Goal: Task Accomplishment & Management: Use online tool/utility

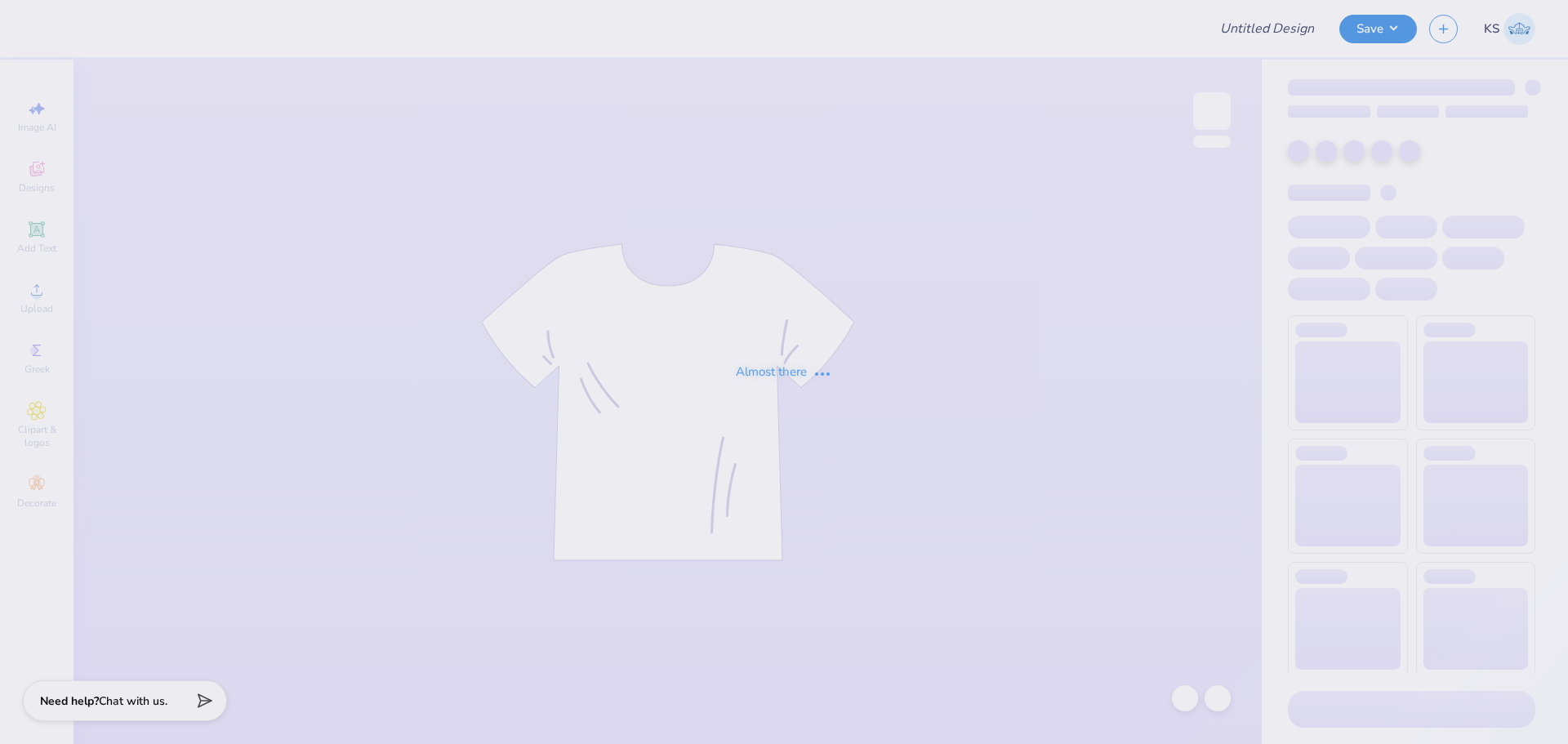
type input "Reannon Suzuki : University of Hawaii"
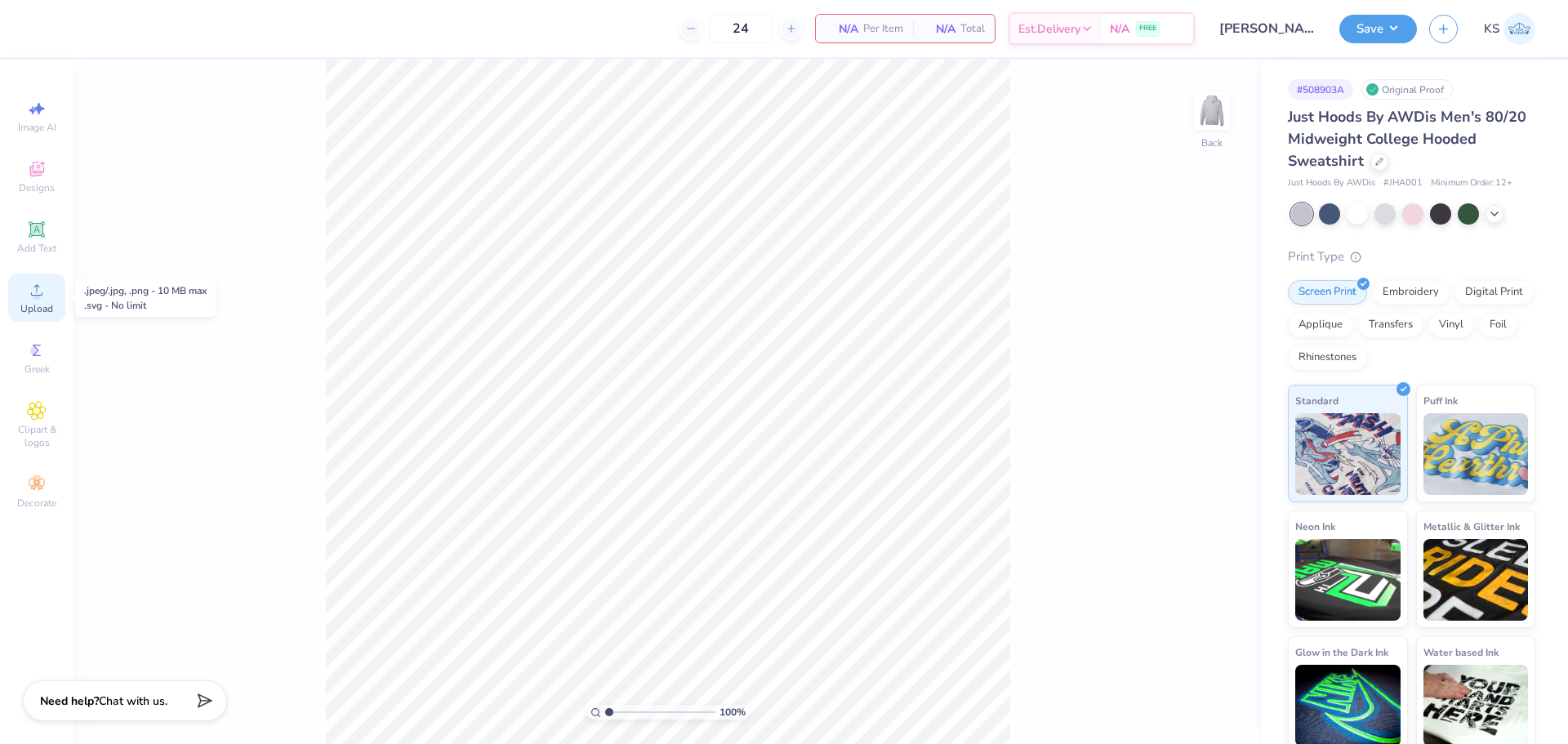
click at [34, 301] on div "Upload" at bounding box center [37, 297] width 57 height 49
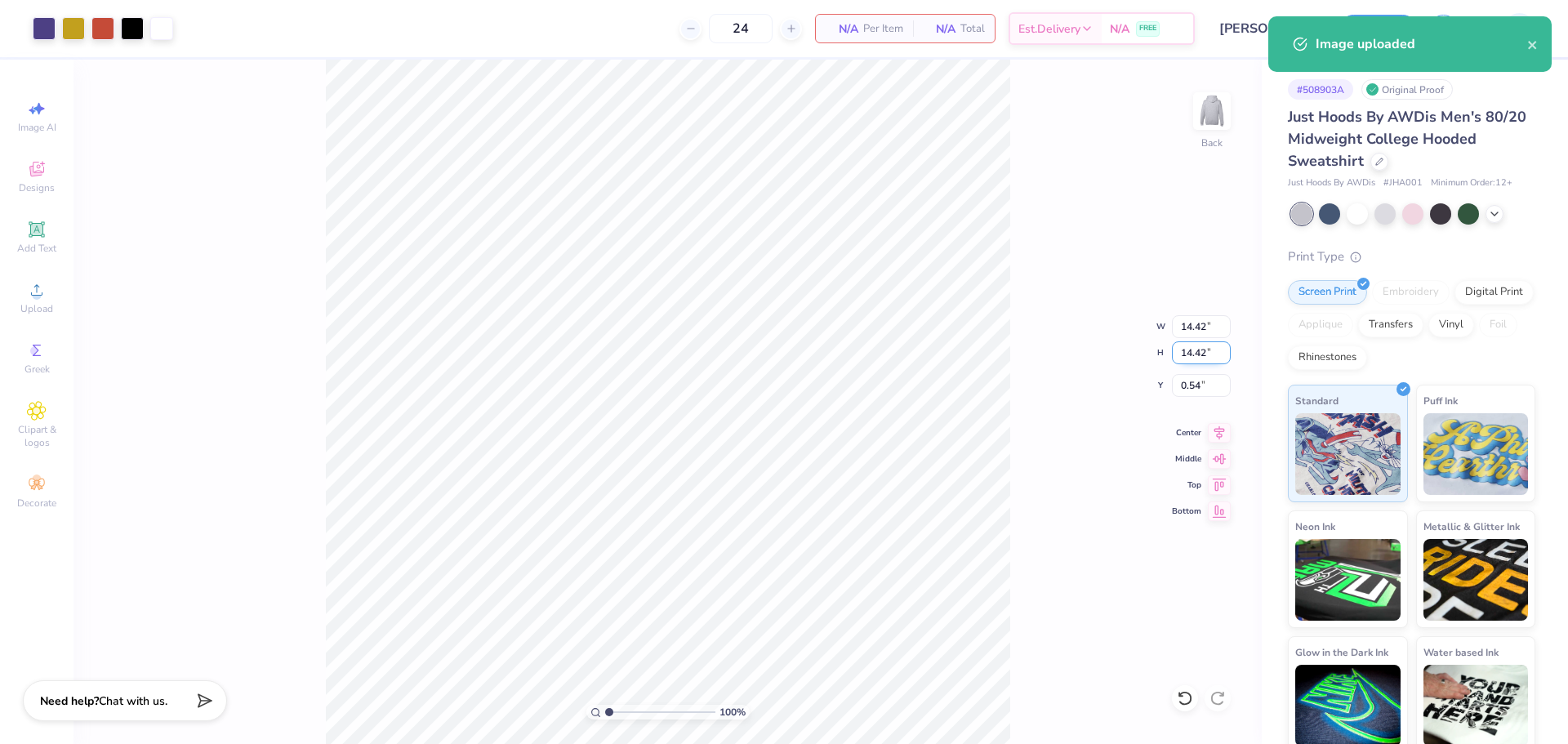
click at [1213, 353] on input "14.42" at bounding box center [1201, 352] width 59 height 23
type input "3.5"
type input "3.50"
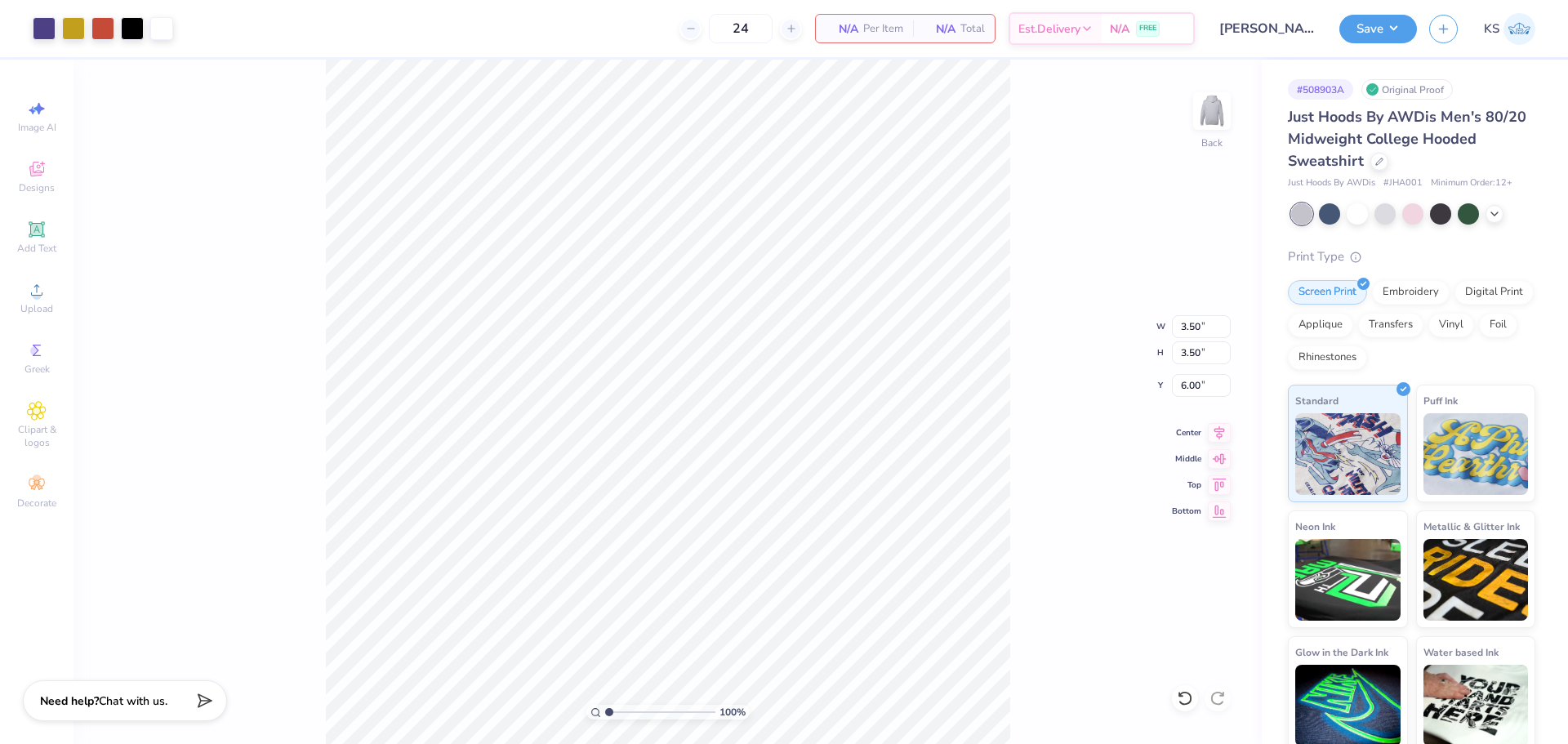
type input "2.31"
drag, startPoint x: 637, startPoint y: 706, endPoint x: 661, endPoint y: 699, distance: 25.0
type input "5.81"
click at [661, 705] on input "range" at bounding box center [660, 712] width 111 height 15
click at [1209, 382] on input "2.31" at bounding box center [1201, 385] width 59 height 23
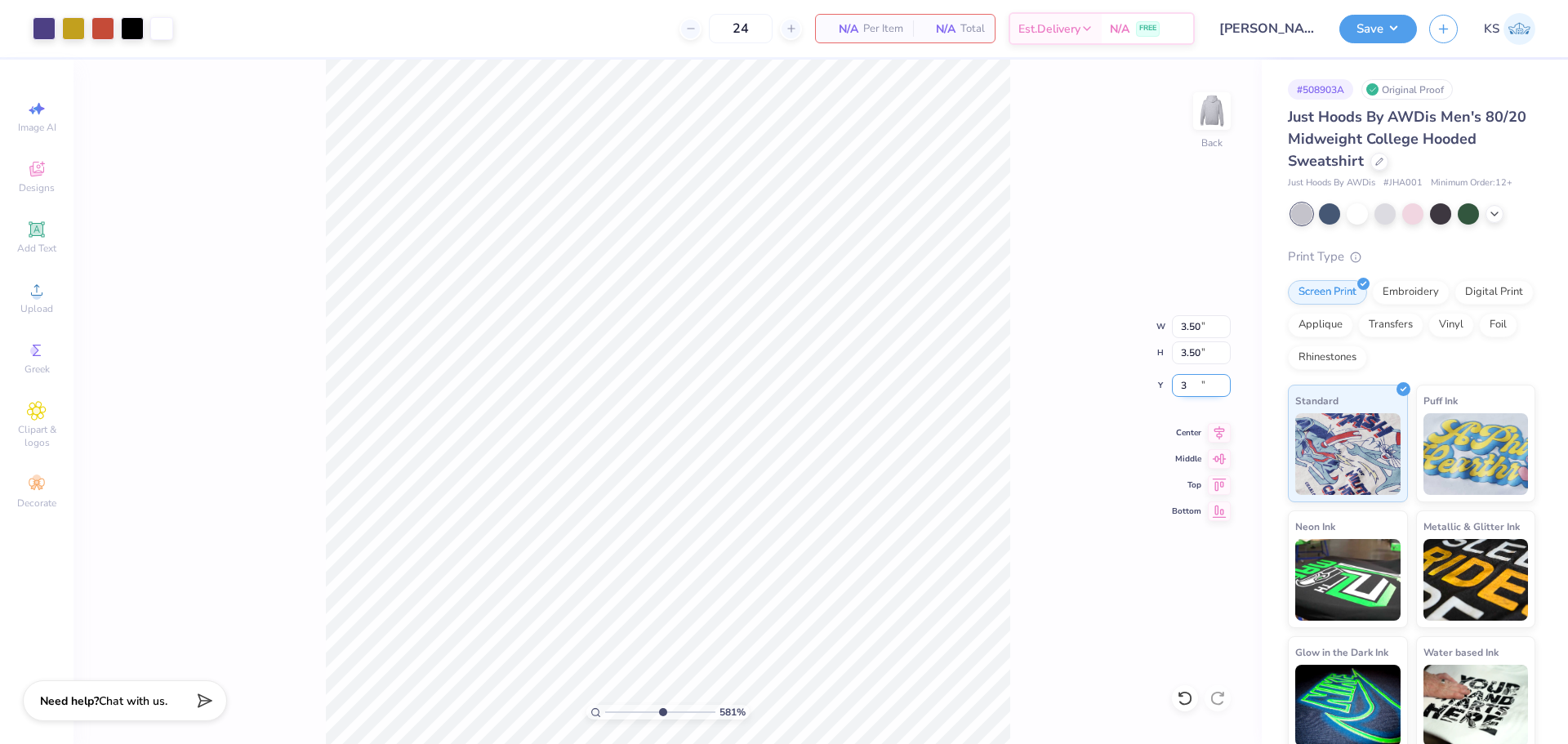
type input "3.00"
drag, startPoint x: 662, startPoint y: 714, endPoint x: 613, endPoint y: 712, distance: 49.0
type input "1.41"
click at [613, 712] on input "range" at bounding box center [660, 712] width 111 height 15
click at [1200, 377] on input "3.00" at bounding box center [1201, 385] width 59 height 23
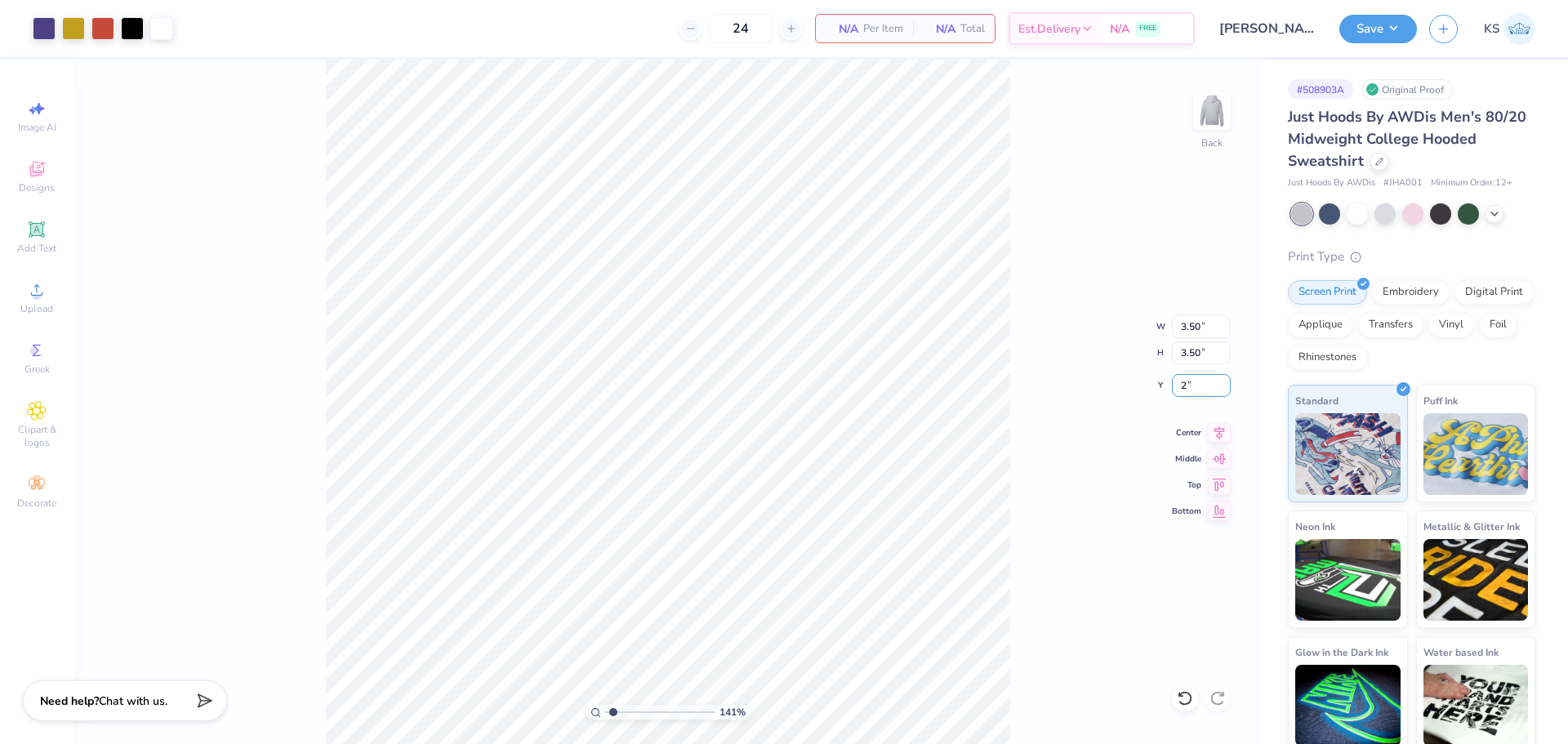
type input "2.00"
drag, startPoint x: 619, startPoint y: 709, endPoint x: 656, endPoint y: 702, distance: 37.7
type input "5.28"
click at [656, 705] on input "range" at bounding box center [660, 712] width 111 height 15
click at [47, 242] on span "Add Text" at bounding box center [37, 248] width 39 height 13
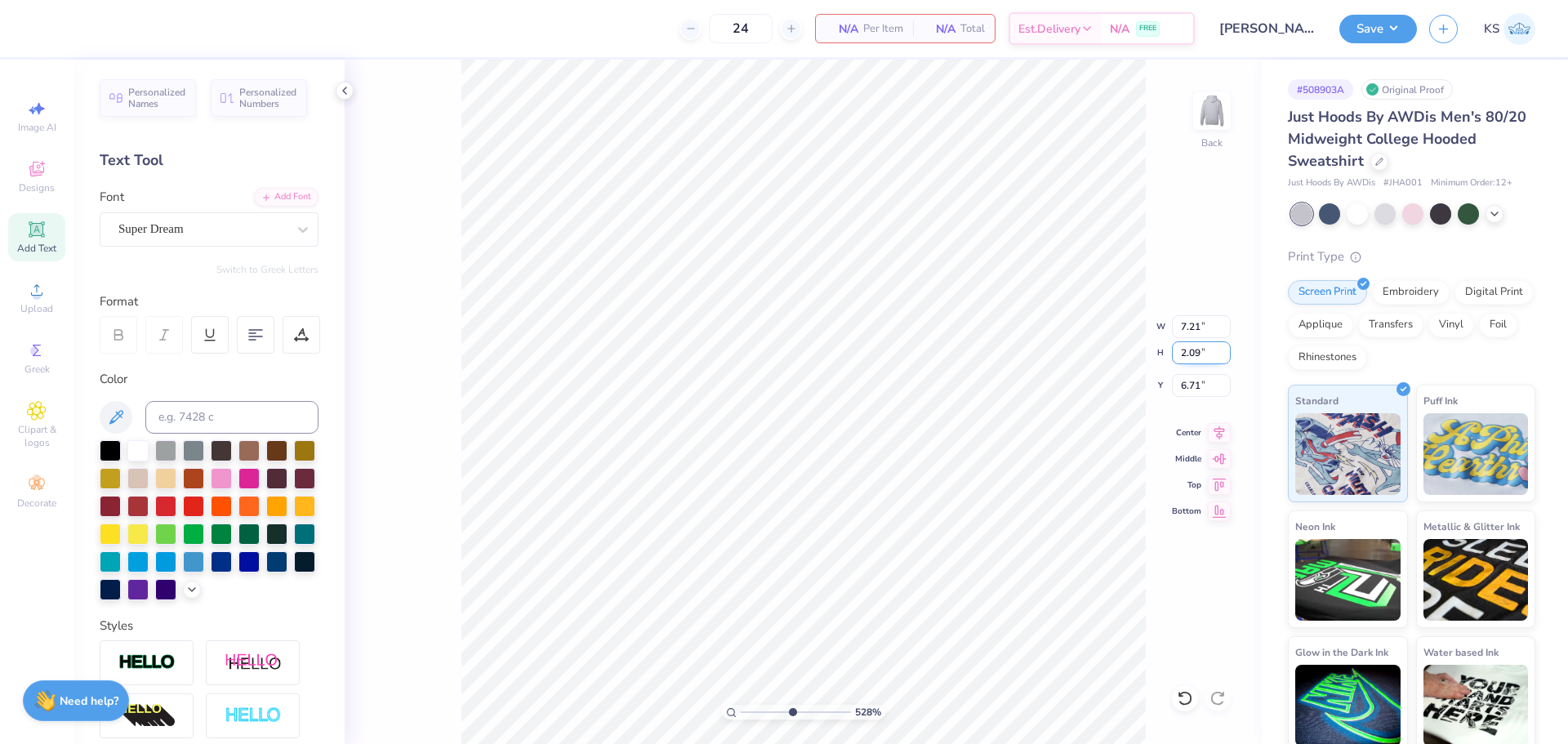
click at [1207, 358] on input "2.09" at bounding box center [1201, 352] width 59 height 23
type input "0.1"
type input "0.35"
type input "0.10"
type input "7.70"
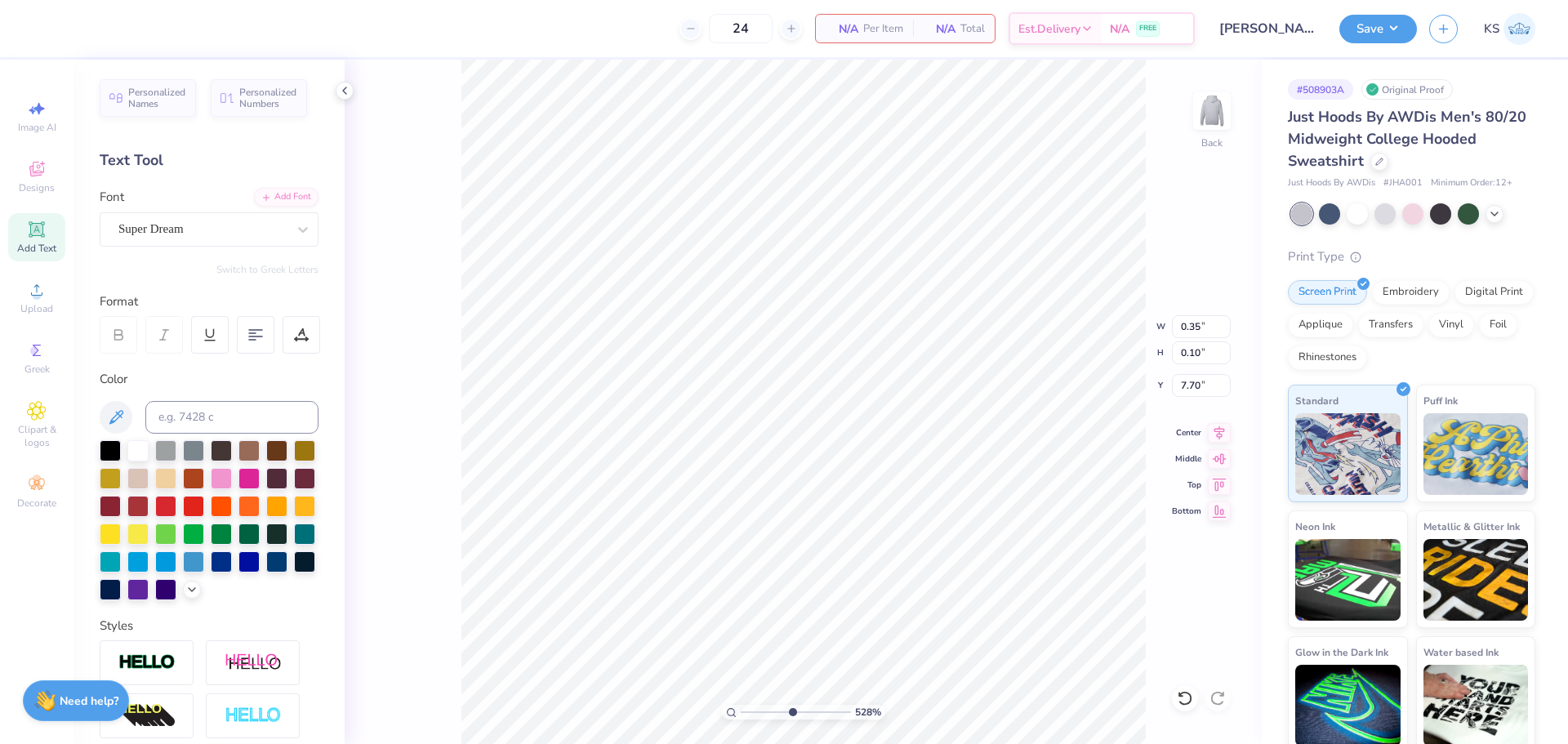
type input "7.18"
drag, startPoint x: 789, startPoint y: 710, endPoint x: 646, endPoint y: 704, distance: 143.1
click at [741, 705] on input "range" at bounding box center [796, 712] width 111 height 15
drag, startPoint x: 754, startPoint y: 711, endPoint x: 779, endPoint y: 706, distance: 25.5
click at [779, 709] on input "range" at bounding box center [796, 712] width 111 height 15
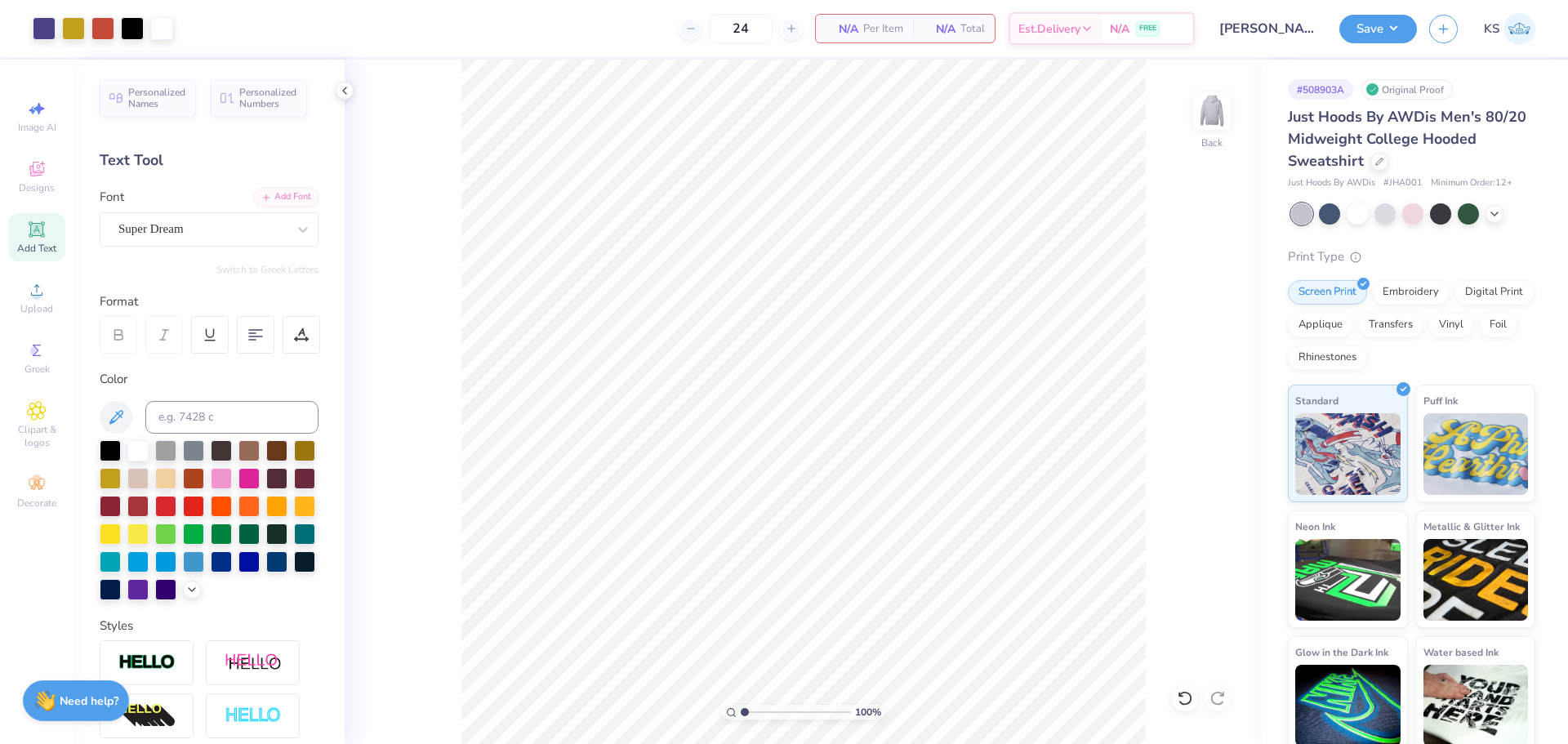
drag, startPoint x: 756, startPoint y: 711, endPoint x: 688, endPoint y: 716, distance: 68.2
type input "1"
click at [741, 716] on input "range" at bounding box center [796, 712] width 111 height 15
click at [1381, 18] on button "Save" at bounding box center [1378, 26] width 78 height 28
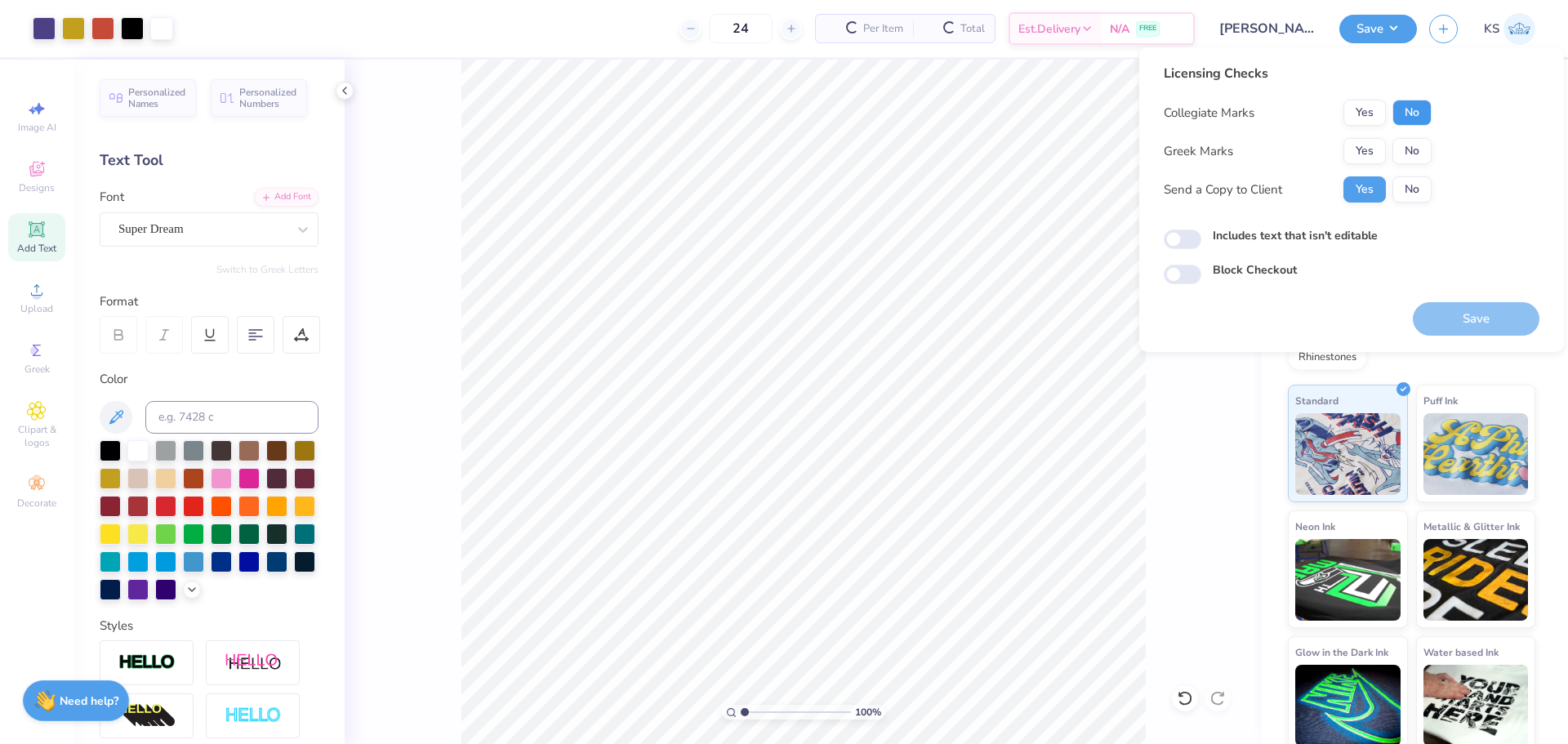
click at [1425, 114] on button "No" at bounding box center [1412, 113] width 39 height 27
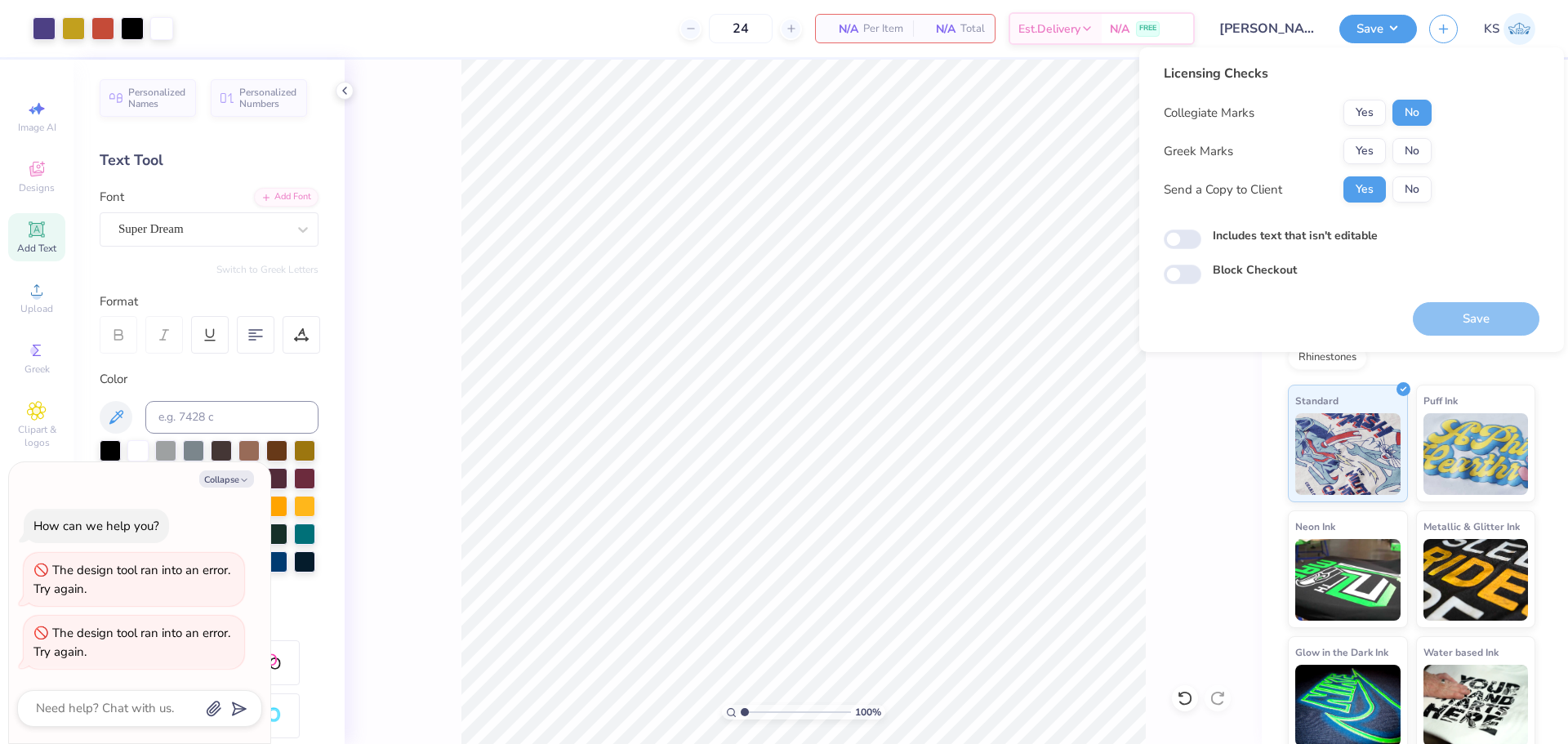
click at [1416, 152] on button "No" at bounding box center [1412, 151] width 39 height 27
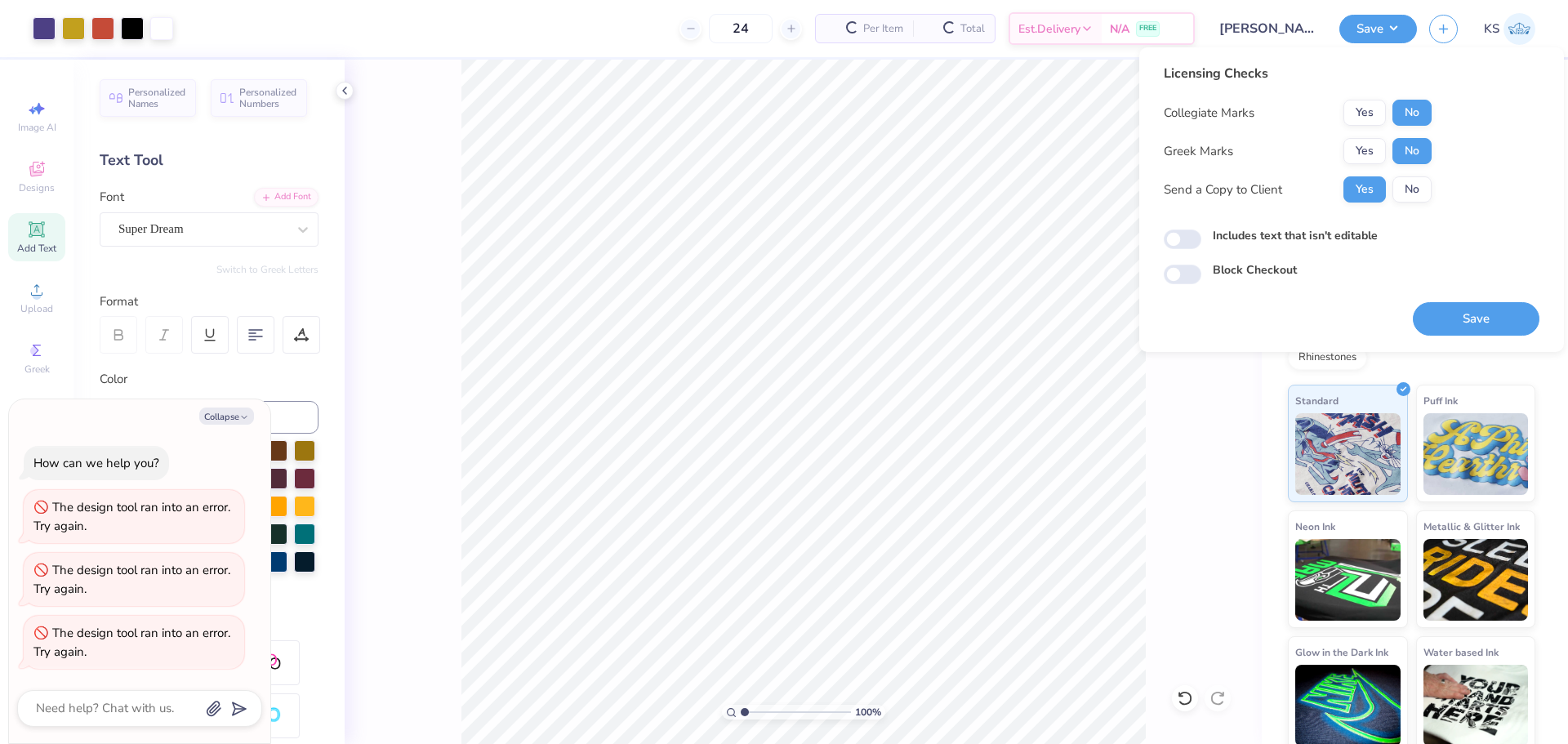
drag, startPoint x: 1450, startPoint y: 313, endPoint x: 1271, endPoint y: 292, distance: 180.2
click at [1449, 315] on button "Save" at bounding box center [1476, 318] width 126 height 34
type textarea "x"
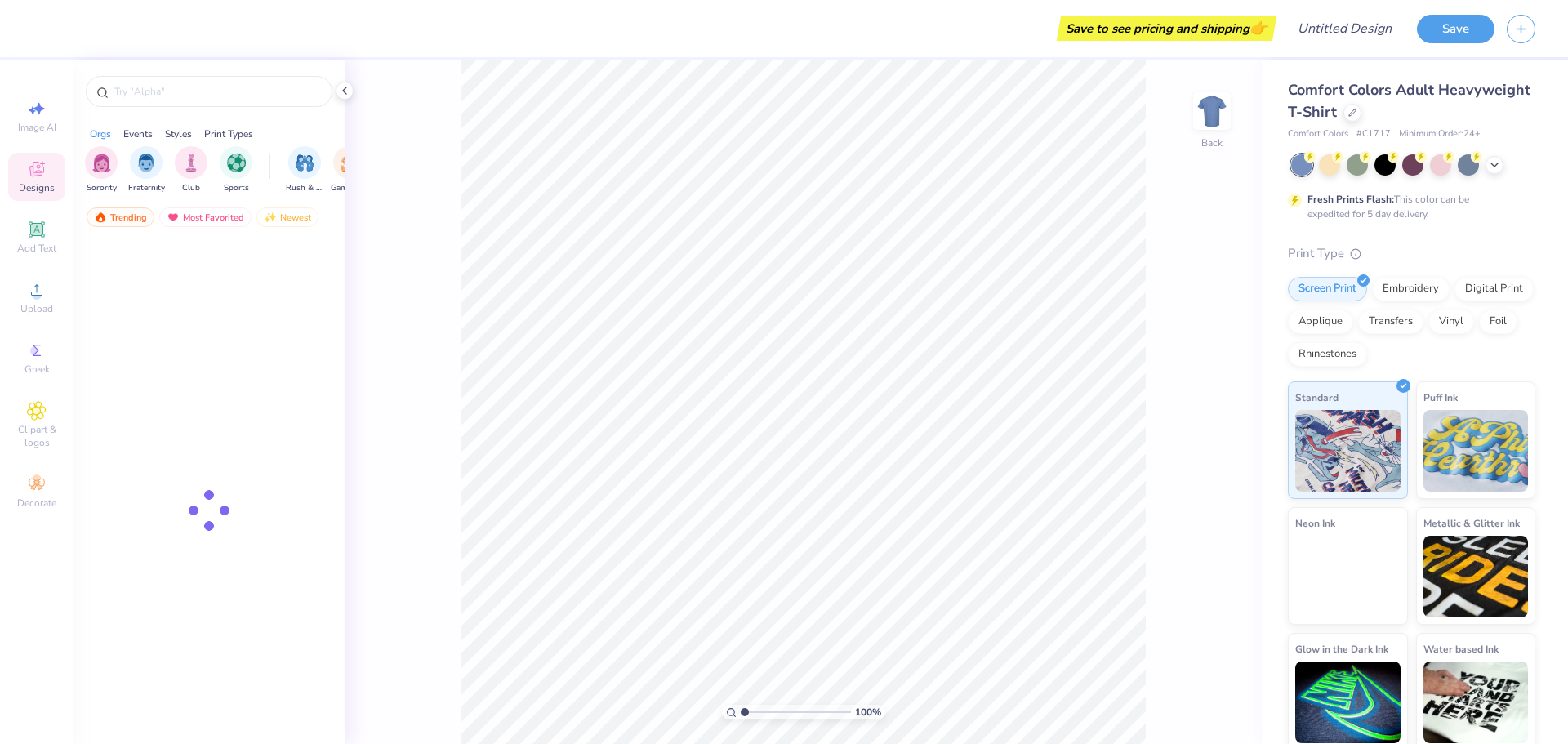
type textarea "x"
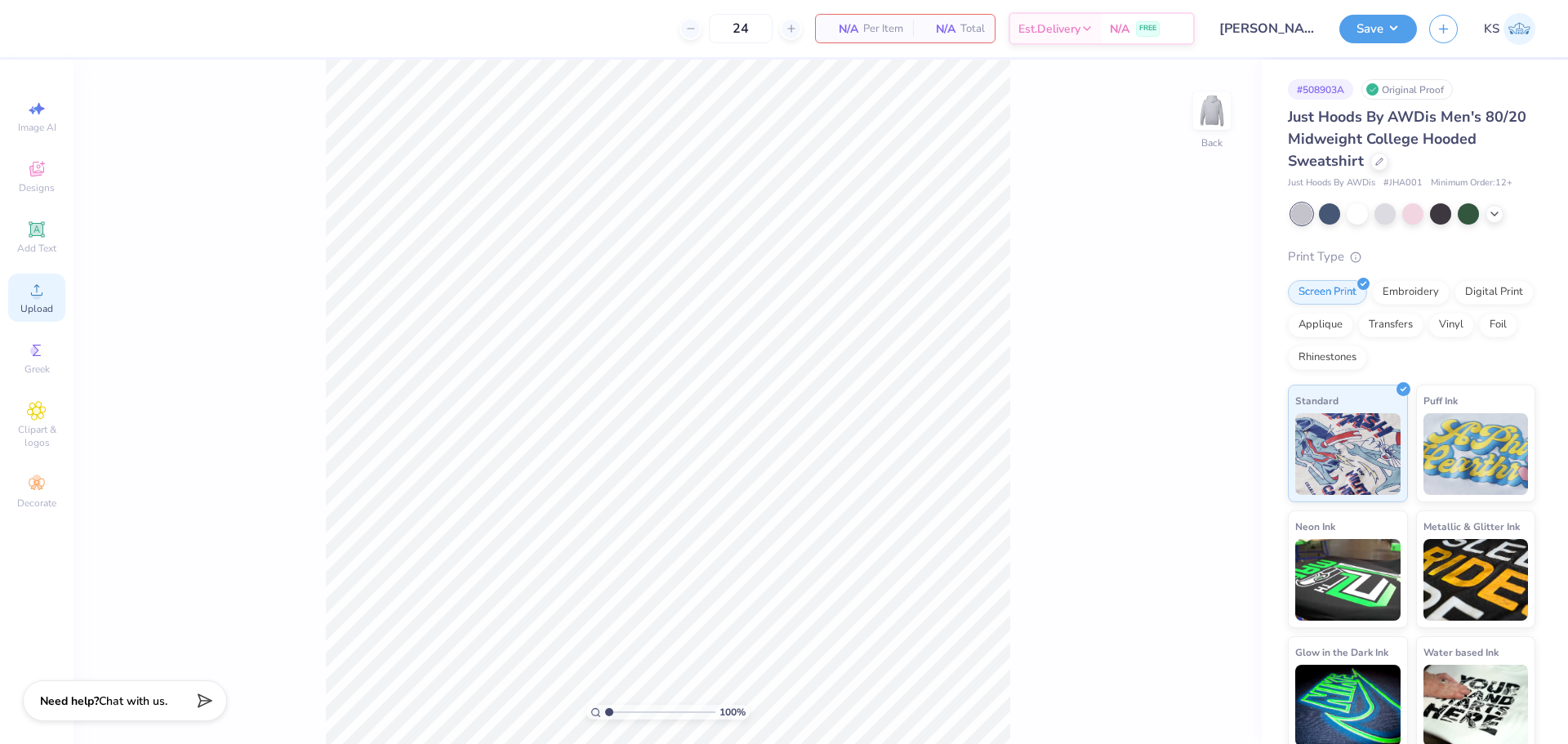
click at [42, 297] on icon at bounding box center [36, 289] width 19 height 19
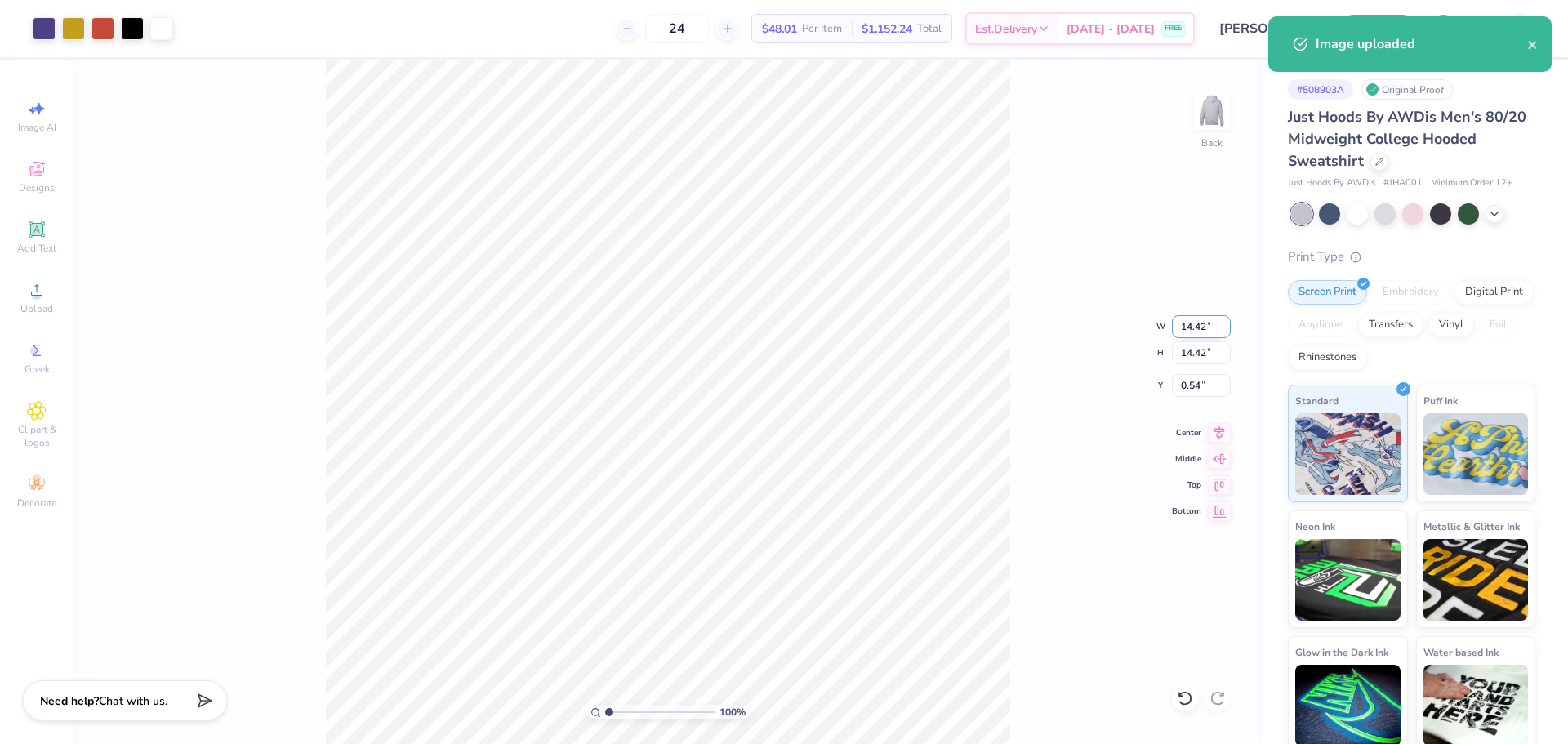
click at [1210, 325] on input "14.42" at bounding box center [1201, 327] width 59 height 23
type input "3.50"
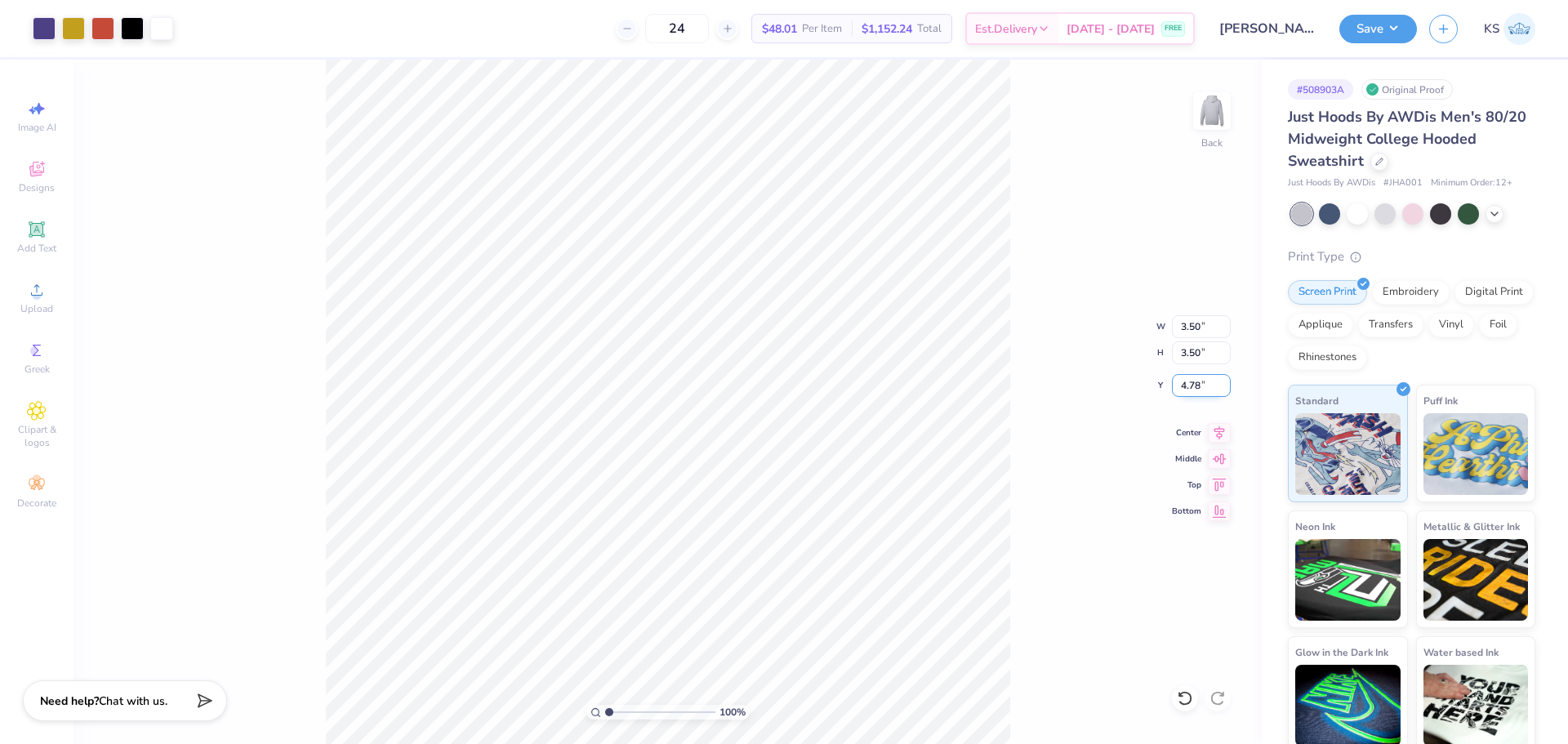
click at [1195, 384] on input "4.78" at bounding box center [1201, 385] width 59 height 23
type input "2.00"
drag, startPoint x: 634, startPoint y: 713, endPoint x: 642, endPoint y: 706, distance: 10.6
type input "3.35"
click at [635, 714] on input "range" at bounding box center [660, 712] width 111 height 15
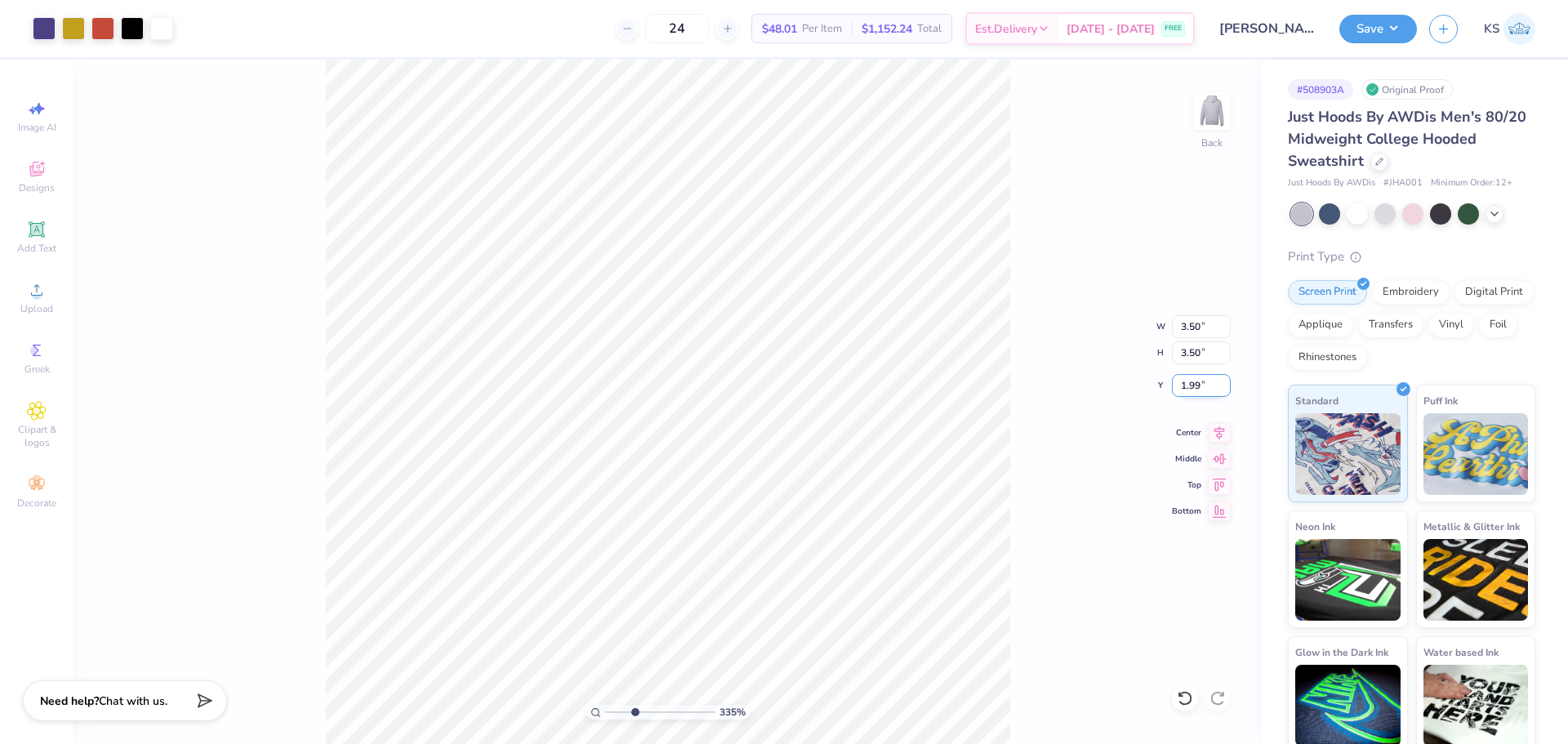
click at [1208, 385] on input "1.99" at bounding box center [1201, 385] width 59 height 23
type input "2.00"
drag, startPoint x: 573, startPoint y: 697, endPoint x: 546, endPoint y: 686, distance: 29.2
click at [605, 705] on input "range" at bounding box center [660, 712] width 111 height 15
click at [1393, 29] on button "Save" at bounding box center [1378, 26] width 78 height 28
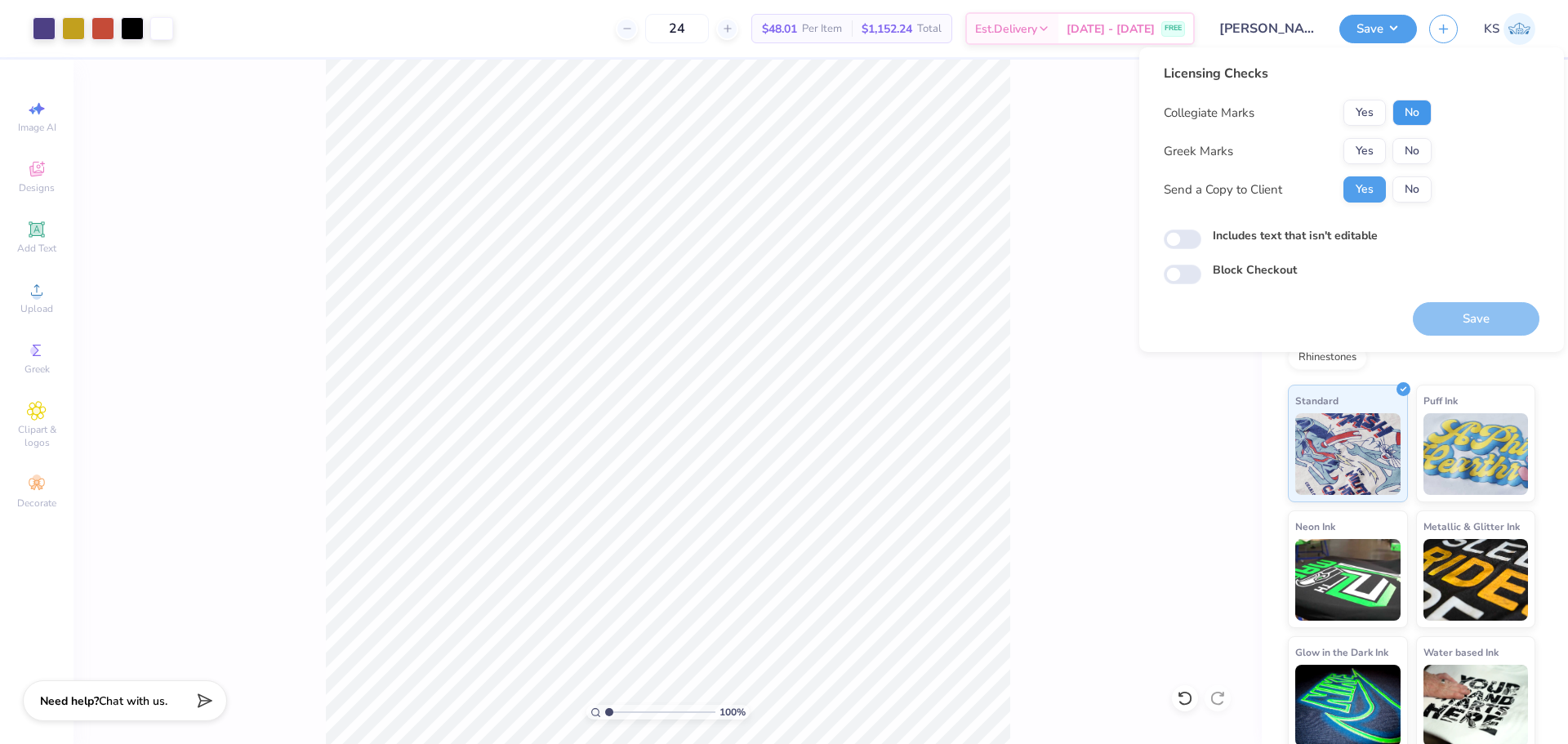
click at [1411, 107] on button "No" at bounding box center [1412, 113] width 39 height 27
drag, startPoint x: 1411, startPoint y: 137, endPoint x: 1414, endPoint y: 175, distance: 38.1
click at [1411, 138] on div "Collegiate Marks Yes No Greek Marks Yes No Send a Copy to Client Yes No" at bounding box center [1297, 151] width 268 height 102
click at [1417, 149] on button "No" at bounding box center [1412, 151] width 39 height 27
click at [1444, 323] on button "Save" at bounding box center [1476, 318] width 126 height 34
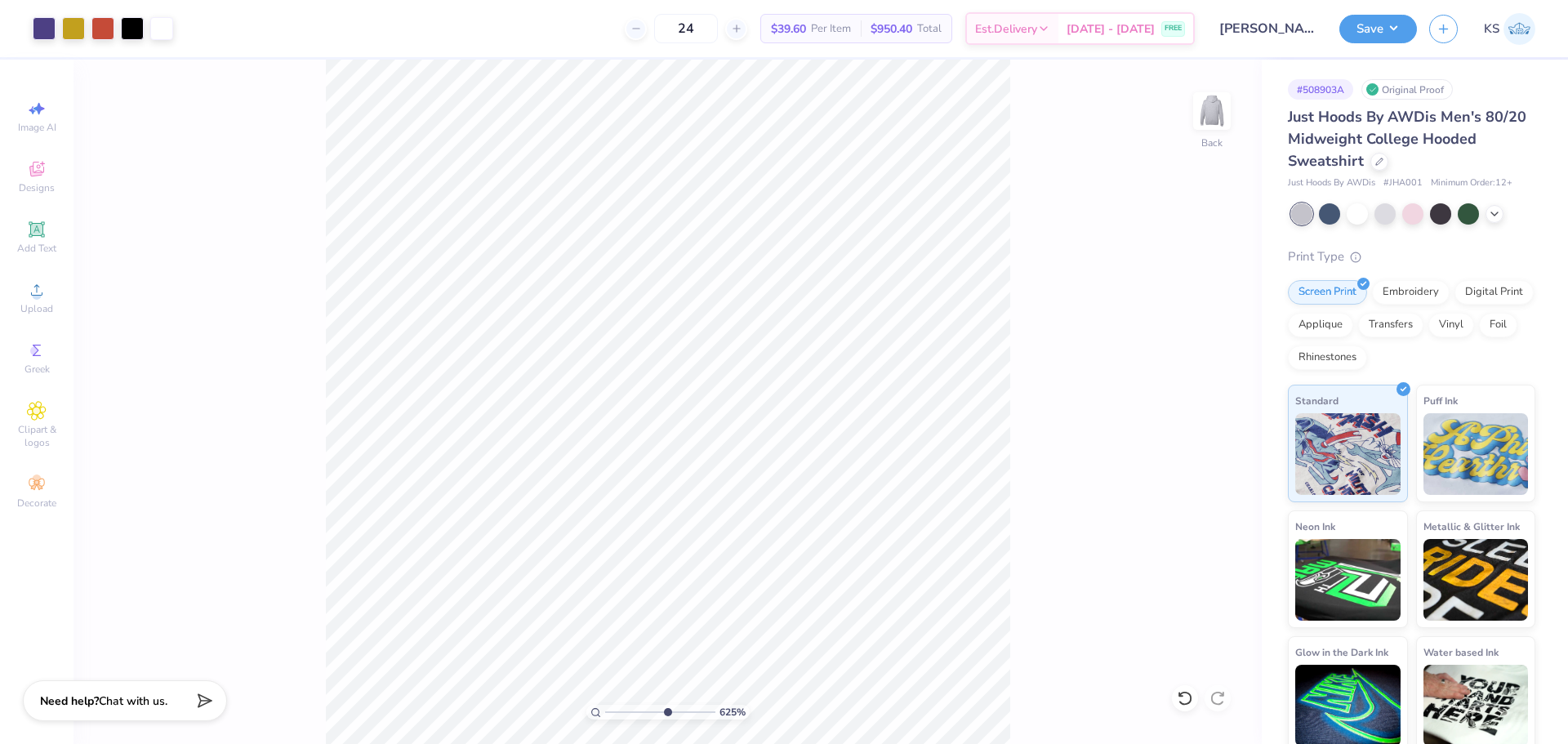
click at [666, 713] on input "range" at bounding box center [660, 712] width 111 height 15
drag, startPoint x: 672, startPoint y: 713, endPoint x: 734, endPoint y: 717, distance: 62.1
type input "10"
click at [710, 717] on input "range" at bounding box center [657, 712] width 104 height 15
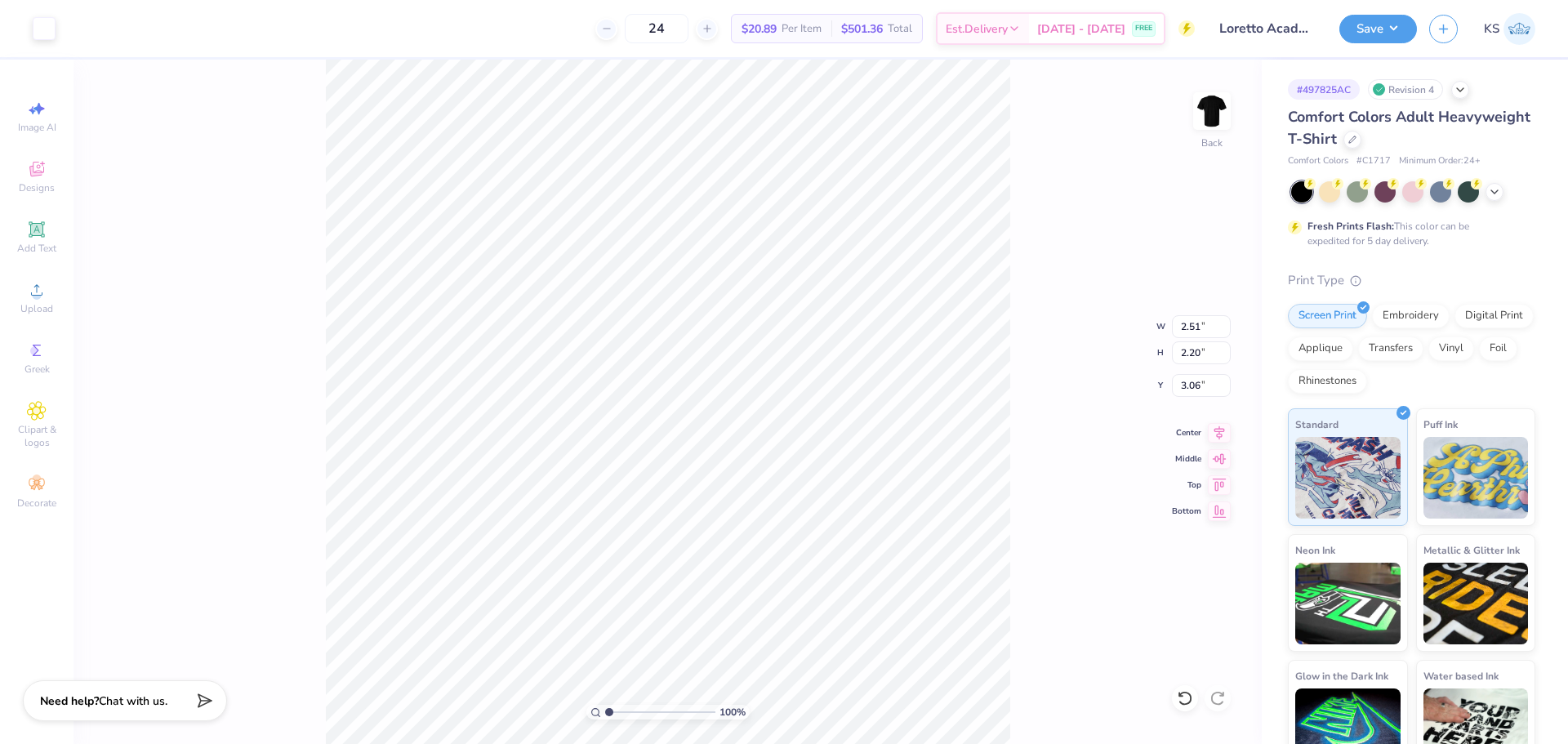
type input "6.73"
drag, startPoint x: 636, startPoint y: 704, endPoint x: 650, endPoint y: 700, distance: 14.6
click at [650, 705] on input "range" at bounding box center [660, 712] width 111 height 15
drag, startPoint x: 638, startPoint y: 711, endPoint x: 605, endPoint y: 711, distance: 33.0
type input "1"
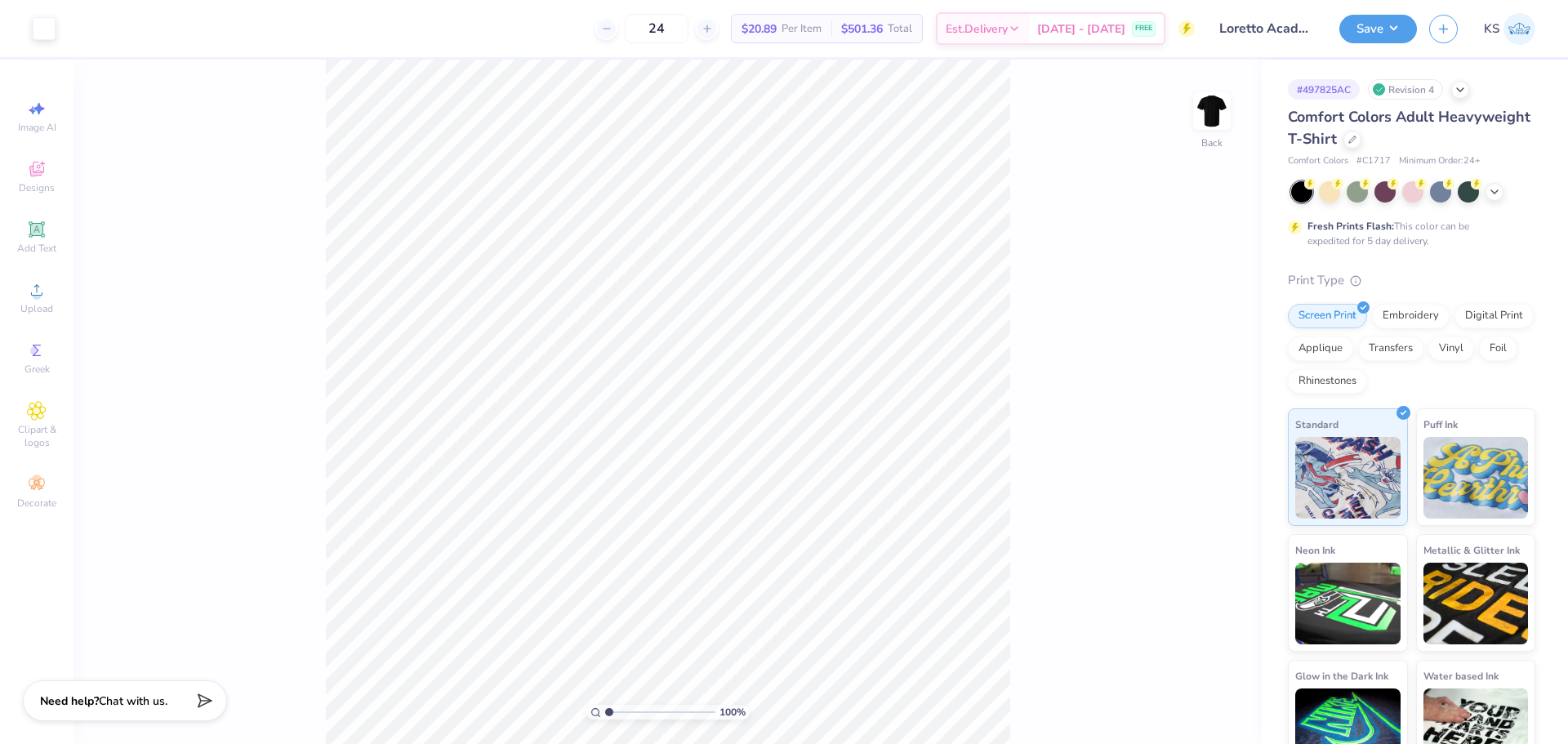
click at [606, 712] on input "range" at bounding box center [660, 712] width 111 height 15
click at [42, 241] on div "Add Text" at bounding box center [37, 237] width 57 height 49
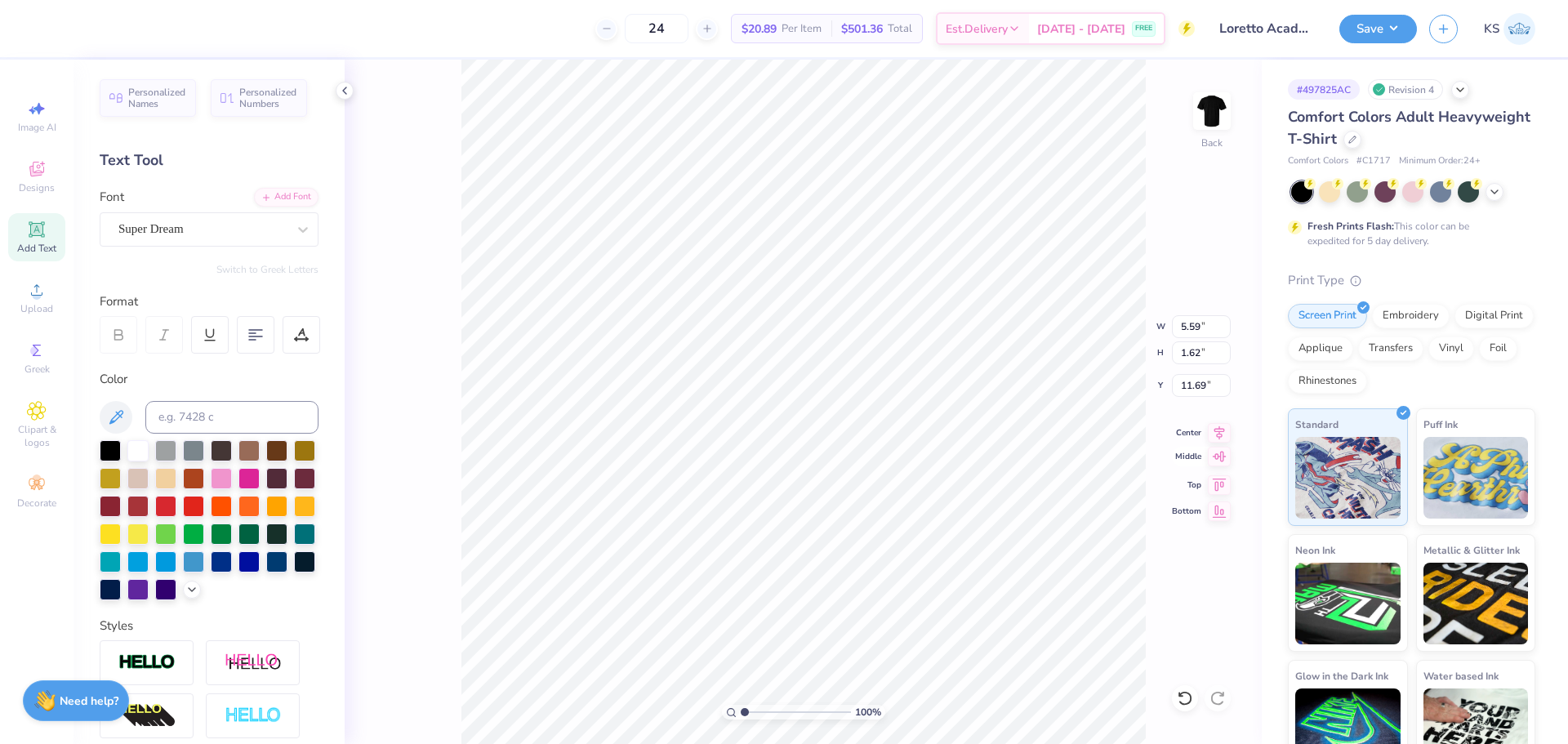
scroll to position [14, 3]
type textarea "Loretto"
click at [277, 199] on div "Add Font" at bounding box center [286, 196] width 65 height 19
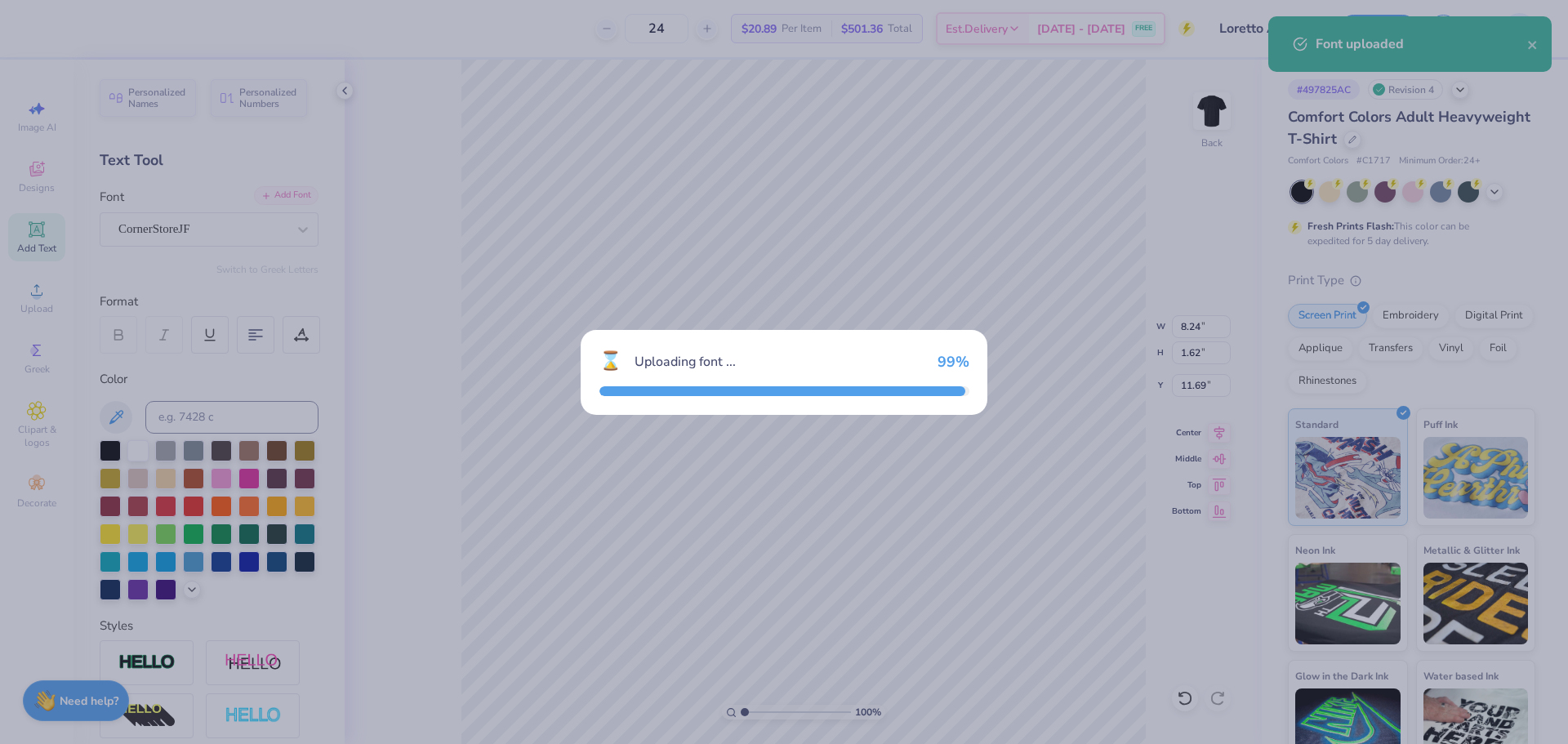
type input "7.41"
type input "1.90"
type input "11.55"
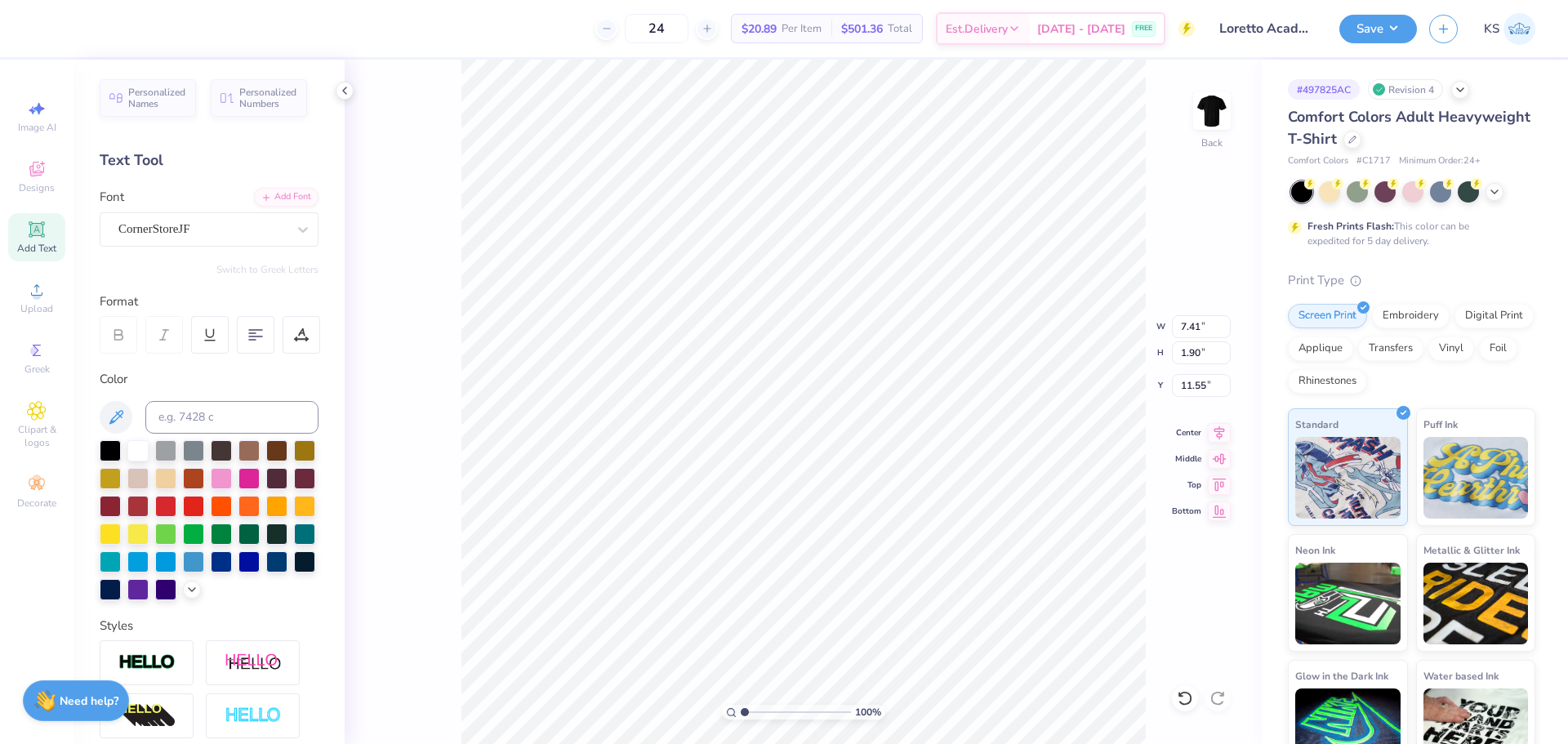
type input "3.50"
type input "2.26"
type input "3.00"
click at [56, 30] on div at bounding box center [44, 27] width 23 height 23
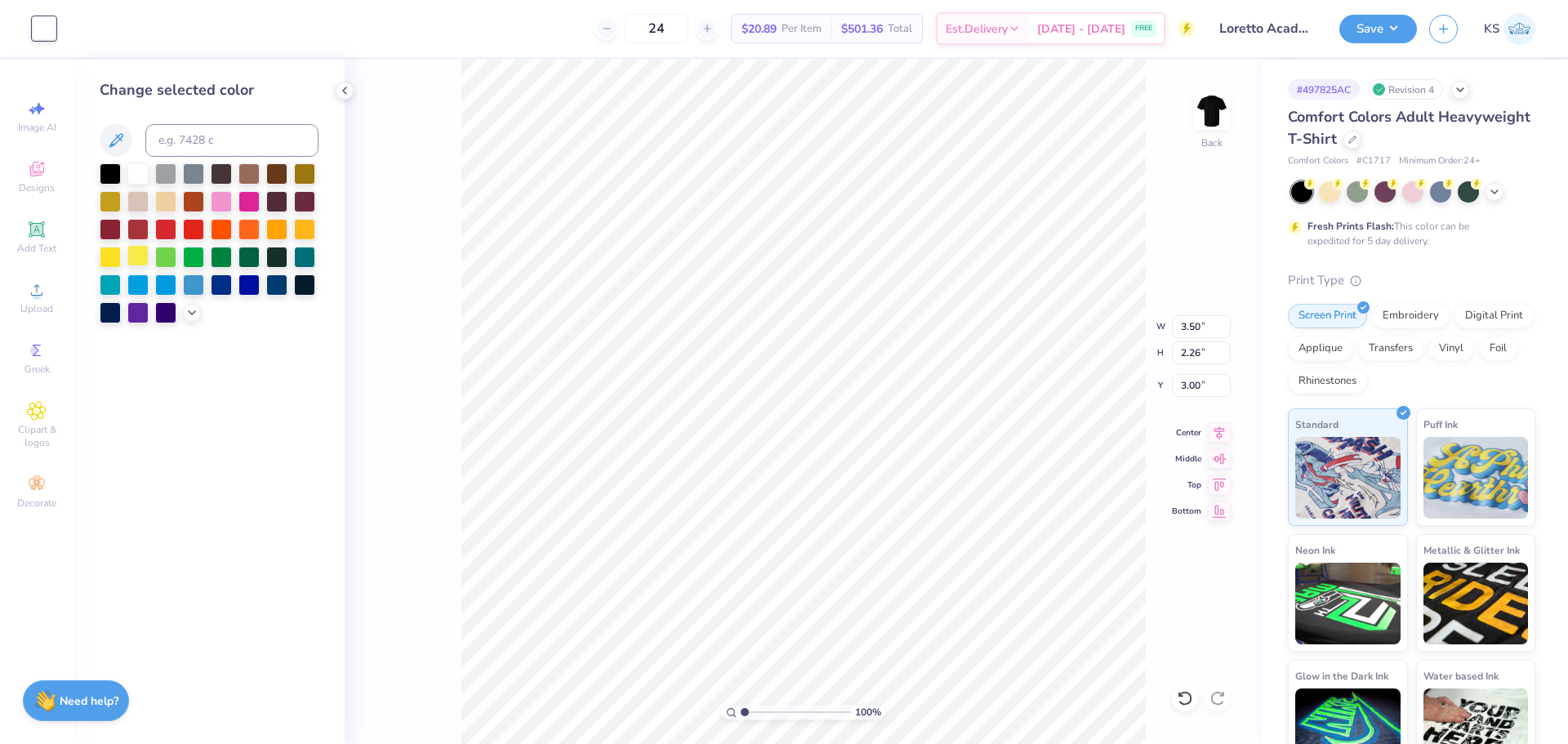
drag, startPoint x: 116, startPoint y: 258, endPoint x: 126, endPoint y: 260, distance: 10.2
click at [117, 259] on div at bounding box center [110, 257] width 21 height 21
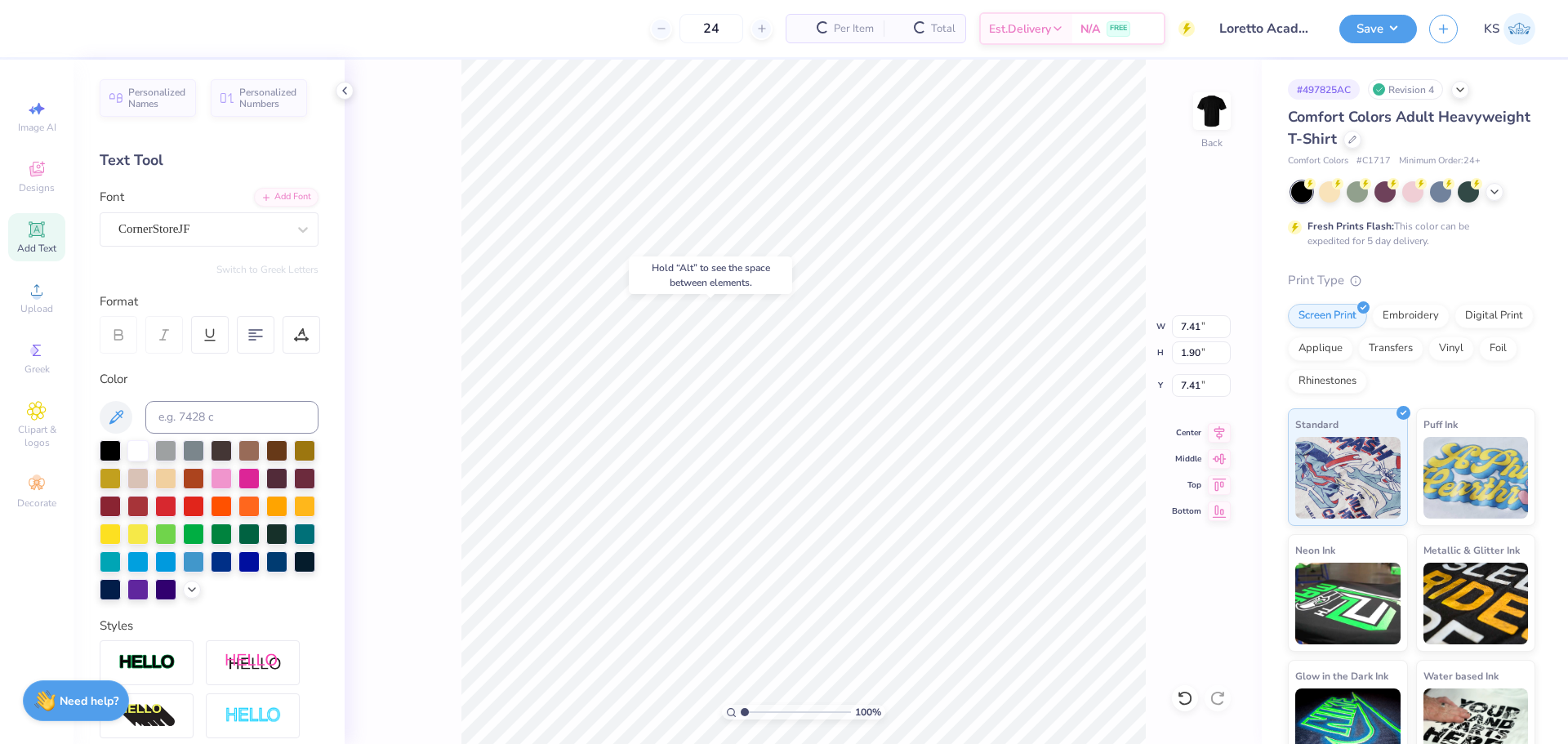
type input "7.41"
type input "3.50"
type input "2.26"
type input "3.00"
click at [1194, 332] on input "3.50" at bounding box center [1201, 327] width 59 height 23
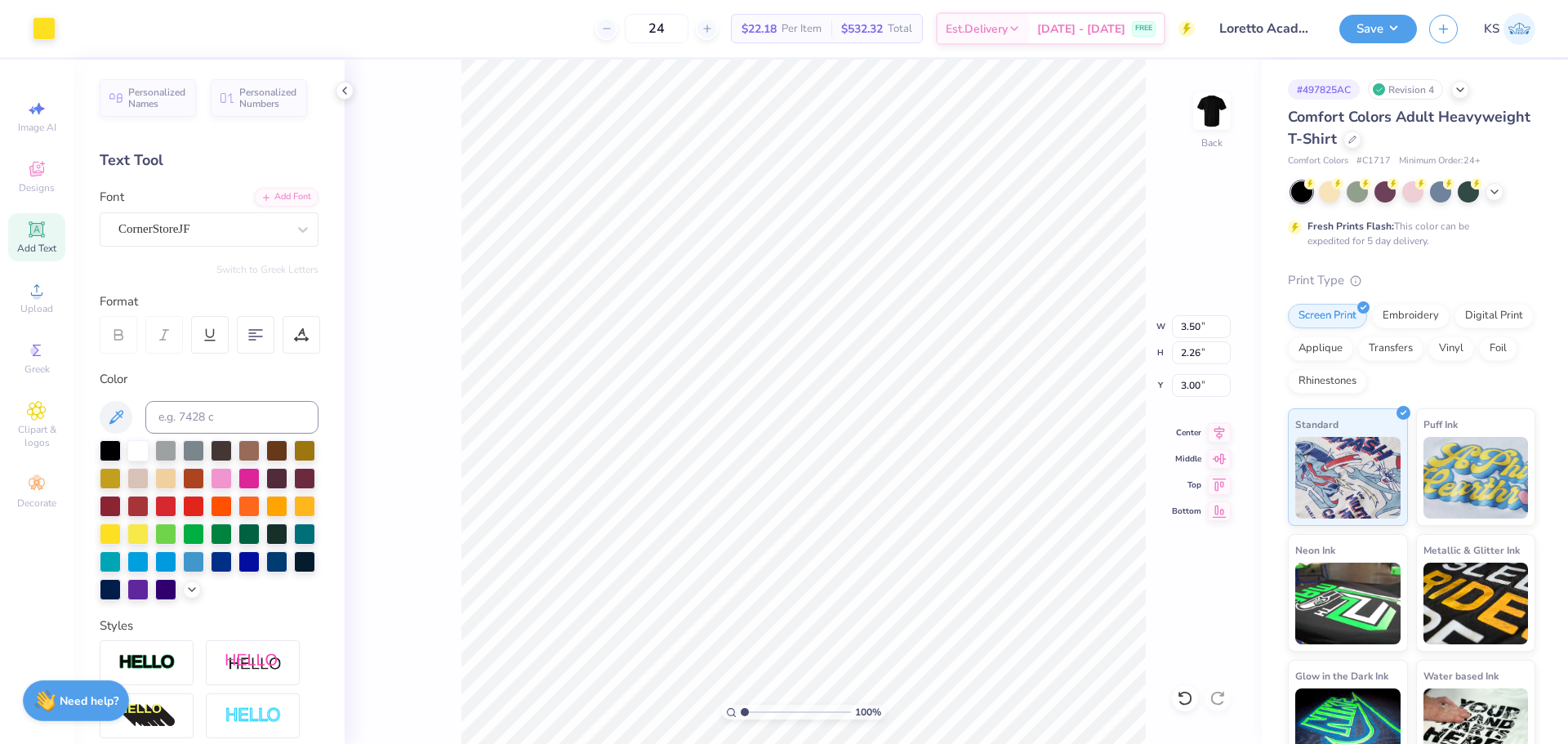
type input "7.41"
type input "1.90"
type input "7.41"
click at [1190, 327] on input "7.41" at bounding box center [1201, 327] width 59 height 23
paste input "3.50"
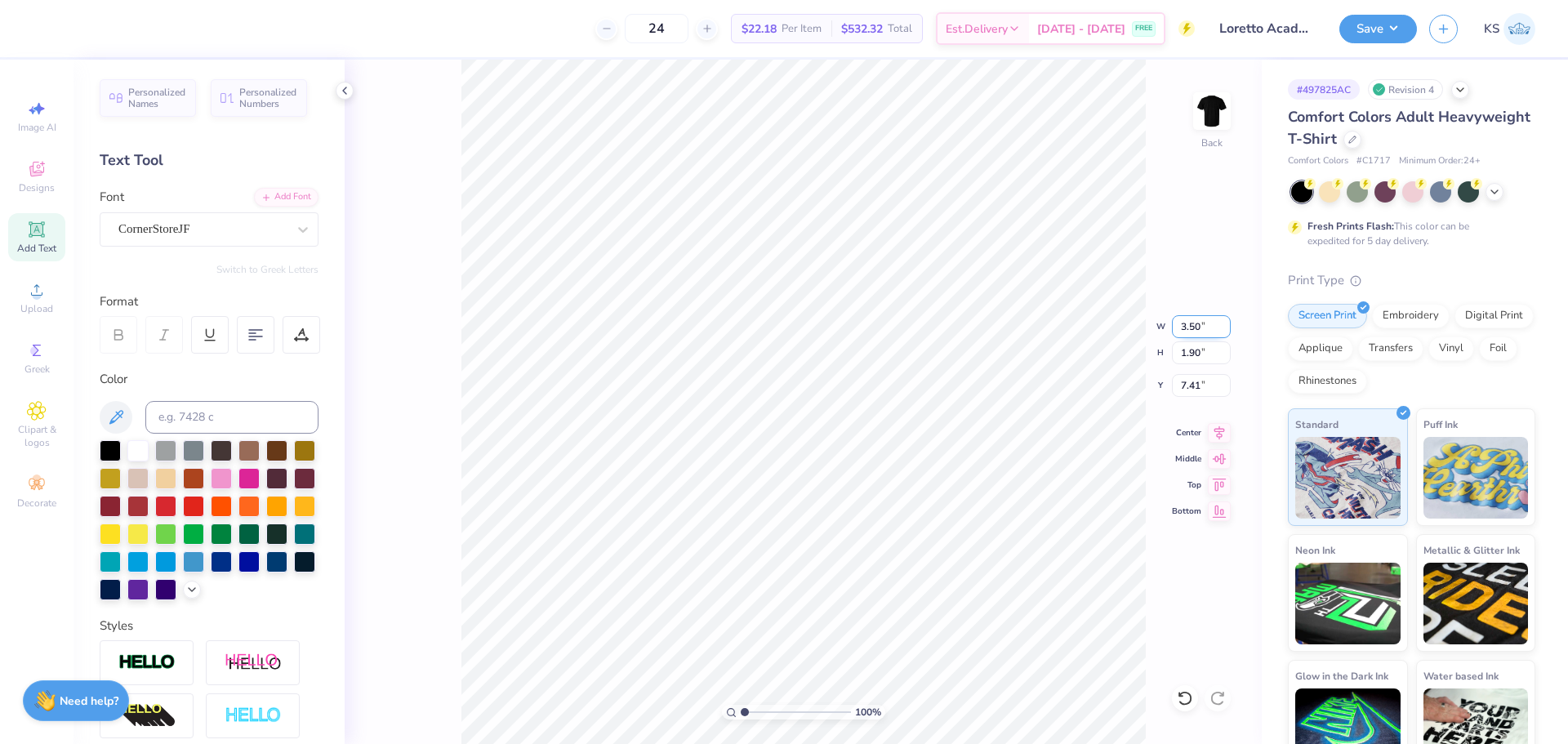
type input "3.50"
type input "0.90"
type input "7.91"
type input "3.2"
click at [768, 711] on input "range" at bounding box center [796, 712] width 111 height 15
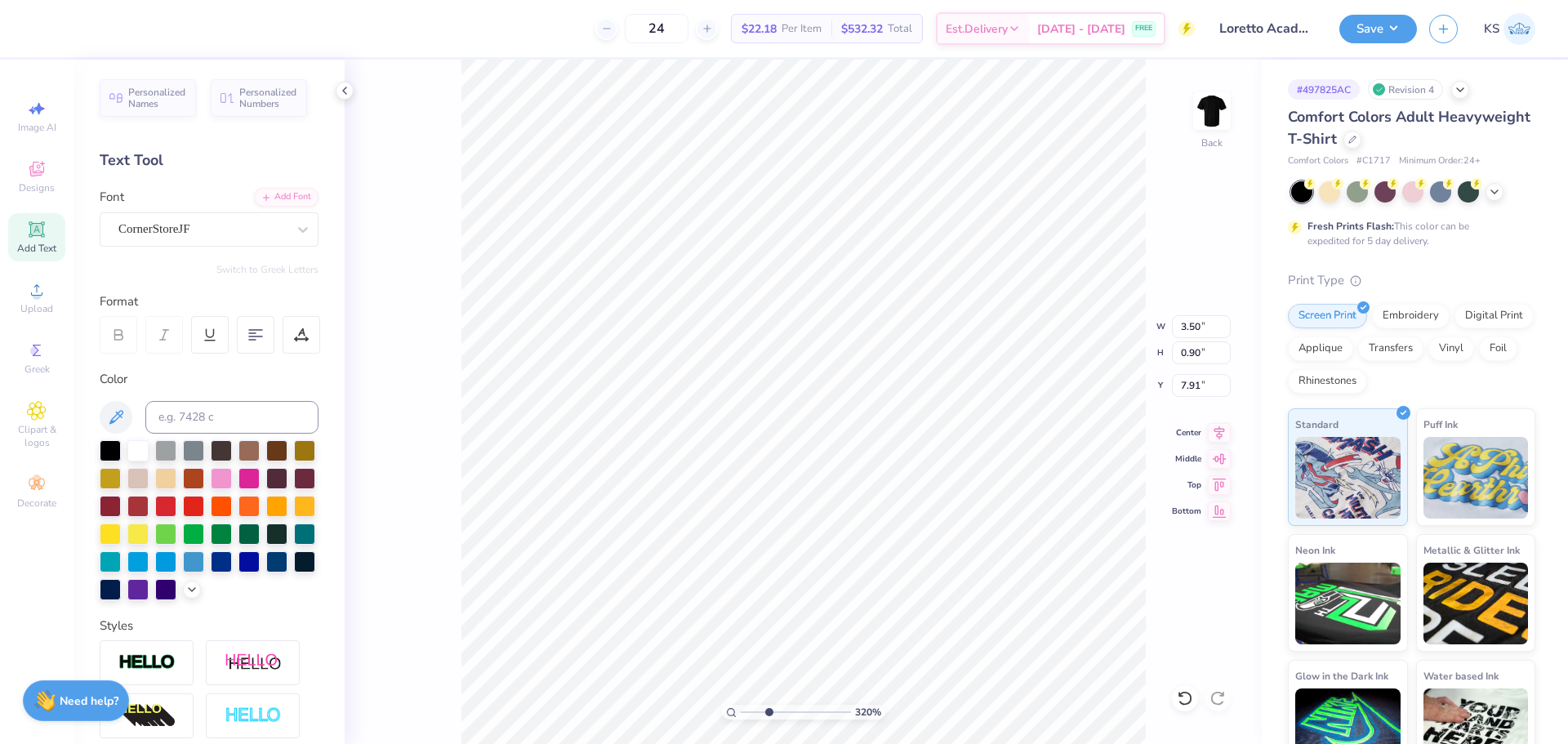
type input "2.93"
type input "3.19"
type input "0.82"
type input "3.01"
drag, startPoint x: 776, startPoint y: 711, endPoint x: 801, endPoint y: 712, distance: 25.0
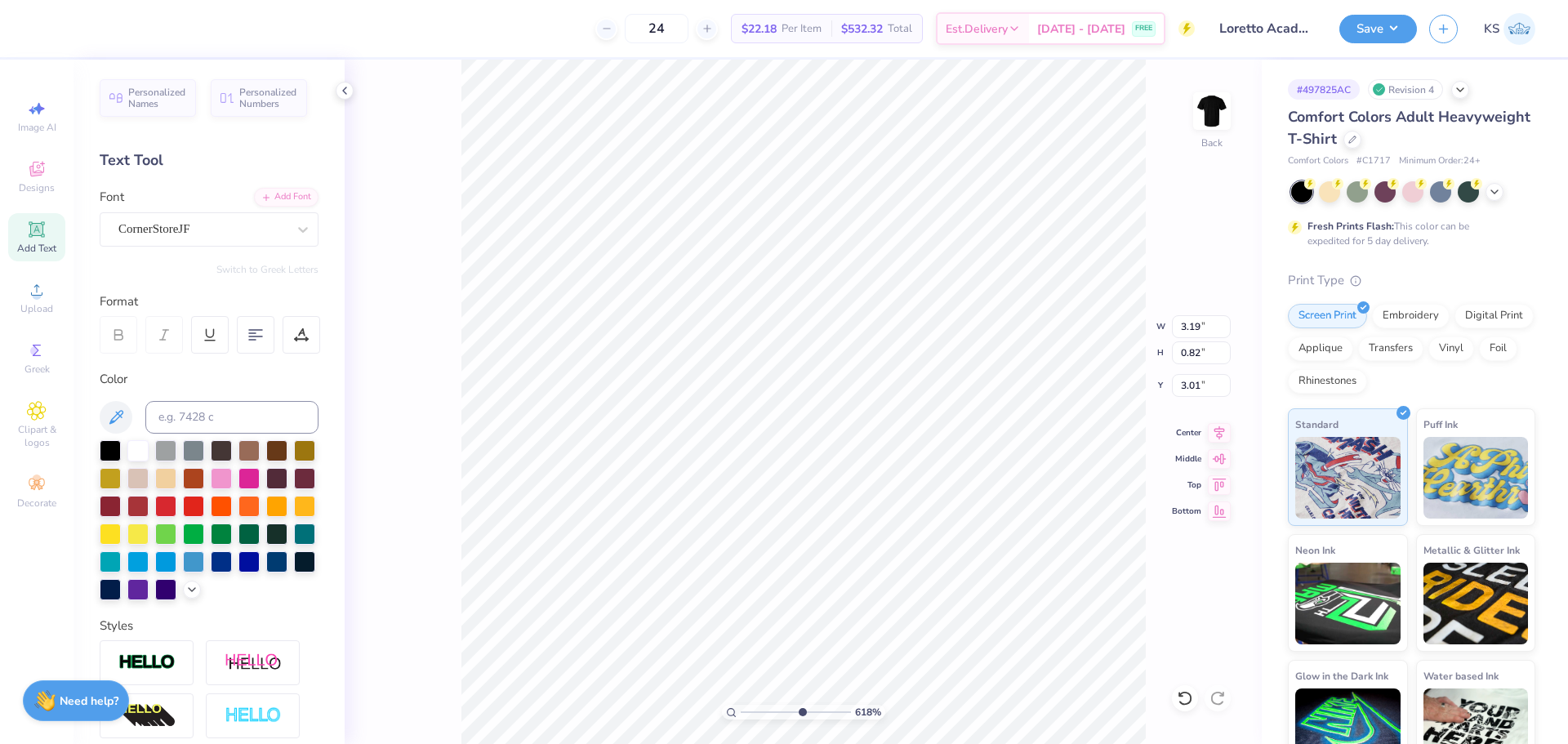
type input "6.18"
click at [801, 712] on input "range" at bounding box center [796, 712] width 111 height 15
type input "3.00"
type input "7.22"
click at [812, 710] on input "range" at bounding box center [796, 712] width 111 height 15
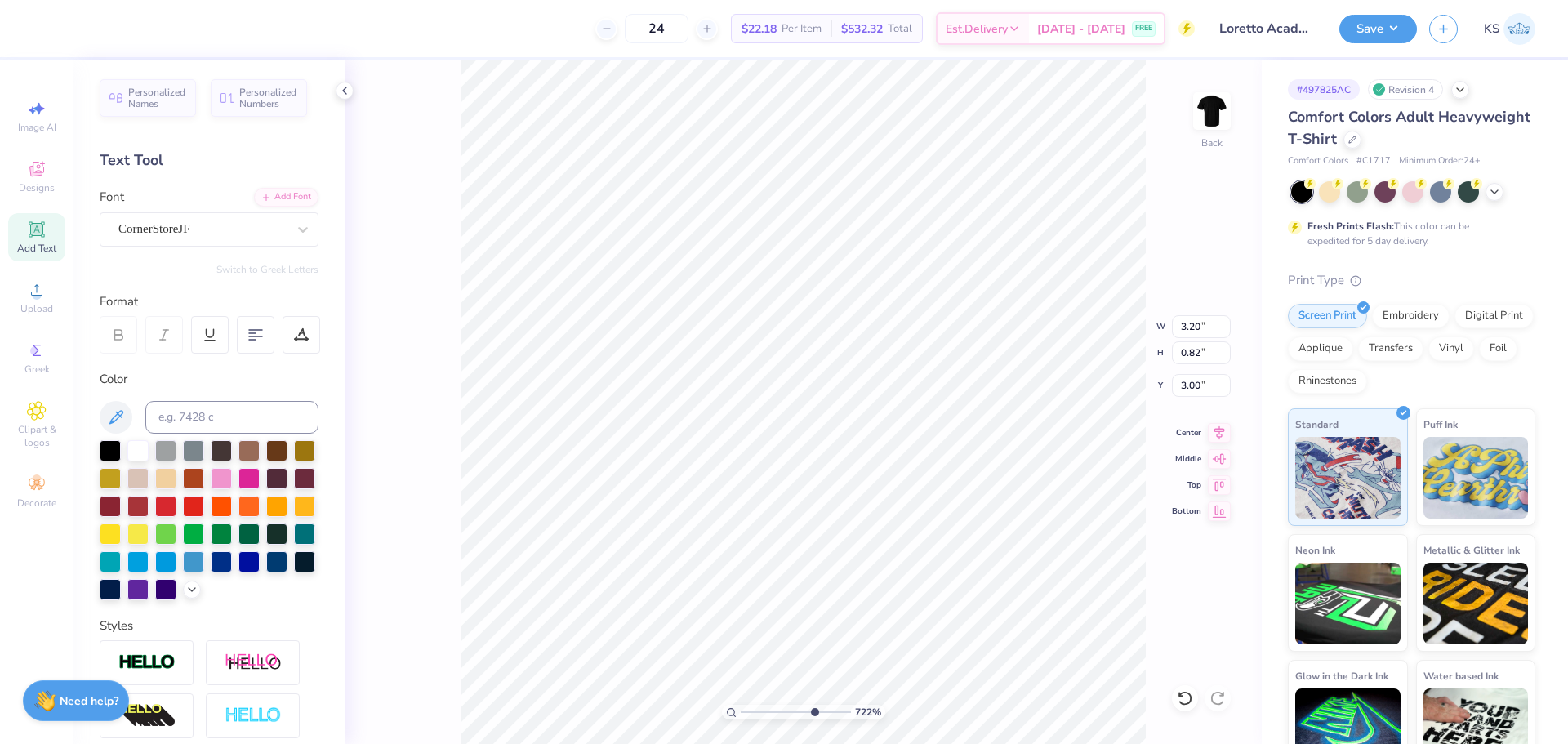
type input "3.17"
type input "0.81"
drag, startPoint x: 811, startPoint y: 711, endPoint x: 789, endPoint y: 705, distance: 22.8
type input "4.76"
click at [786, 706] on input "range" at bounding box center [796, 712] width 111 height 15
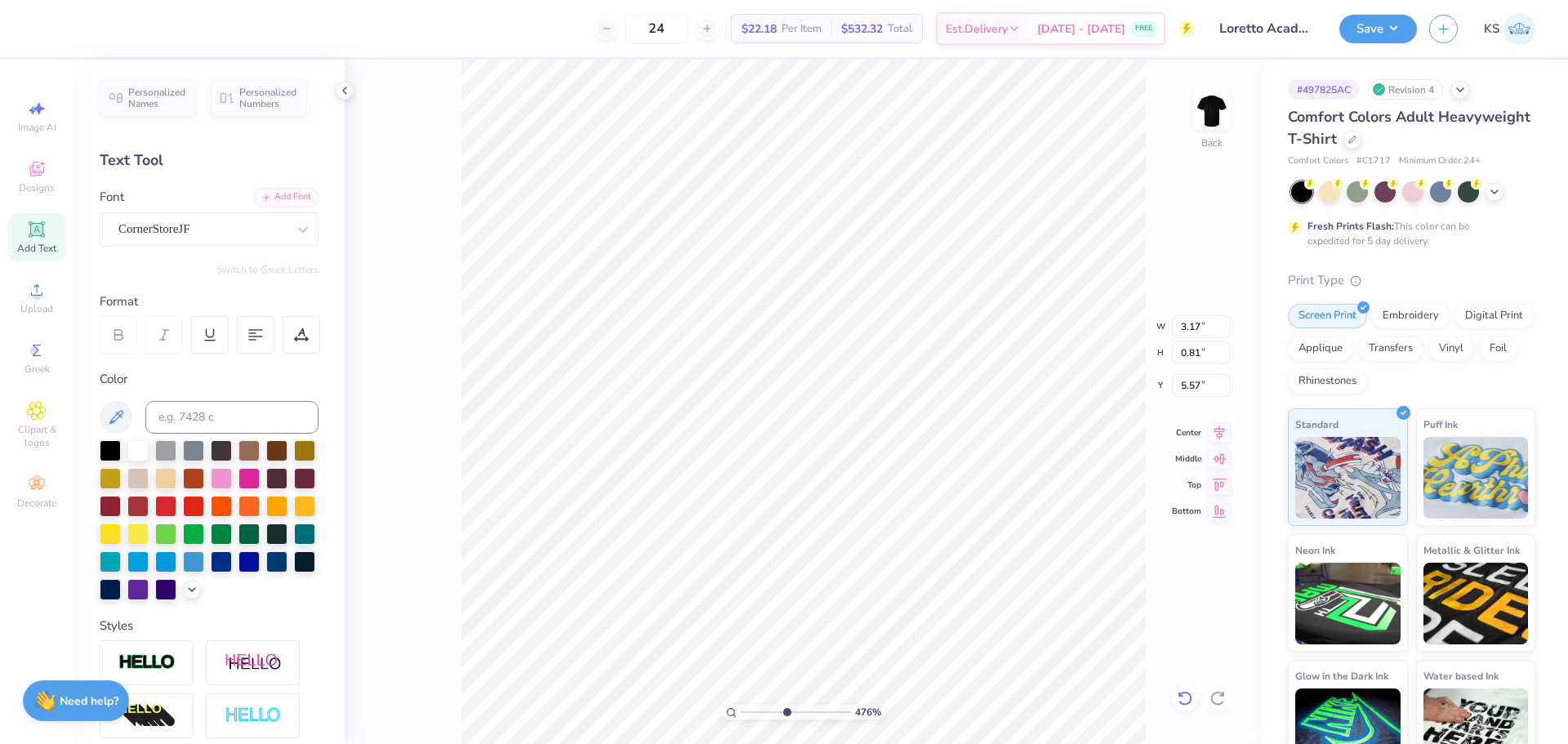
click at [1187, 694] on icon at bounding box center [1184, 698] width 14 height 15
type input "3.00"
type input "4.95"
type textarea "DAD"
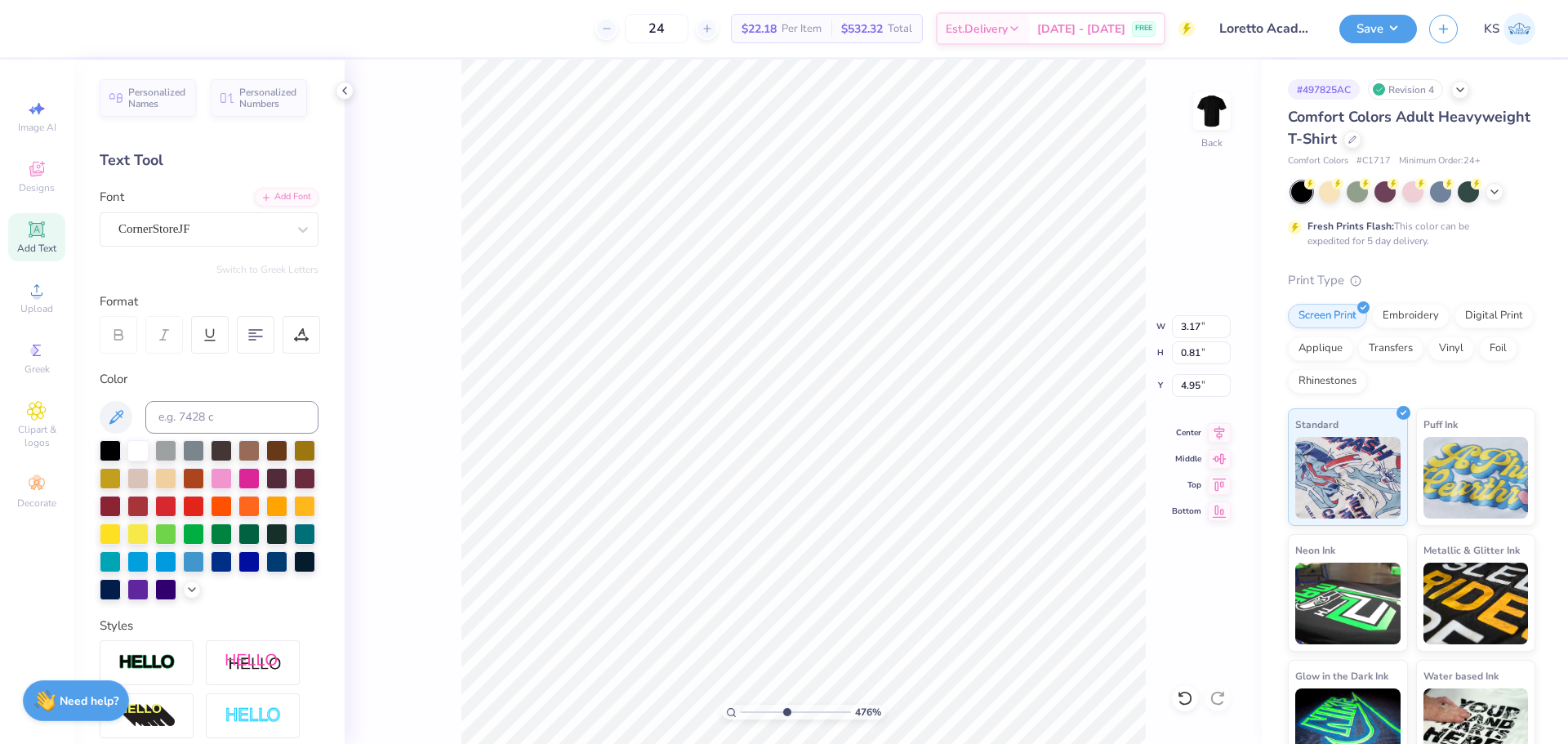
scroll to position [14, 3]
type input "3.18"
type input "0.80"
click at [286, 198] on div "Add Font" at bounding box center [286, 196] width 65 height 19
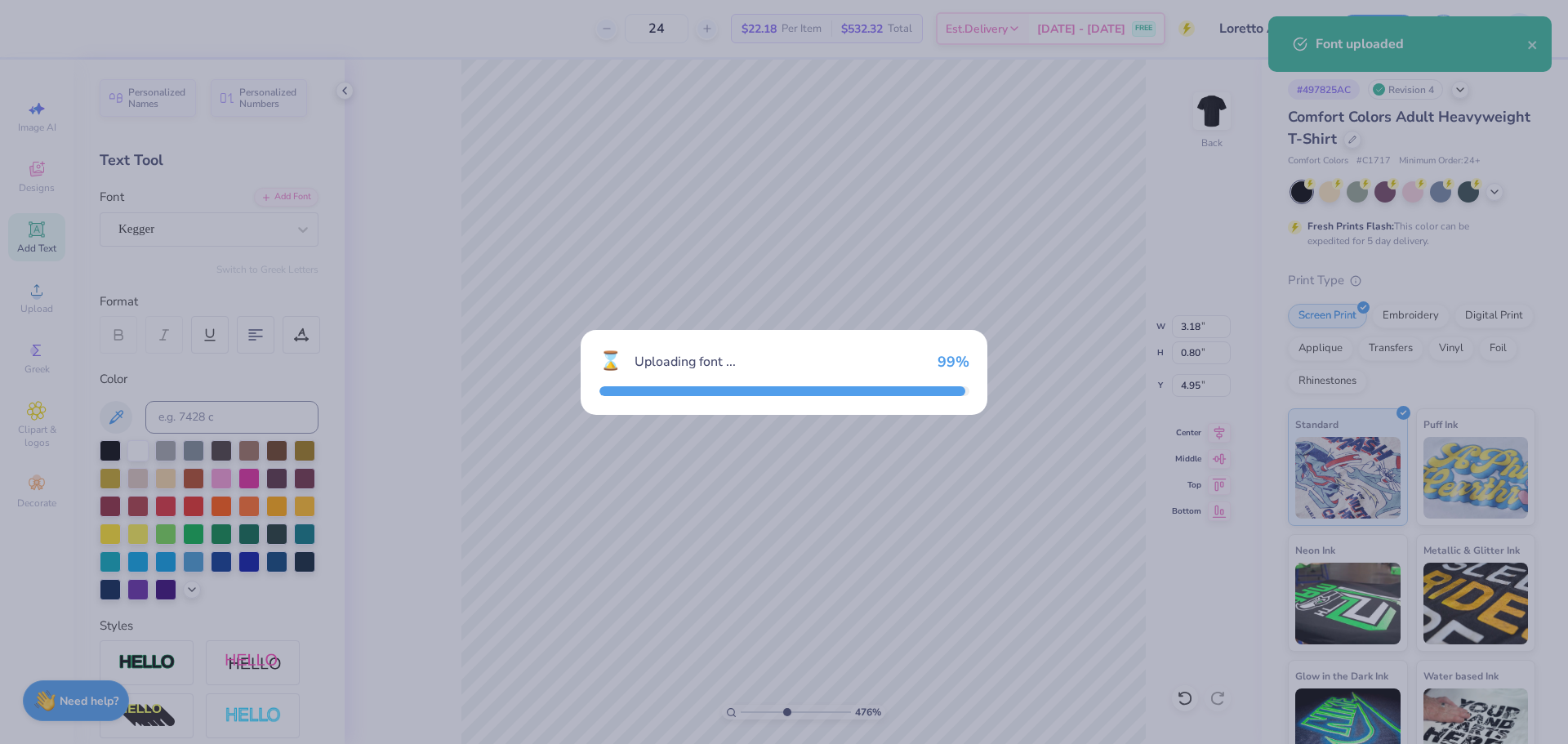
type input "1.45"
type input "0.56"
type input "5.07"
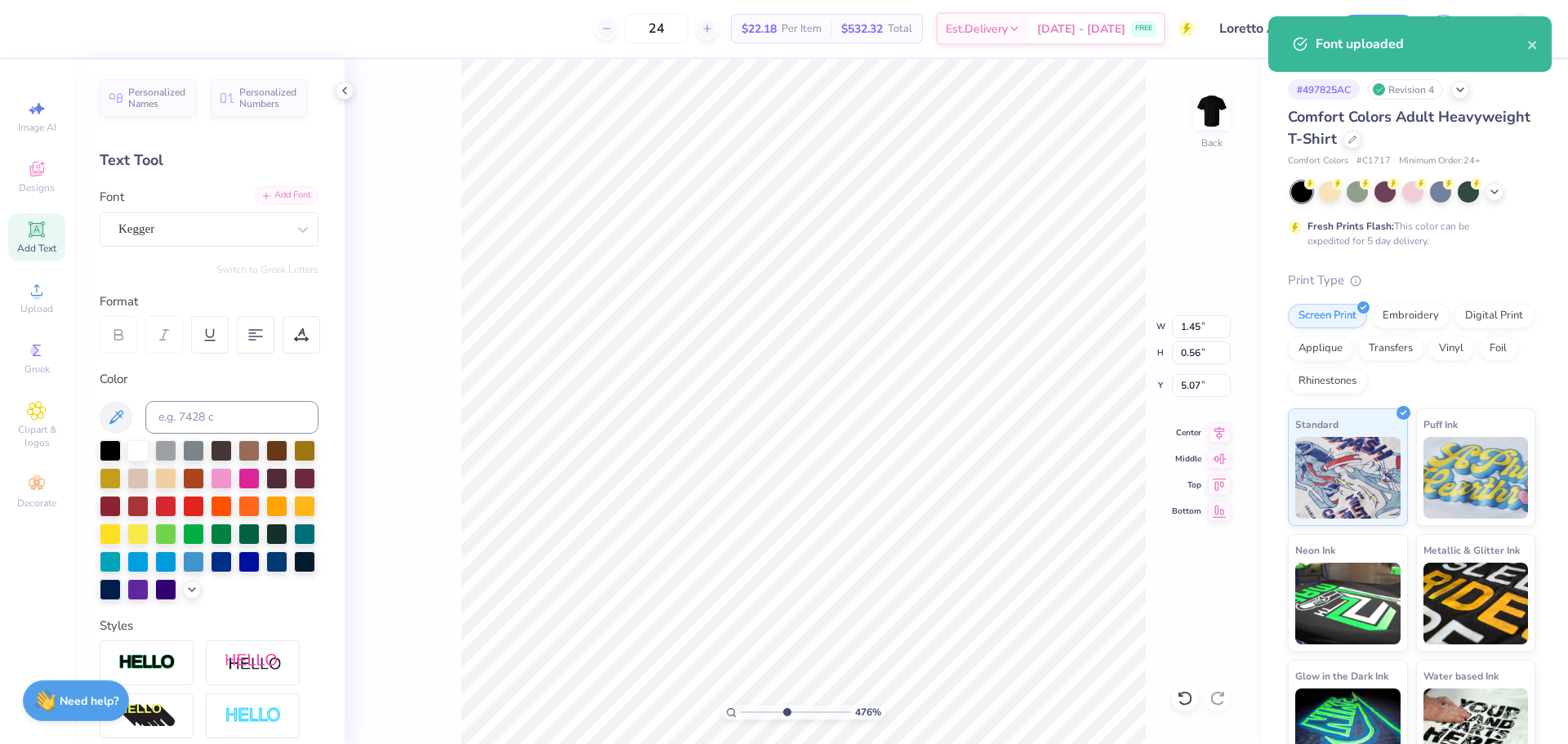
click at [270, 204] on div "Add Font" at bounding box center [286, 196] width 65 height 19
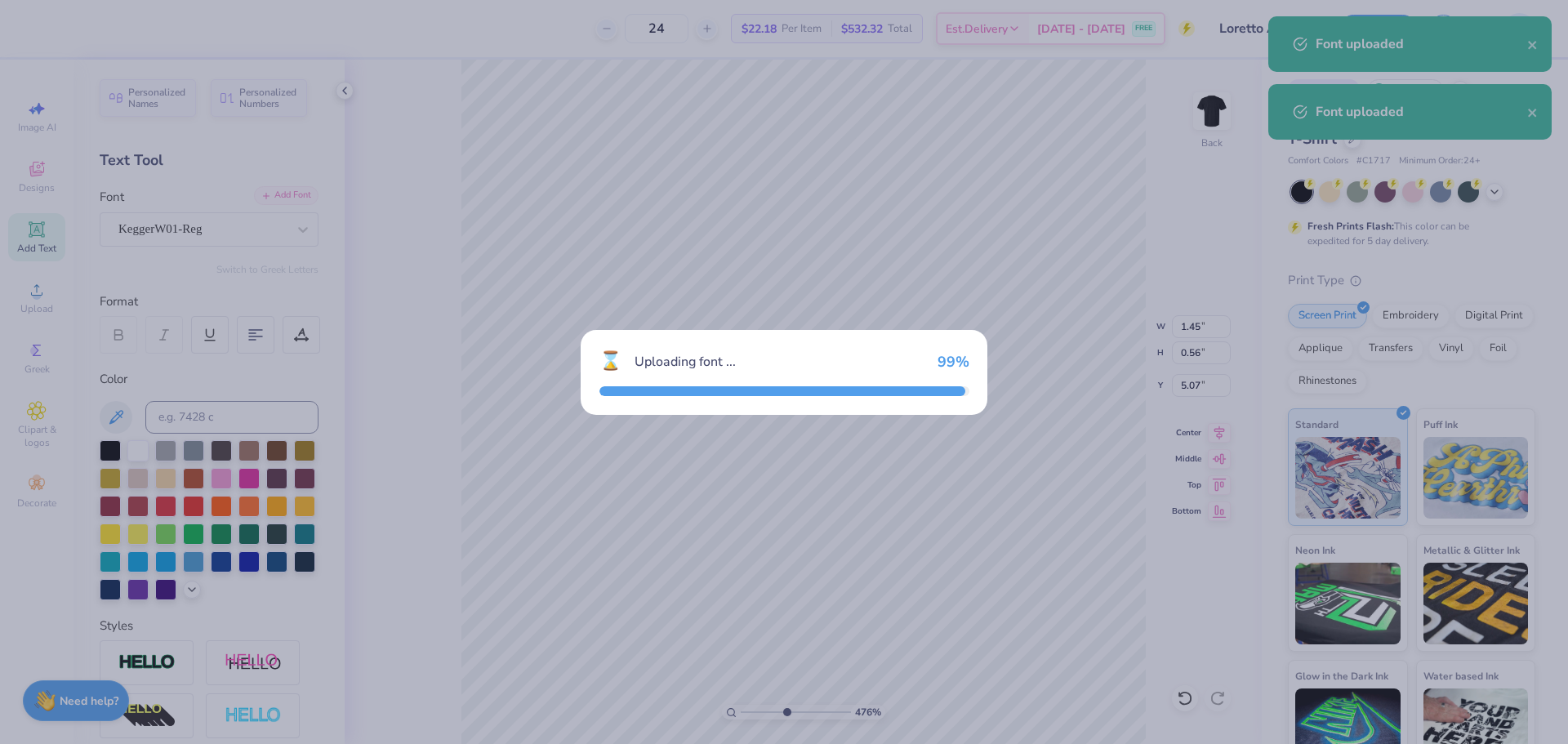
type input "1.47"
type input "0.63"
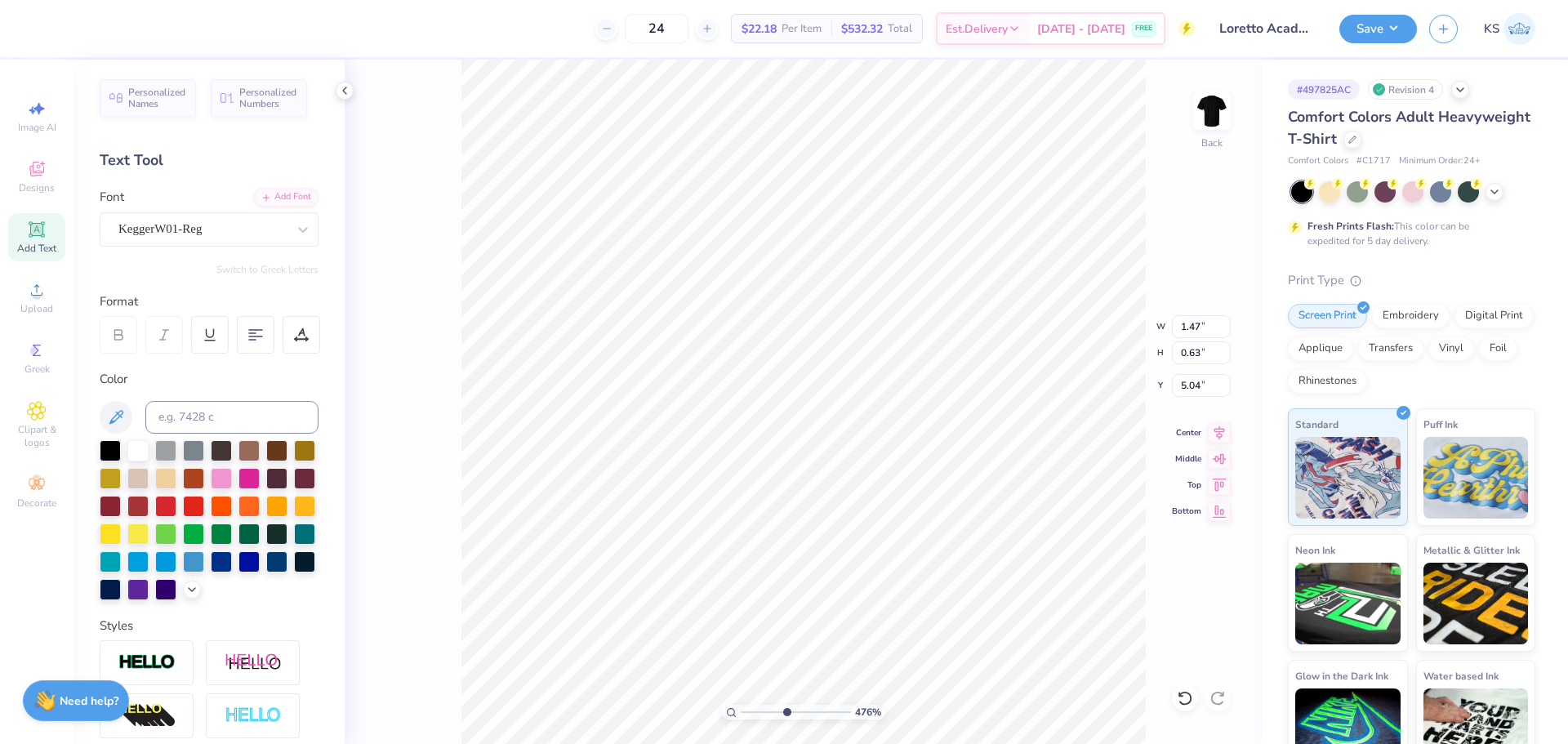
type input "3.76"
click at [1205, 326] on input "1.47" at bounding box center [1201, 327] width 59 height 23
type input "3.50"
type input "1.50"
type input "3.76"
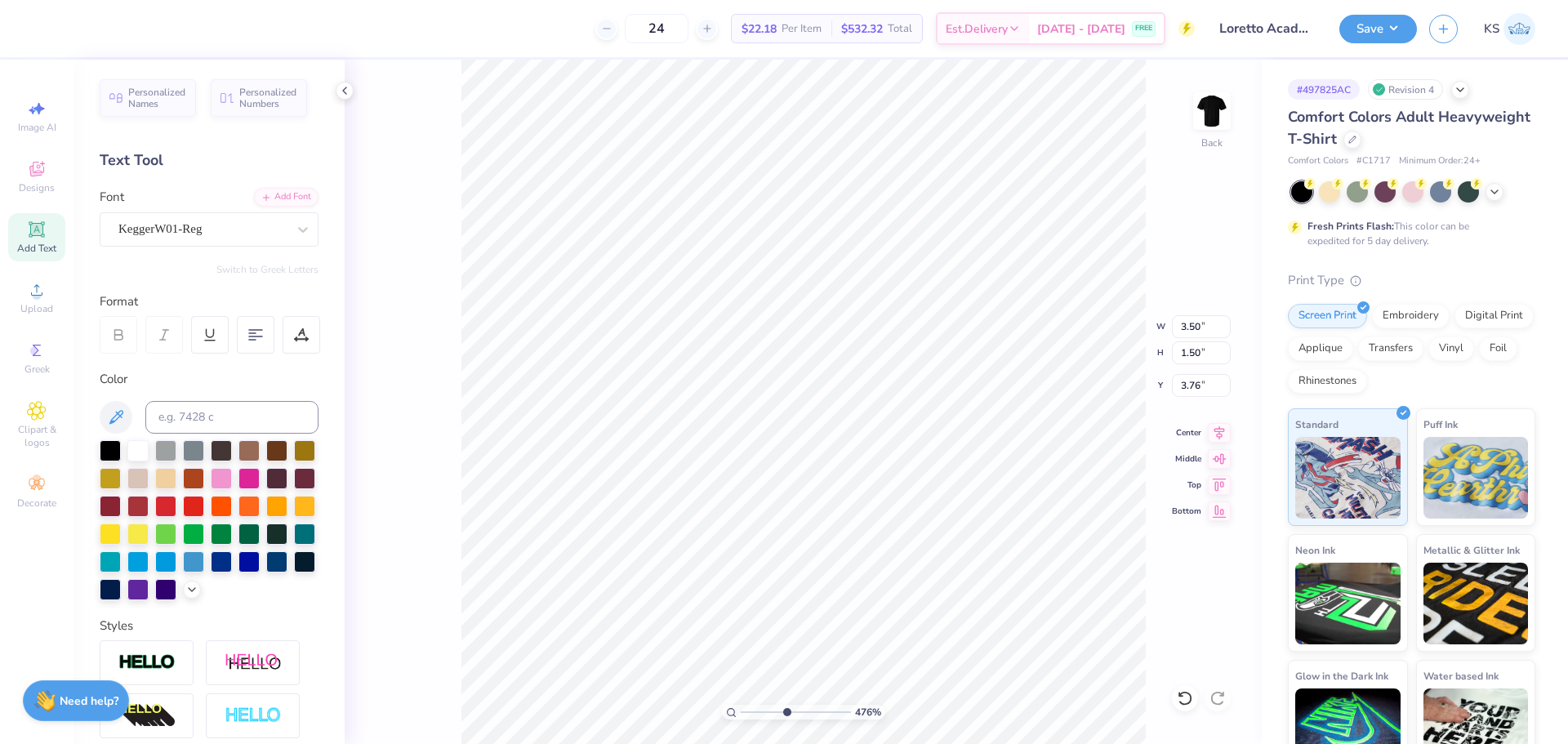
type textarea "mom"
type input "4.95"
type input "1.27"
type input "3.88"
click at [283, 195] on div "Add Font" at bounding box center [286, 196] width 65 height 19
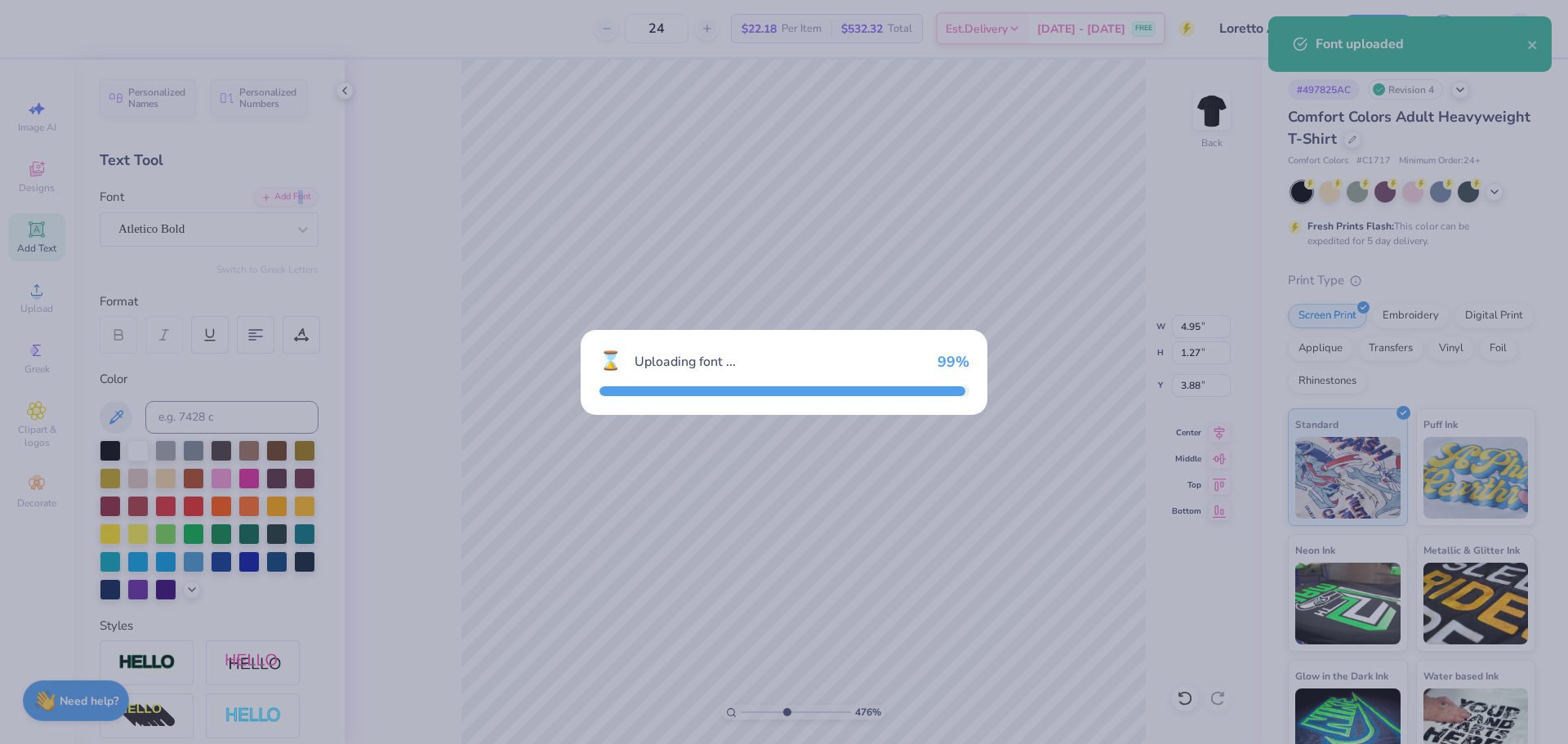
type input "6.05"
type input "1.32"
type input "3.85"
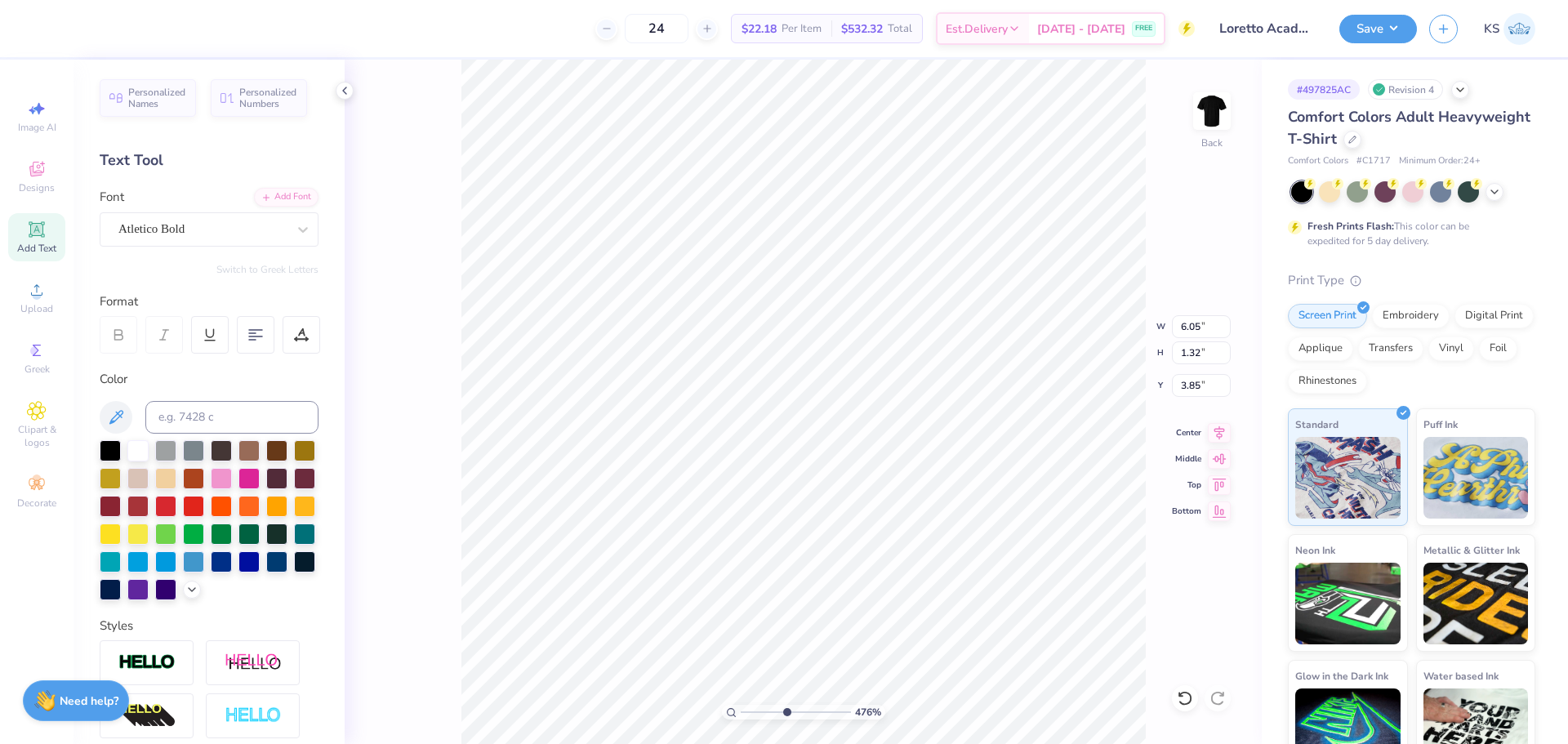
type textarea "MOM"
type input "6.27"
type input "1.69"
type input "3.67"
click at [149, 226] on div "Atletico Bold" at bounding box center [202, 230] width 171 height 26
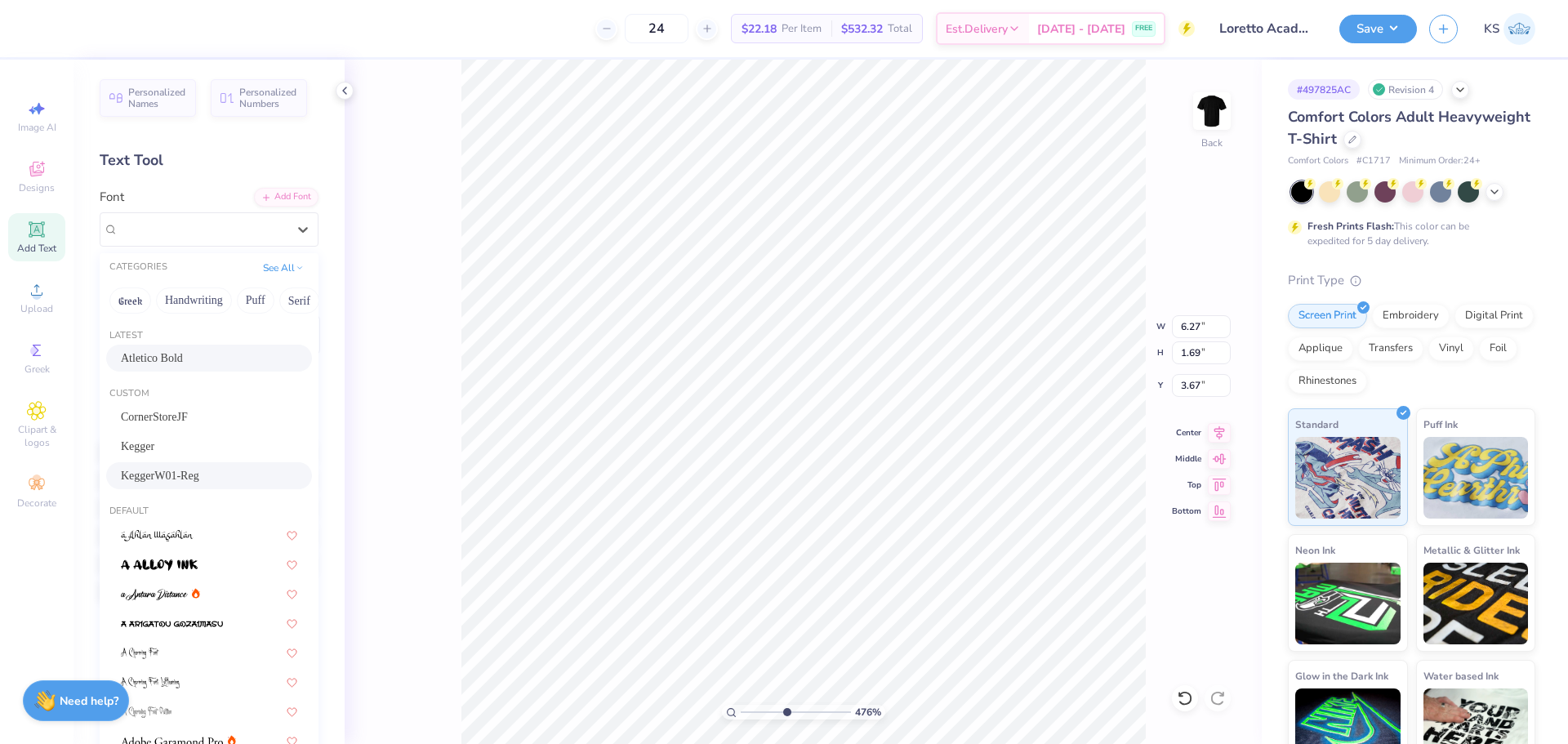
click at [217, 472] on div "KeggerW01-Reg" at bounding box center [209, 476] width 177 height 17
type input "4.94"
type input "1.50"
type input "3.76"
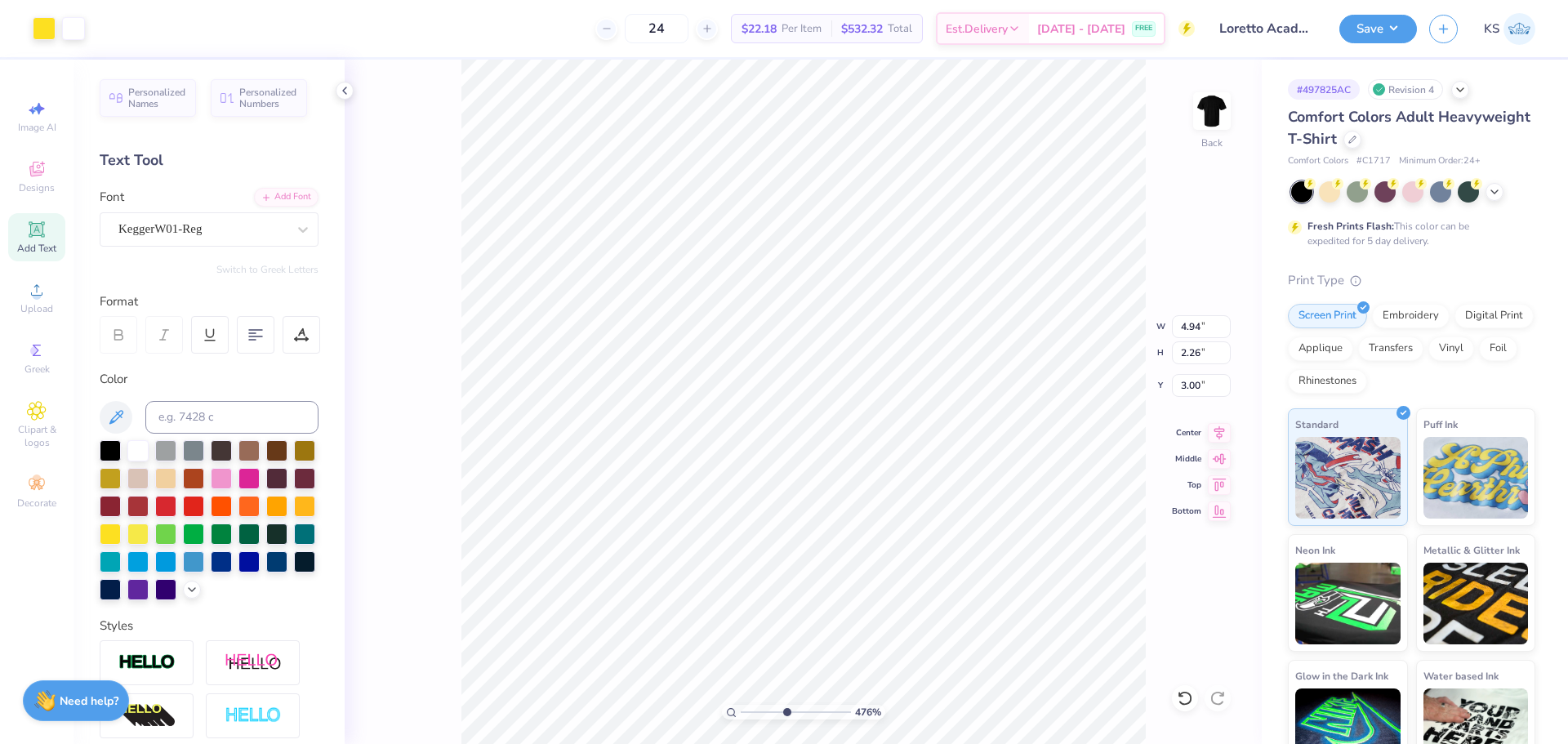
type input "3.50"
drag, startPoint x: 770, startPoint y: 717, endPoint x: 778, endPoint y: 723, distance: 10.0
type input "4.02"
click at [778, 719] on input "range" at bounding box center [796, 712] width 111 height 15
click at [1199, 332] on input "4.94" at bounding box center [1201, 327] width 59 height 23
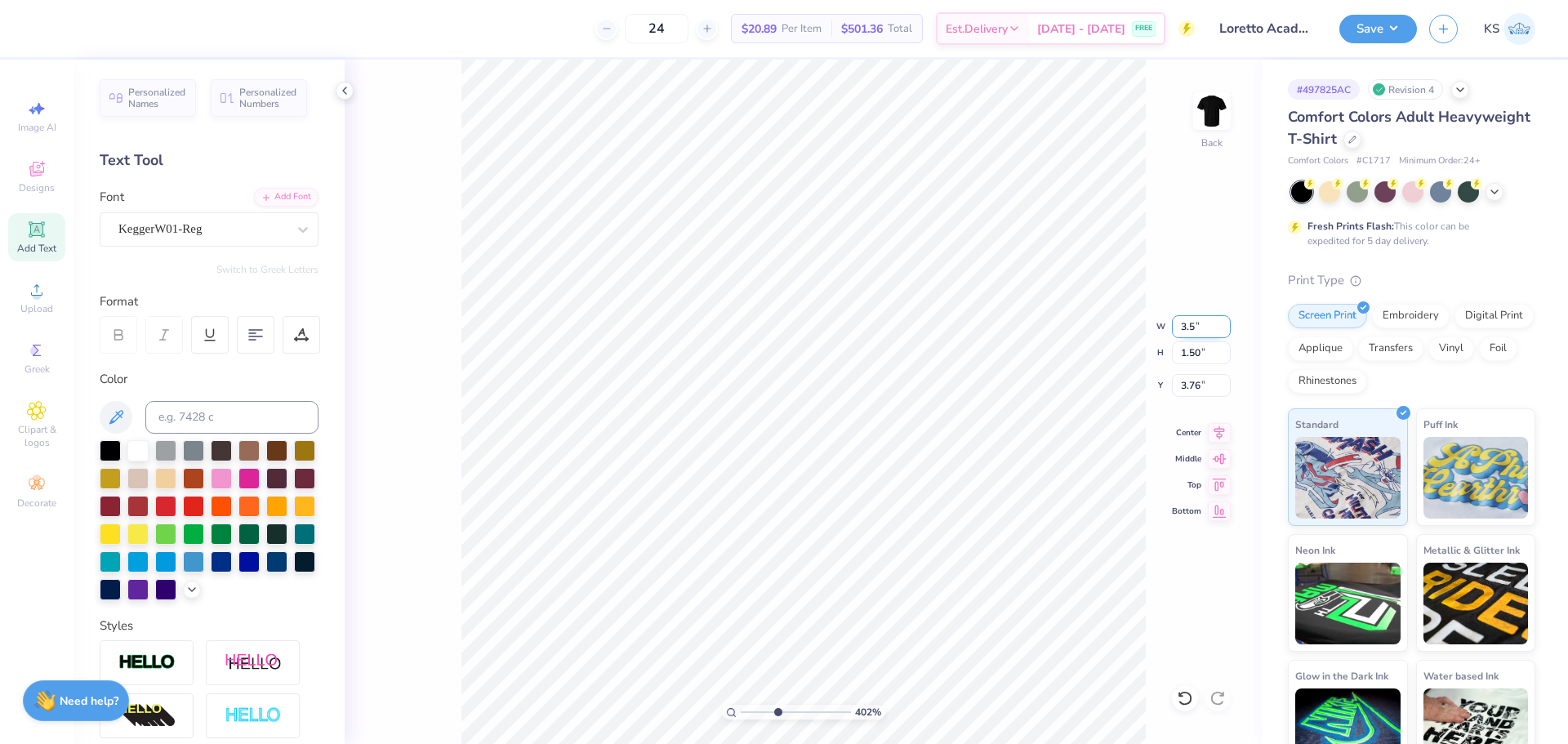
type input "3.50"
type input "1.07"
type input "3.81"
drag, startPoint x: 781, startPoint y: 708, endPoint x: 801, endPoint y: 714, distance: 20.9
click at [801, 715] on input "range" at bounding box center [796, 712] width 111 height 15
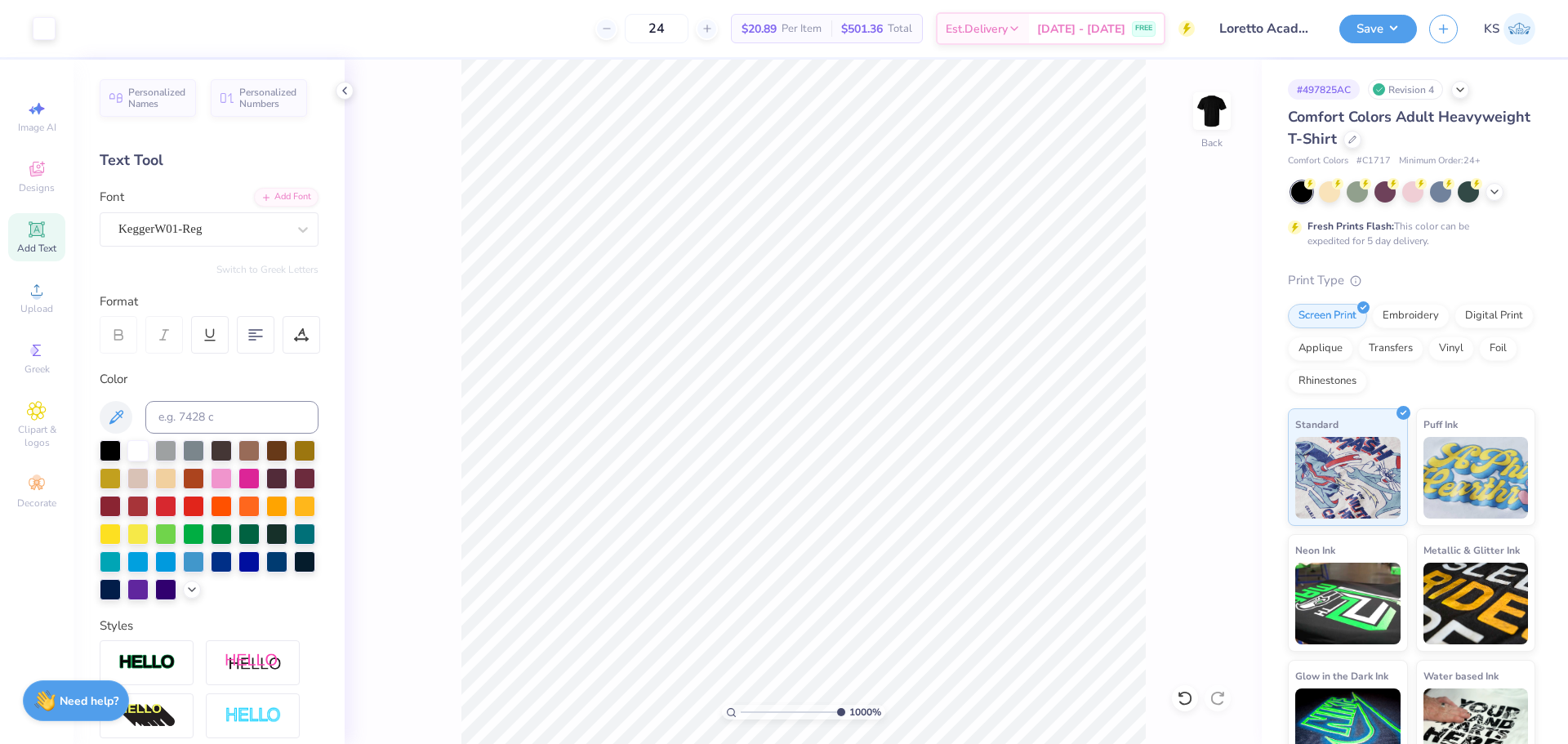
drag, startPoint x: 811, startPoint y: 710, endPoint x: 913, endPoint y: 699, distance: 102.6
type input "10"
click at [845, 705] on input "range" at bounding box center [793, 712] width 104 height 15
type input "3.78"
click at [1193, 386] on input "3.78" at bounding box center [1201, 385] width 59 height 23
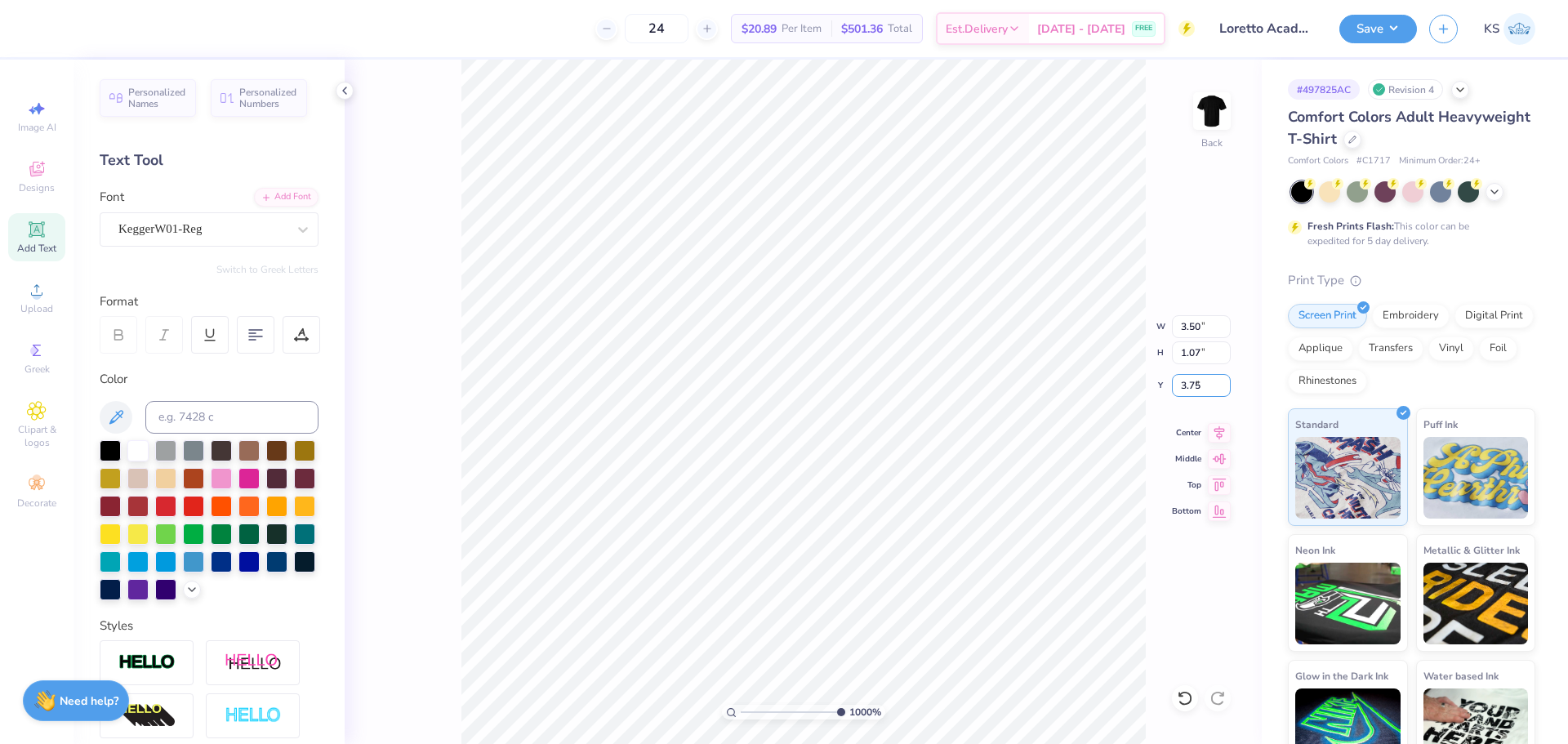
type input "3.75"
drag, startPoint x: 795, startPoint y: 717, endPoint x: 739, endPoint y: 711, distance: 56.3
type input "1"
click at [741, 718] on input "range" at bounding box center [796, 712] width 111 height 15
drag, startPoint x: 1382, startPoint y: 20, endPoint x: 1388, endPoint y: 29, distance: 10.8
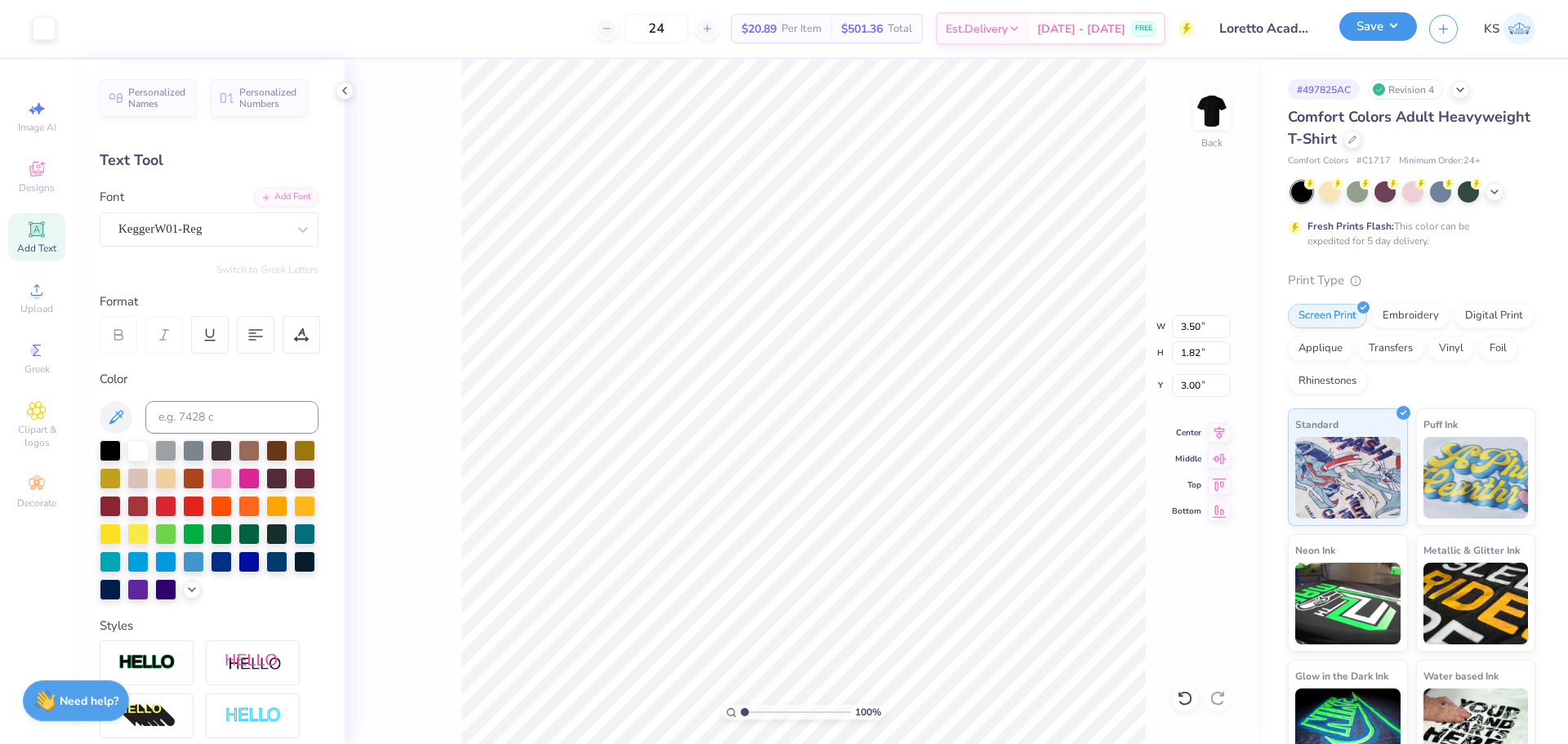
click at [1382, 21] on button "Save" at bounding box center [1378, 26] width 78 height 28
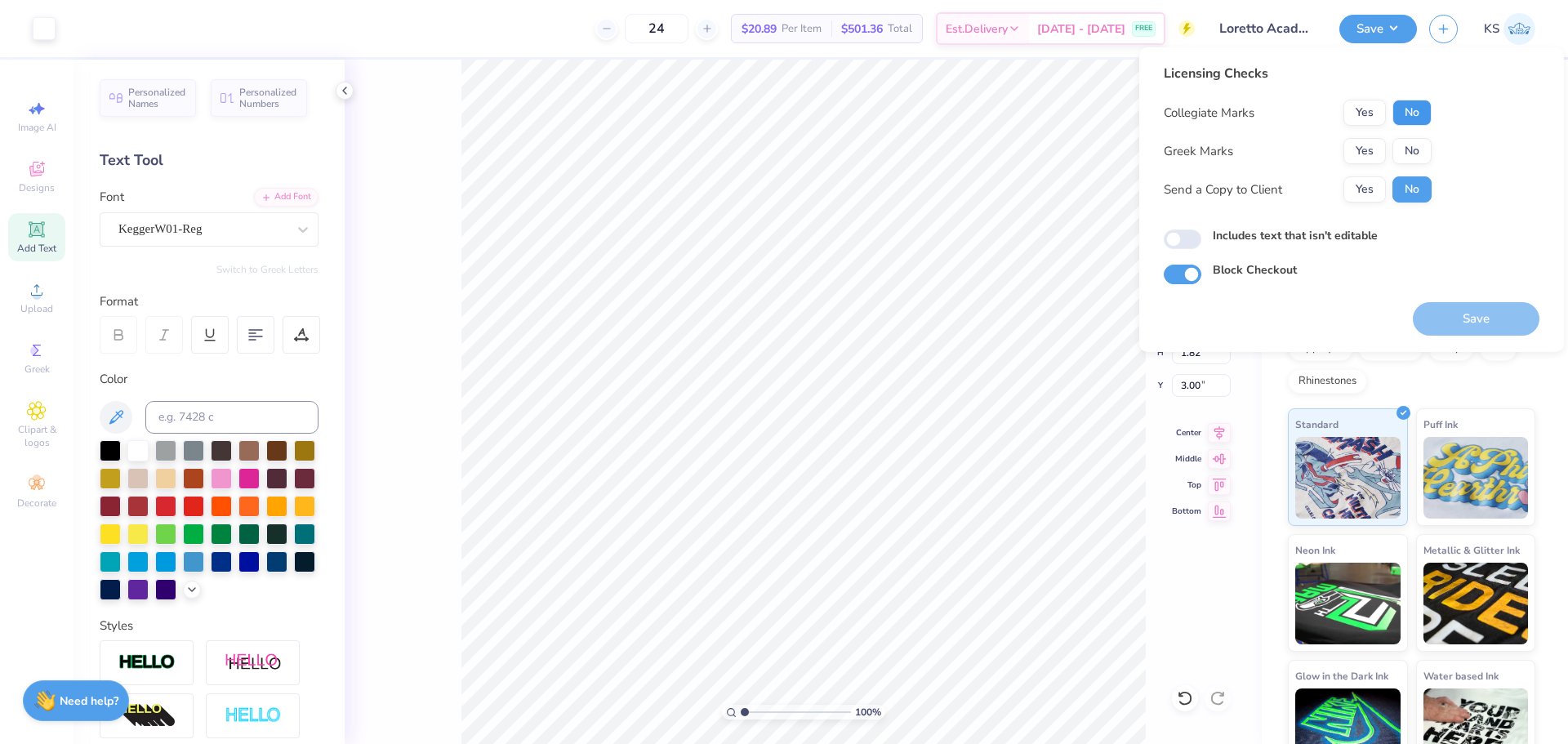
drag, startPoint x: 1407, startPoint y: 112, endPoint x: 1406, endPoint y: 135, distance: 23.0
click at [1407, 113] on button "No" at bounding box center [1412, 113] width 39 height 27
drag, startPoint x: 1405, startPoint y: 145, endPoint x: 1388, endPoint y: 176, distance: 35.4
click at [1403, 151] on button "No" at bounding box center [1412, 151] width 39 height 27
drag, startPoint x: 1371, startPoint y: 193, endPoint x: 1427, endPoint y: 286, distance: 108.6
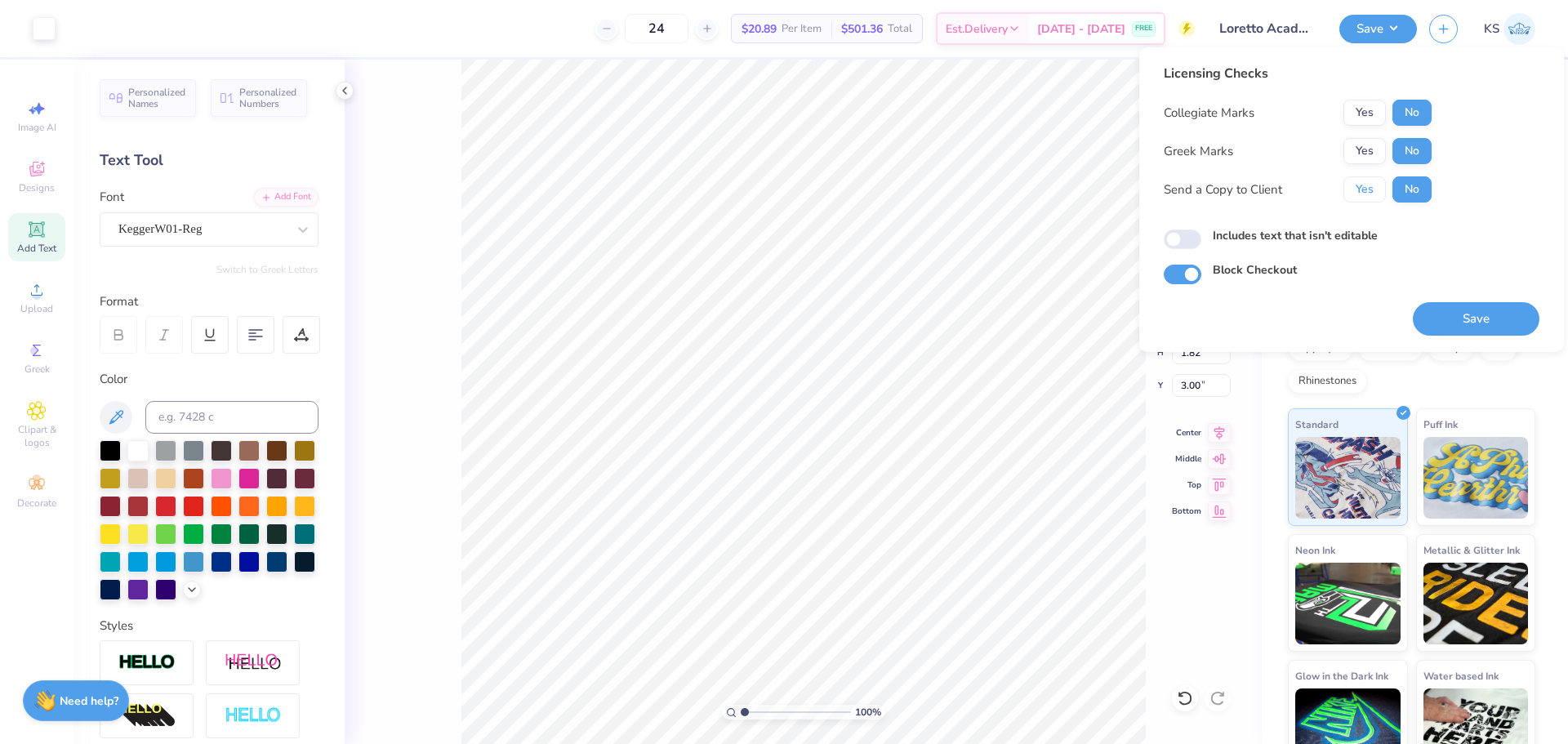
click at [1374, 195] on button "Yes" at bounding box center [1364, 189] width 42 height 27
click at [1455, 329] on button "Save" at bounding box center [1476, 318] width 126 height 34
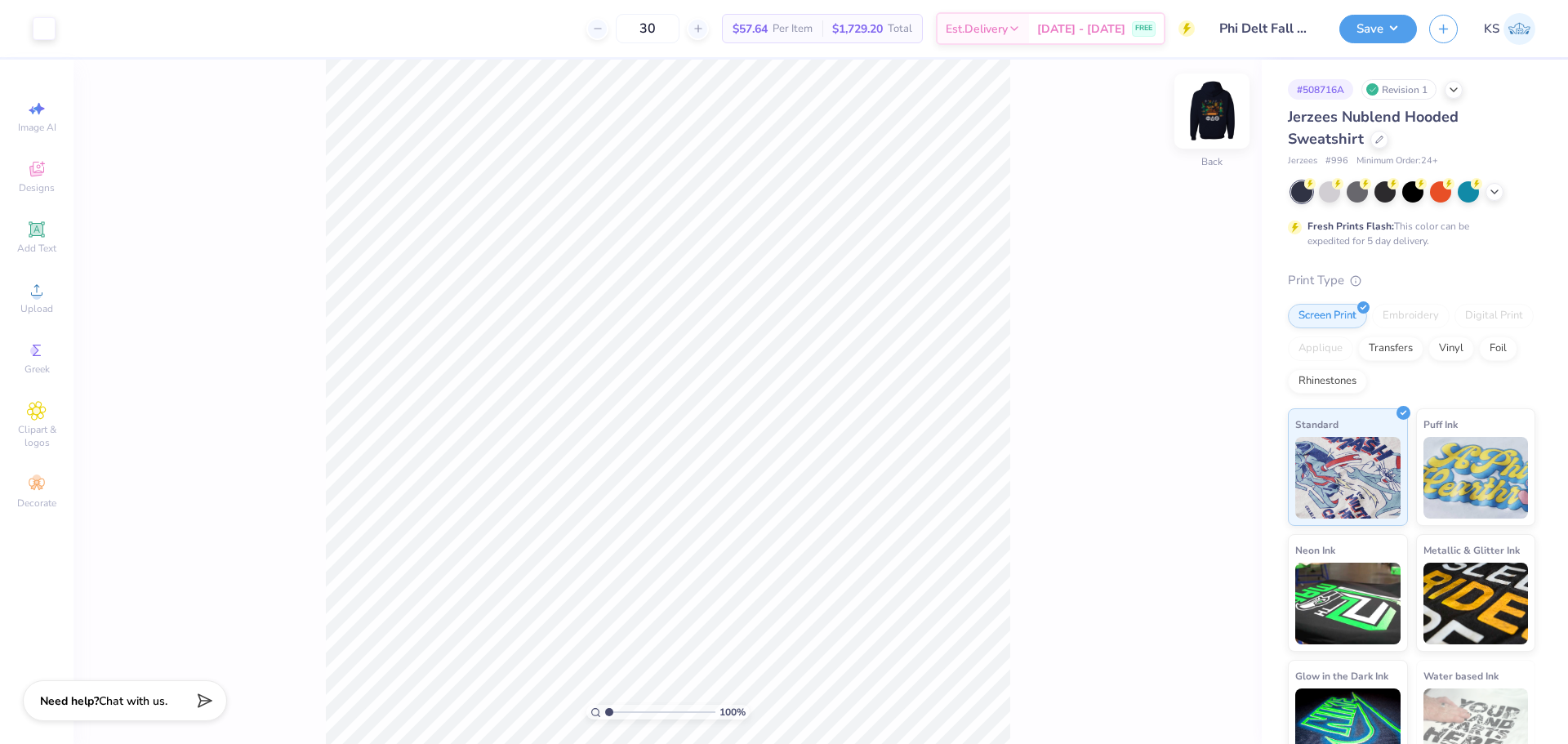
click at [1216, 121] on img at bounding box center [1211, 111] width 65 height 65
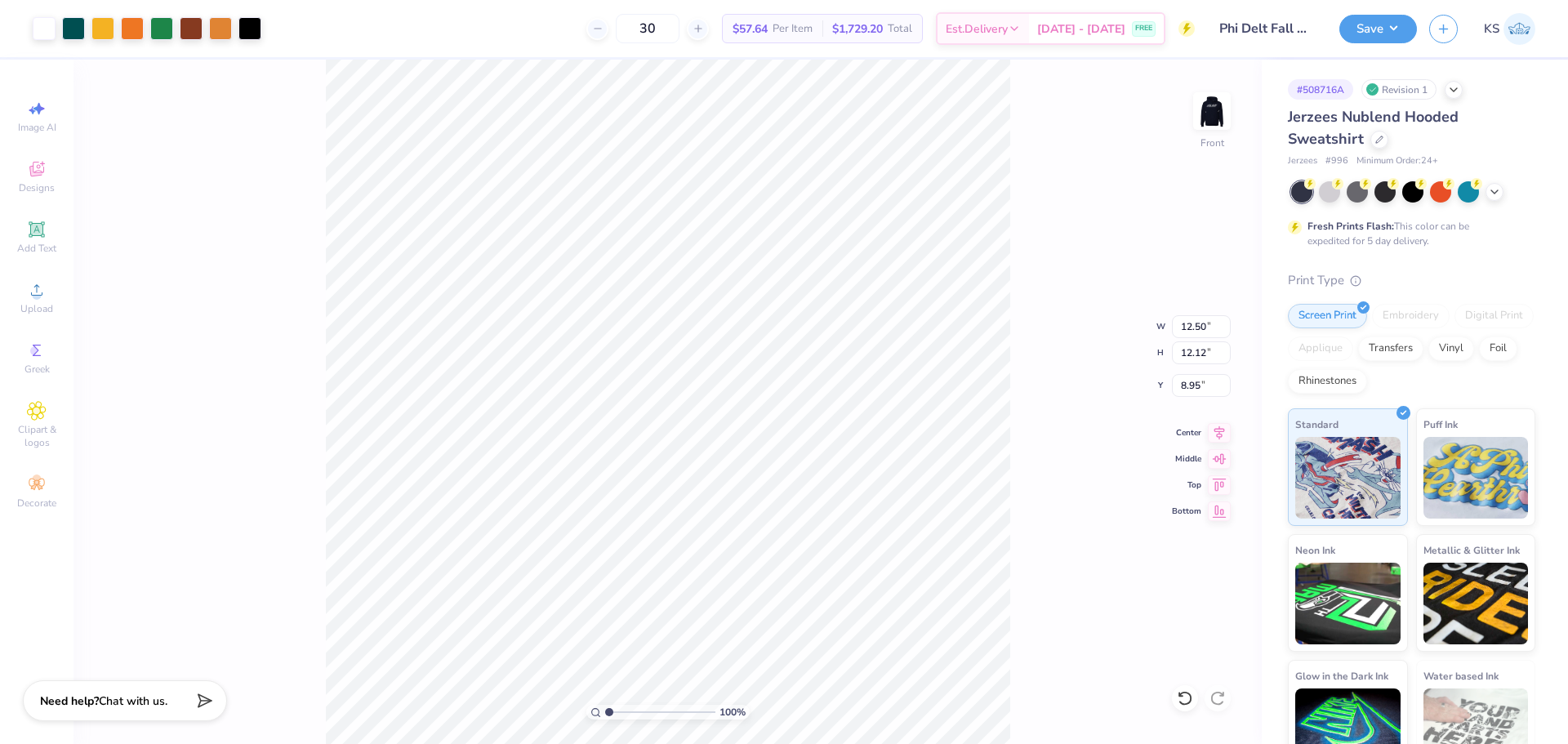
type input "8.95"
click at [1188, 701] on icon at bounding box center [1185, 698] width 16 height 16
drag, startPoint x: 636, startPoint y: 716, endPoint x: 547, endPoint y: 743, distance: 93.0
click at [605, 719] on input "range" at bounding box center [660, 712] width 111 height 15
type input "1"
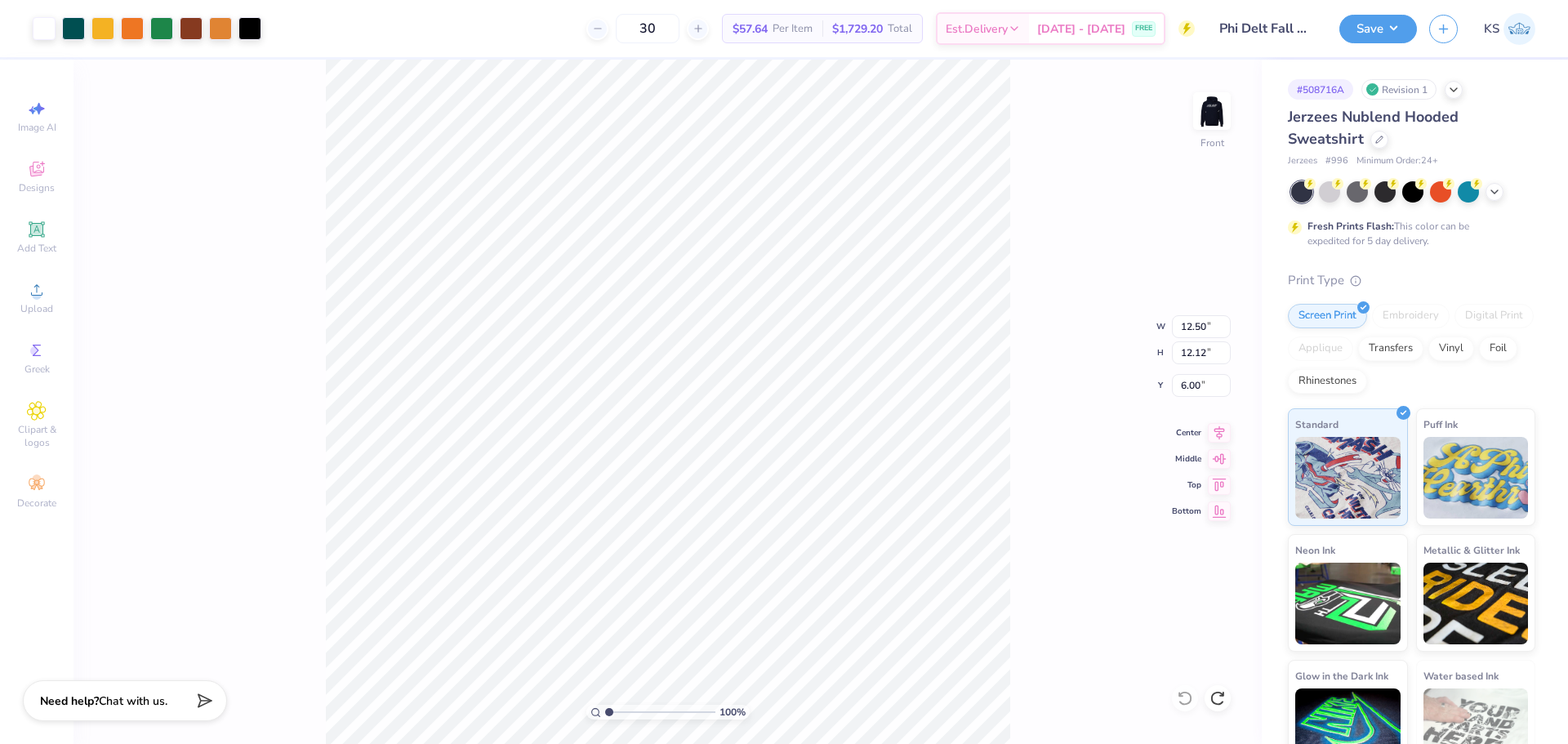
drag, startPoint x: 616, startPoint y: 711, endPoint x: 424, endPoint y: 679, distance: 194.6
click at [605, 705] on input "range" at bounding box center [660, 712] width 111 height 15
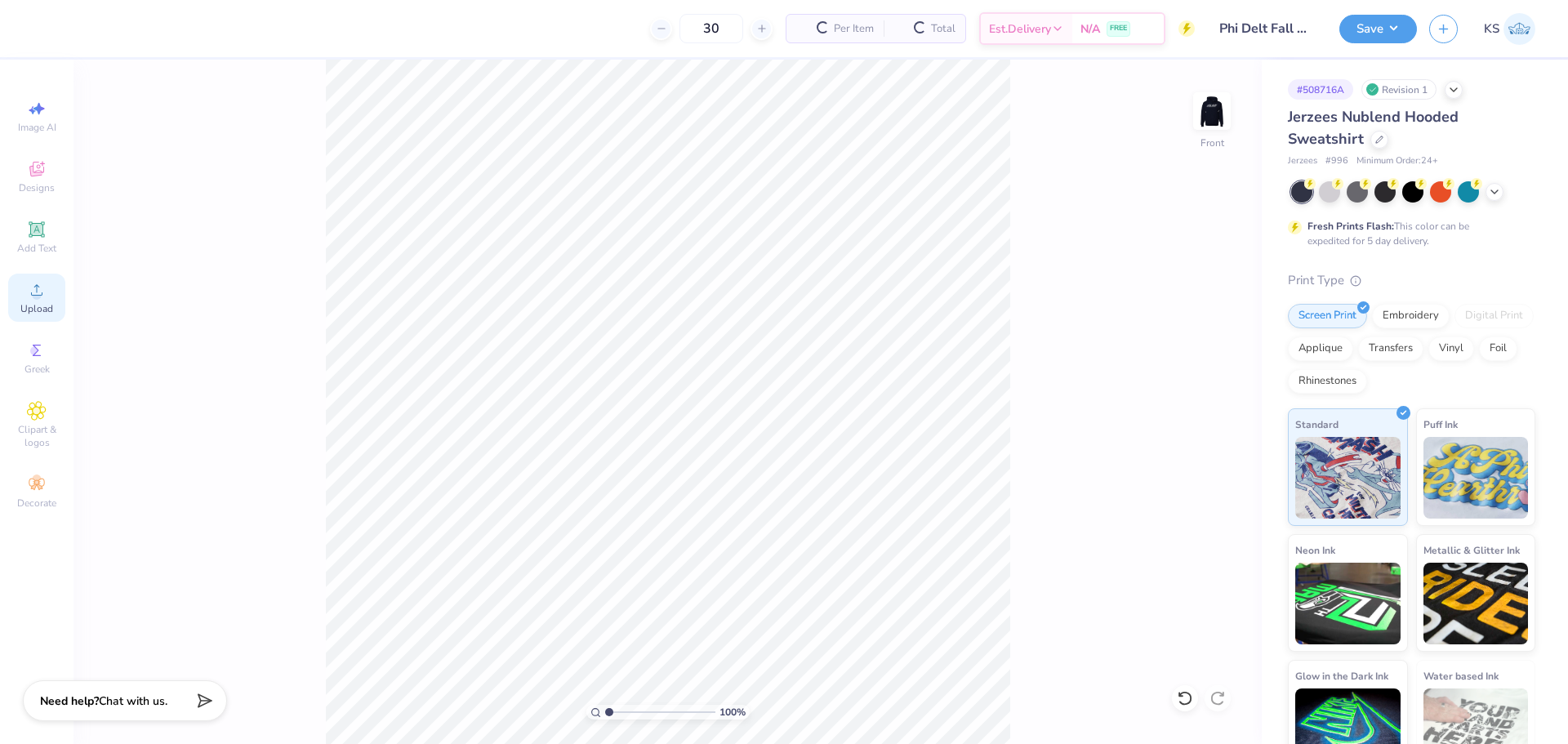
click at [27, 294] on div "Upload" at bounding box center [37, 297] width 57 height 49
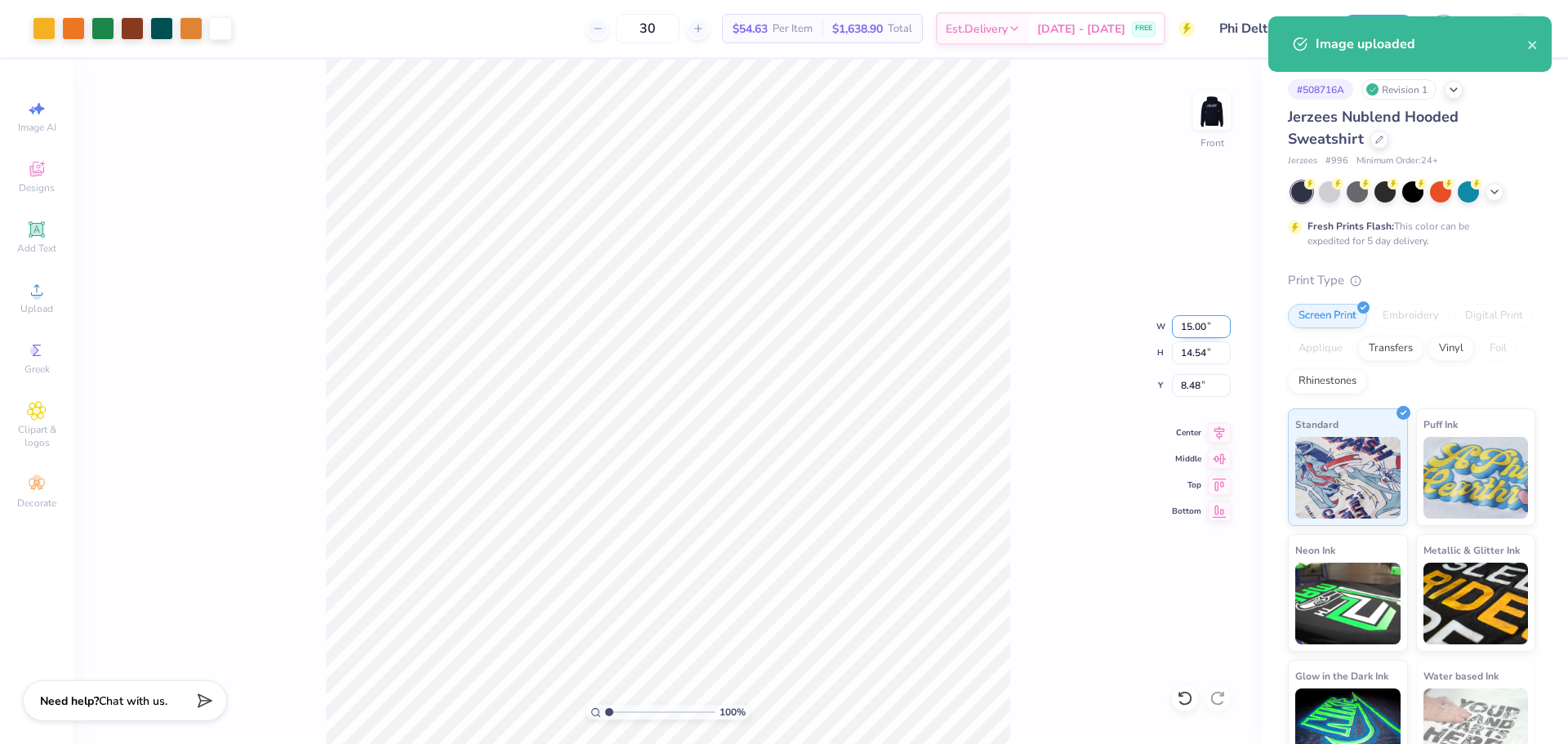
click at [1204, 331] on input "15.00" at bounding box center [1201, 327] width 59 height 23
type input "12.50"
type input "12.12"
click at [1186, 393] on input "9.69" at bounding box center [1201, 385] width 59 height 23
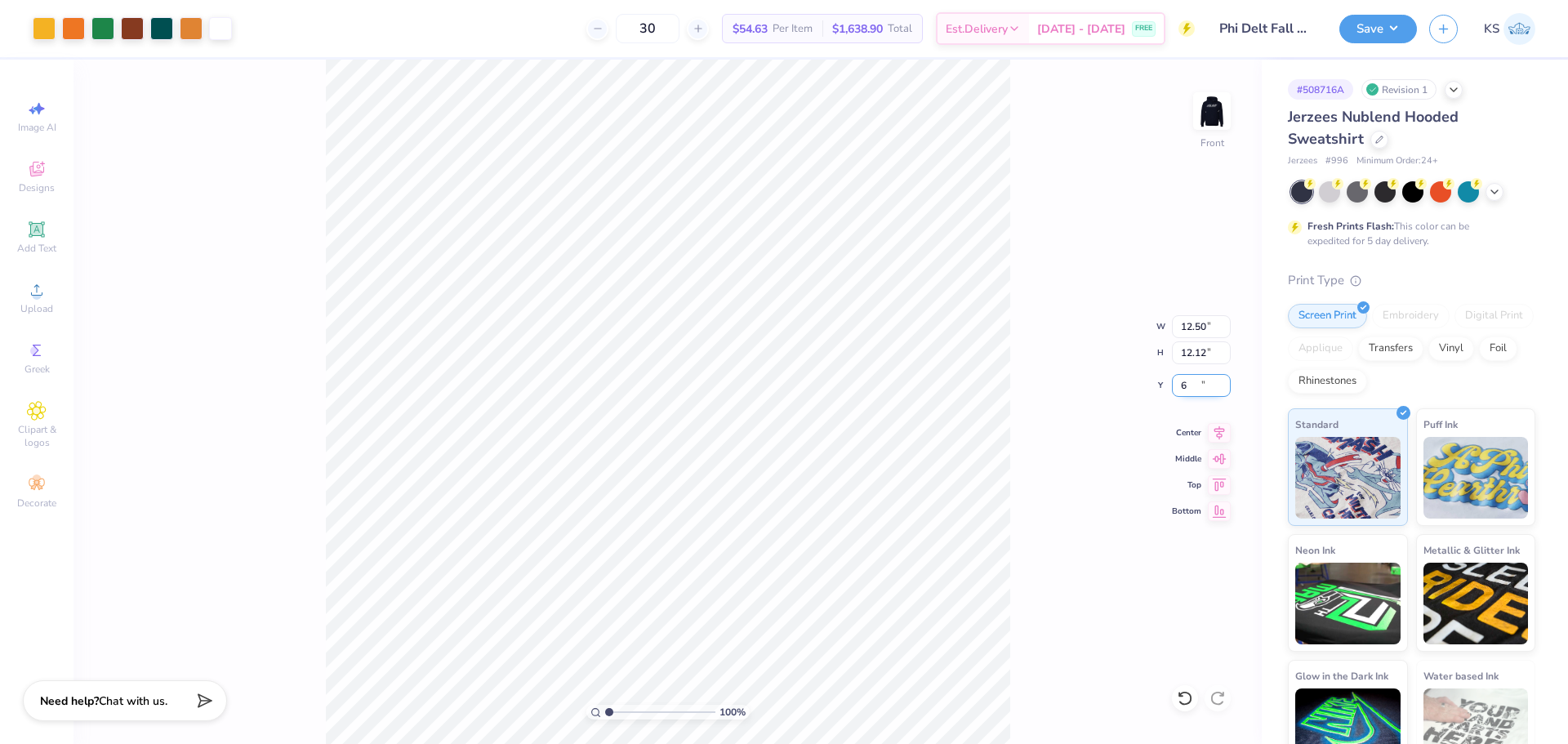
type input "6.00"
drag, startPoint x: 610, startPoint y: 713, endPoint x: 497, endPoint y: 701, distance: 113.6
click at [605, 705] on input "range" at bounding box center [660, 712] width 111 height 15
click at [1216, 108] on img at bounding box center [1212, 112] width 33 height 33
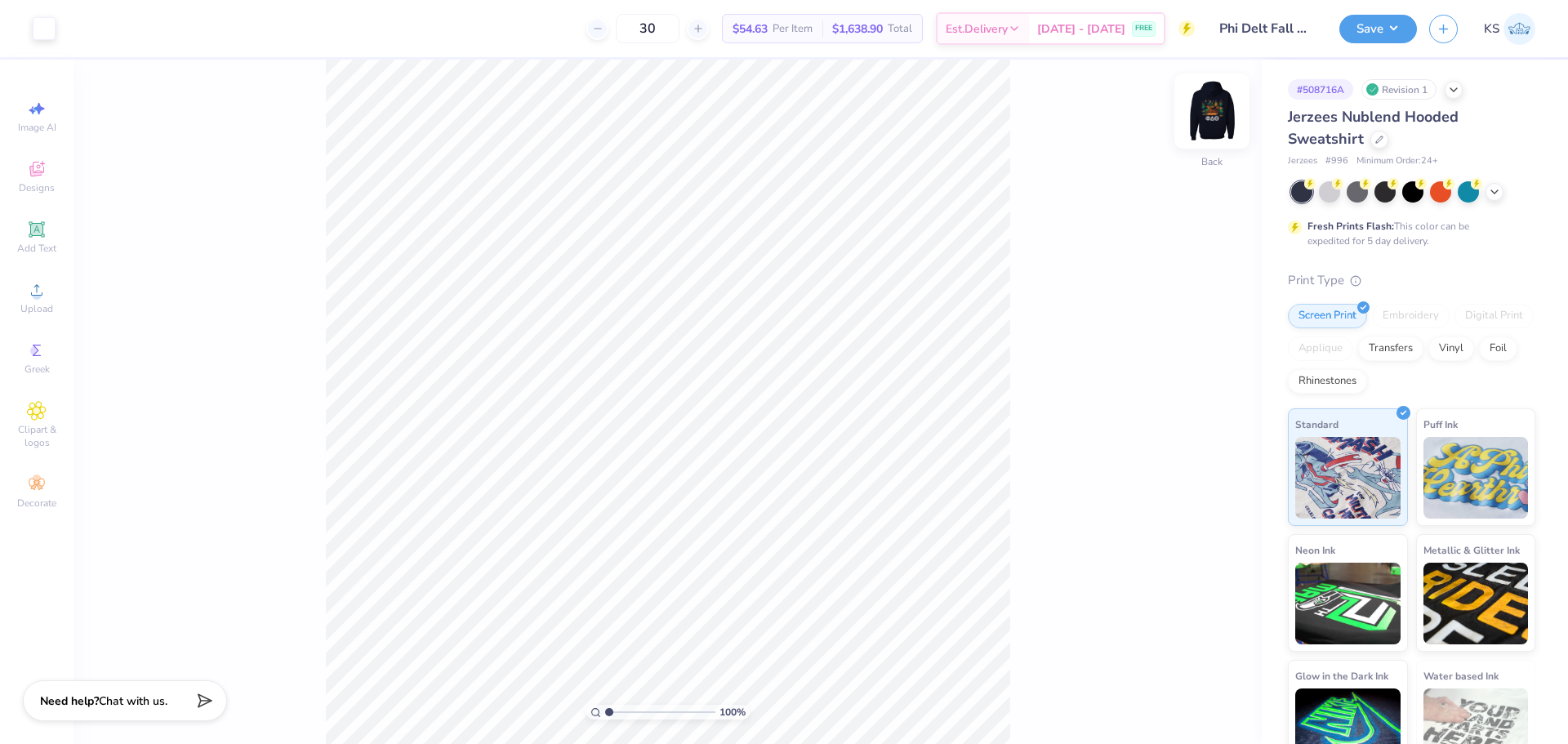
click at [1219, 119] on img at bounding box center [1211, 111] width 65 height 65
click at [27, 304] on span "Upload" at bounding box center [37, 308] width 33 height 13
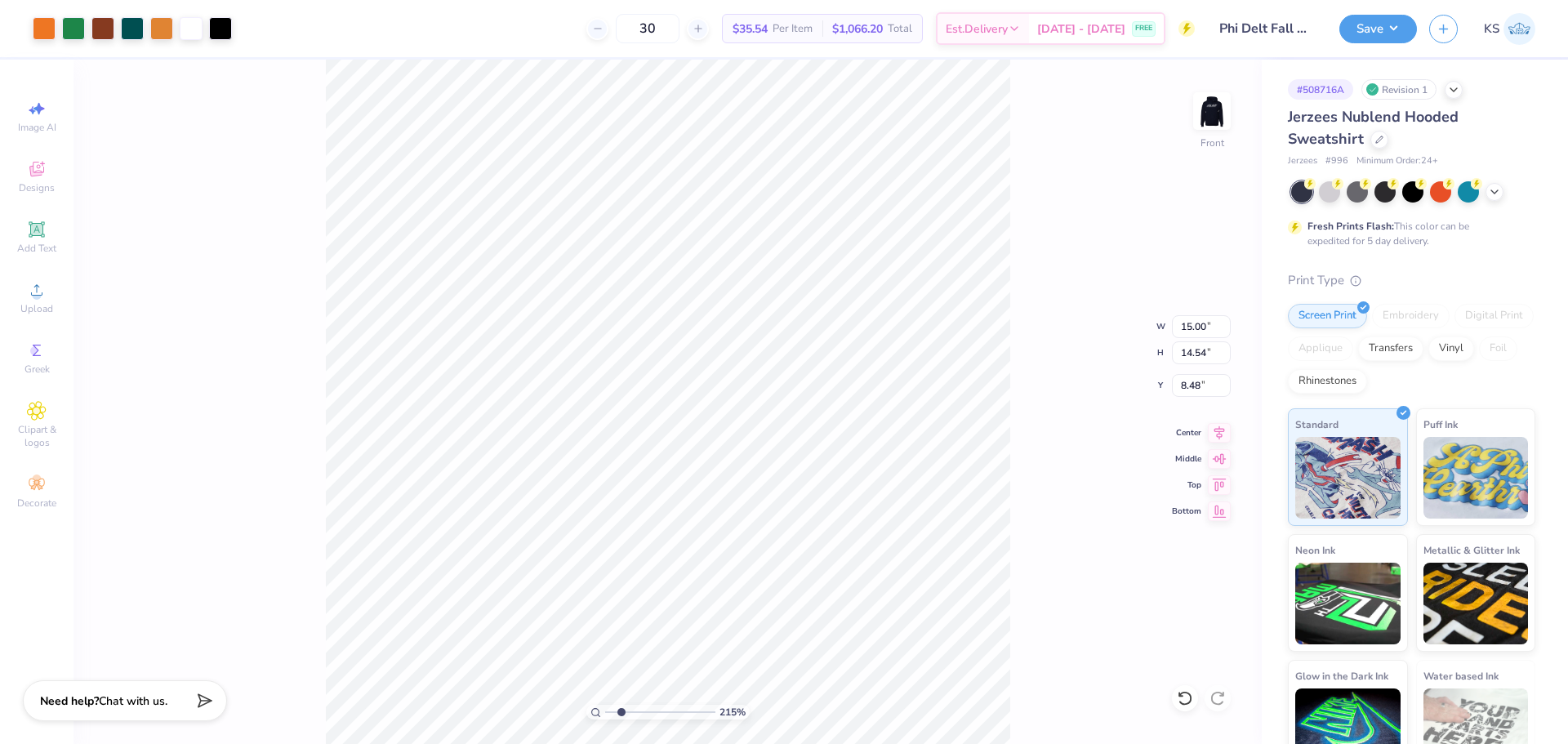
click at [621, 711] on input "range" at bounding box center [660, 712] width 111 height 15
drag, startPoint x: 619, startPoint y: 710, endPoint x: 549, endPoint y: 706, distance: 70.1
type input "1"
click at [605, 706] on input "range" at bounding box center [660, 712] width 111 height 15
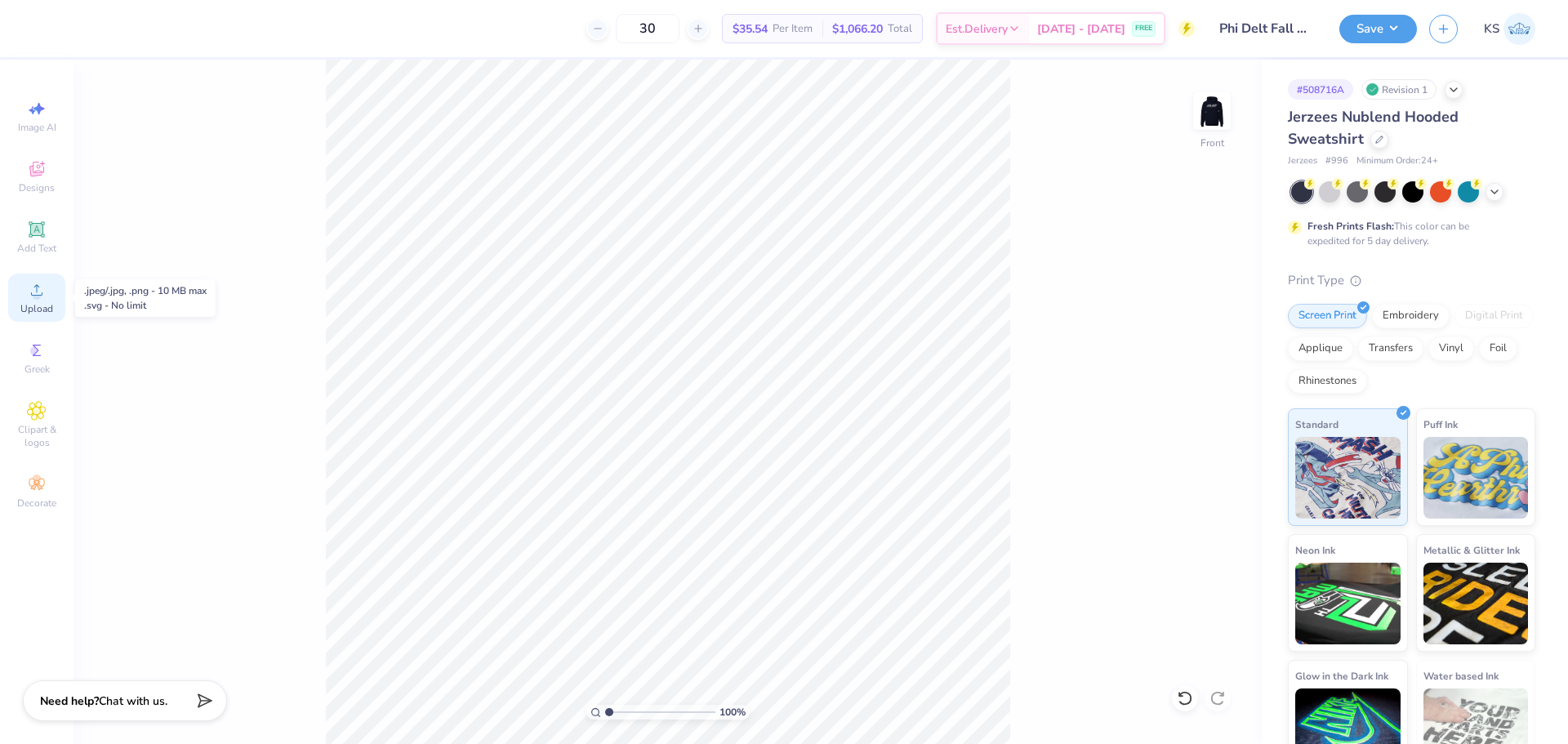
click at [10, 289] on div "Upload" at bounding box center [37, 297] width 57 height 49
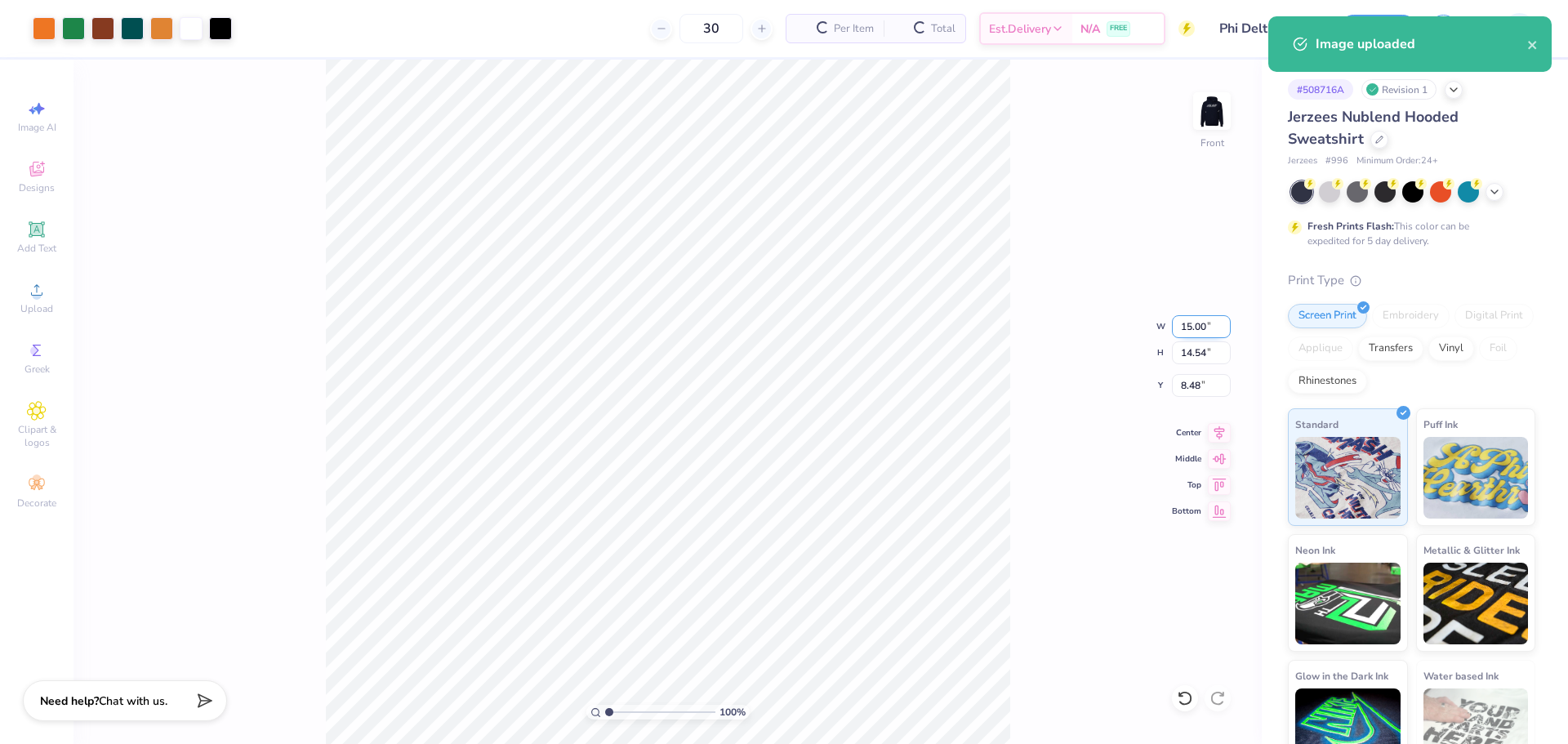
click at [1206, 325] on input "15.00" at bounding box center [1201, 327] width 59 height 23
type input "12.50"
type input "12.12"
drag, startPoint x: 1197, startPoint y: 375, endPoint x: 1204, endPoint y: 366, distance: 11.4
click at [1197, 375] on input "9.69" at bounding box center [1201, 385] width 59 height 23
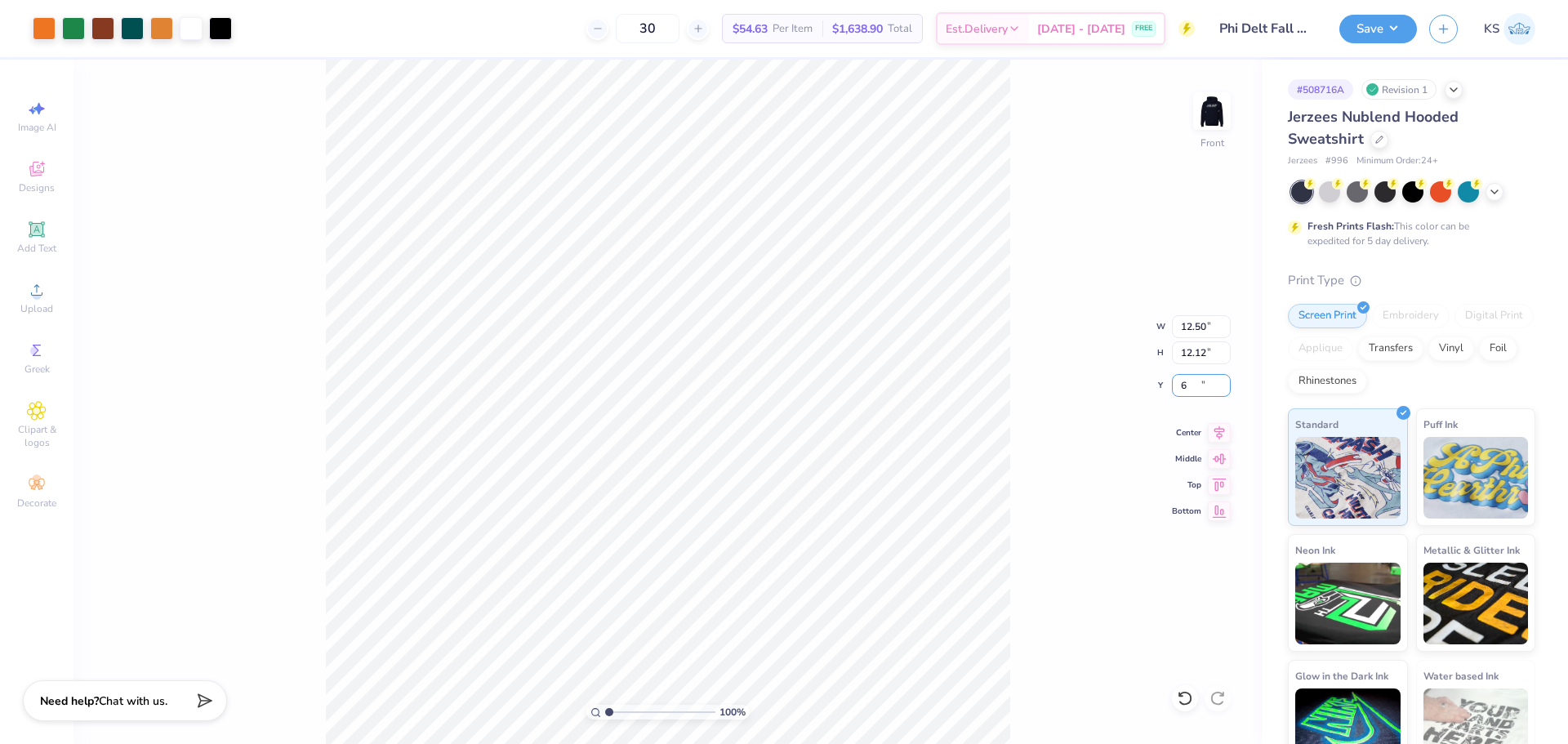
type input "6.00"
click at [1201, 117] on img at bounding box center [1211, 111] width 65 height 65
type input "3.89"
click at [1190, 702] on icon at bounding box center [1184, 698] width 14 height 15
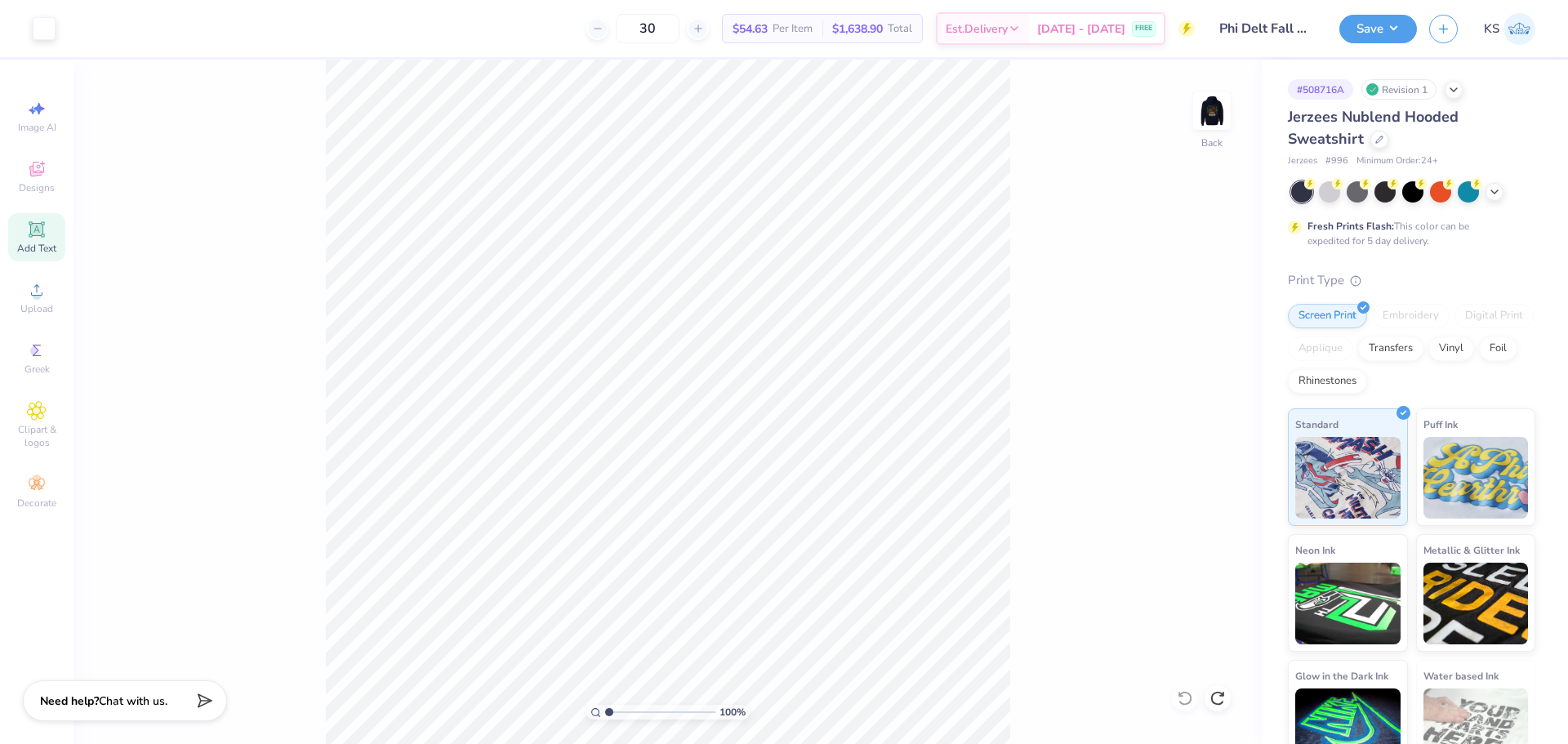
click at [48, 232] on div "Add Text" at bounding box center [37, 237] width 57 height 49
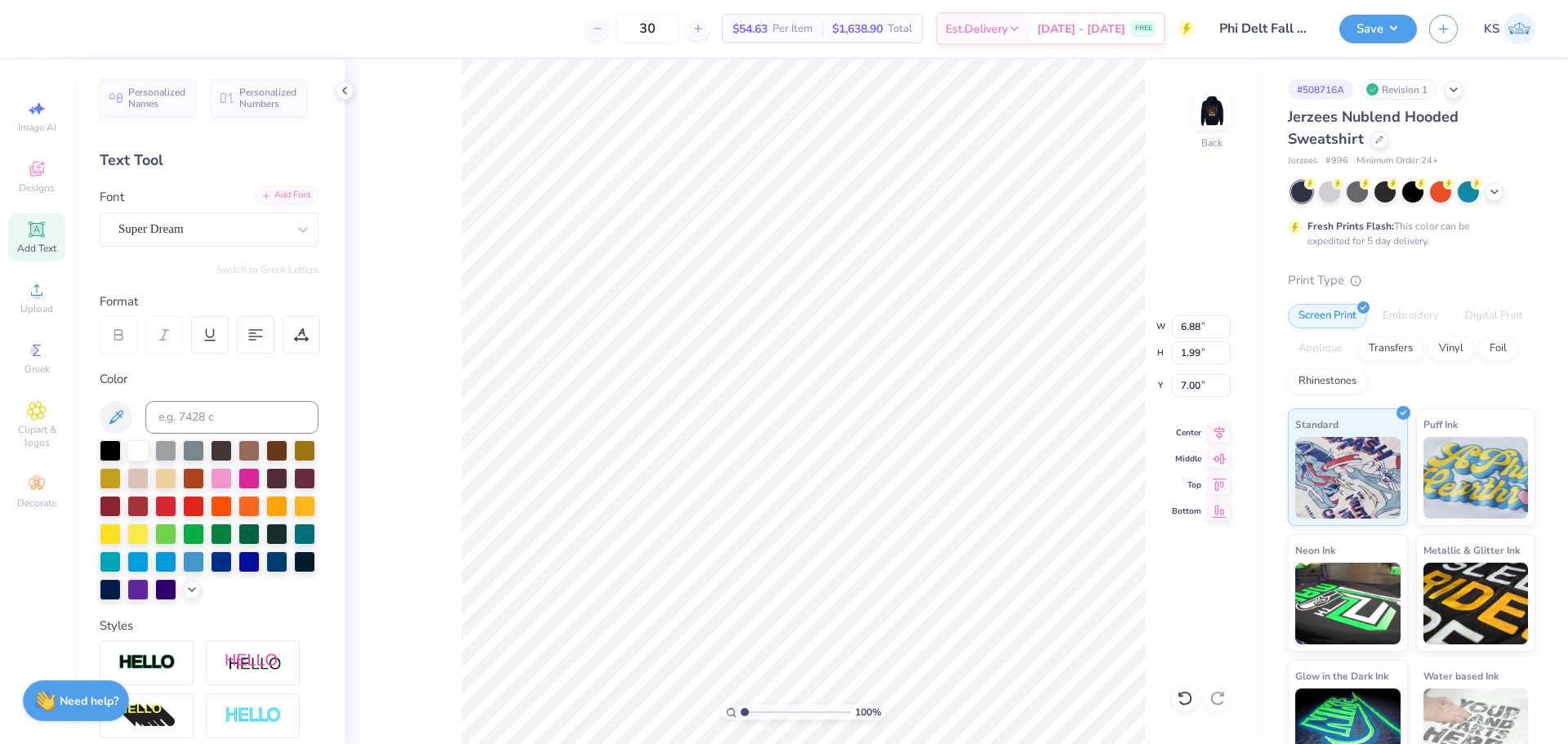
click at [285, 193] on div "Add Font" at bounding box center [286, 196] width 65 height 19
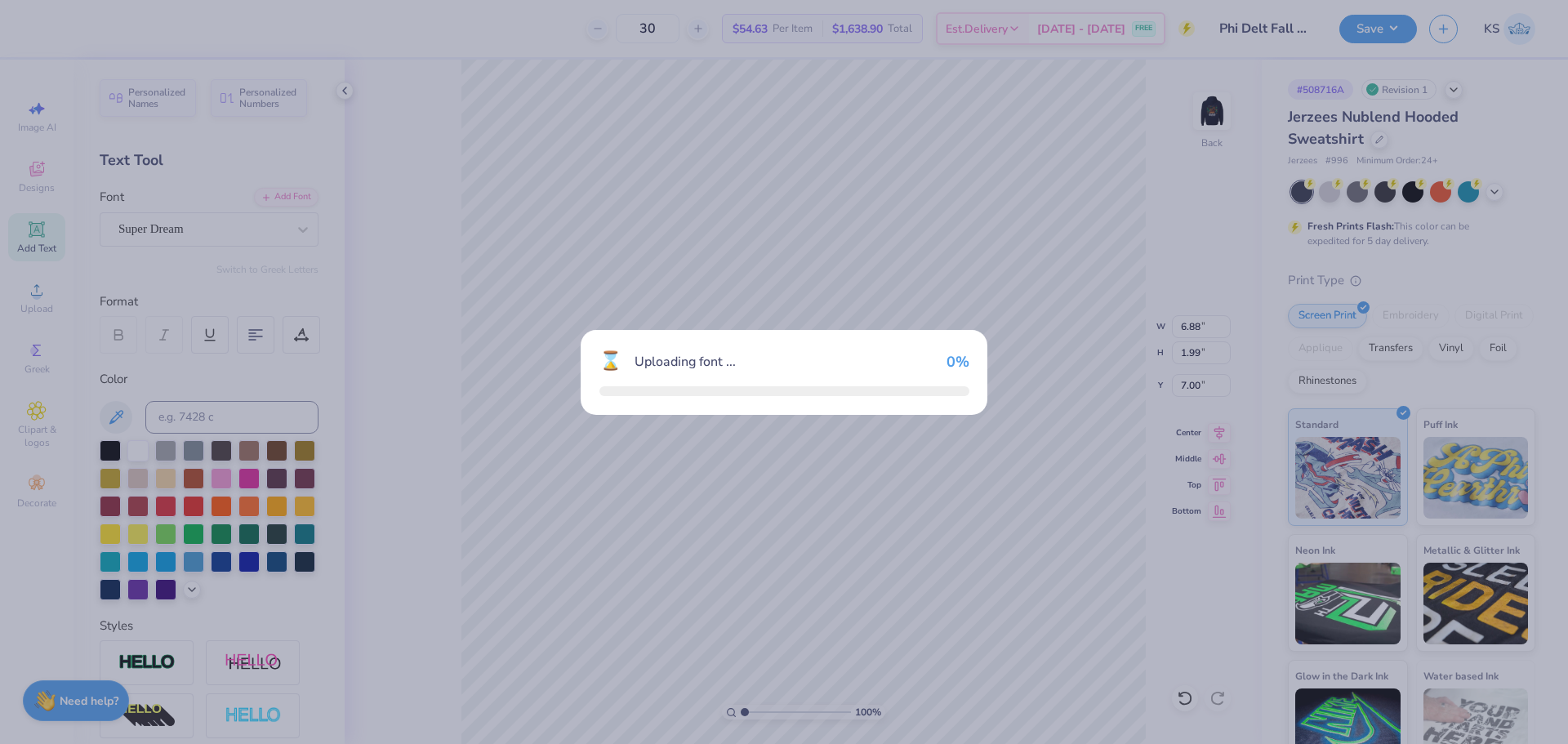
type input "5.47"
type input "2.22"
type input "6.89"
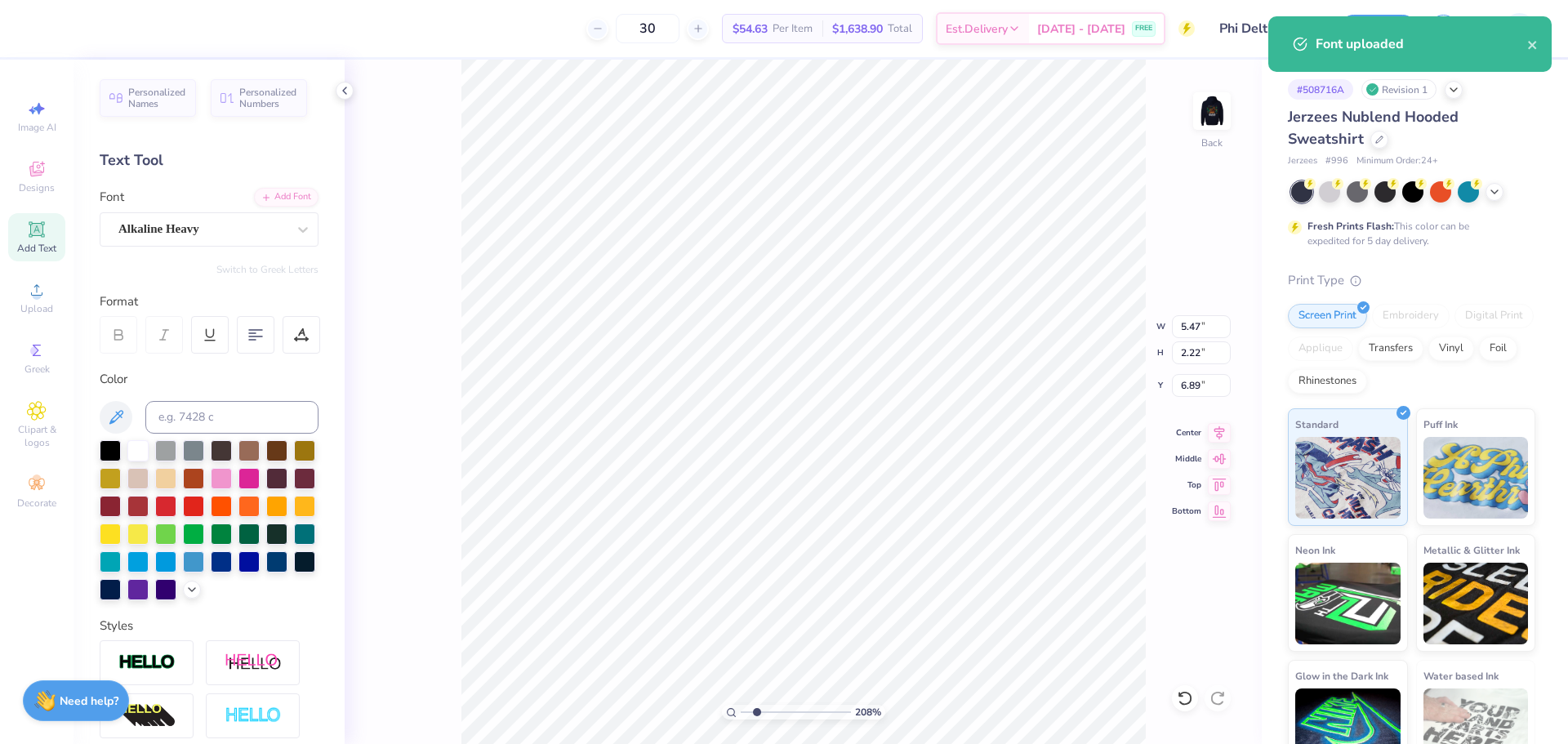
type input "2.08"
click at [757, 708] on input "range" at bounding box center [796, 712] width 111 height 15
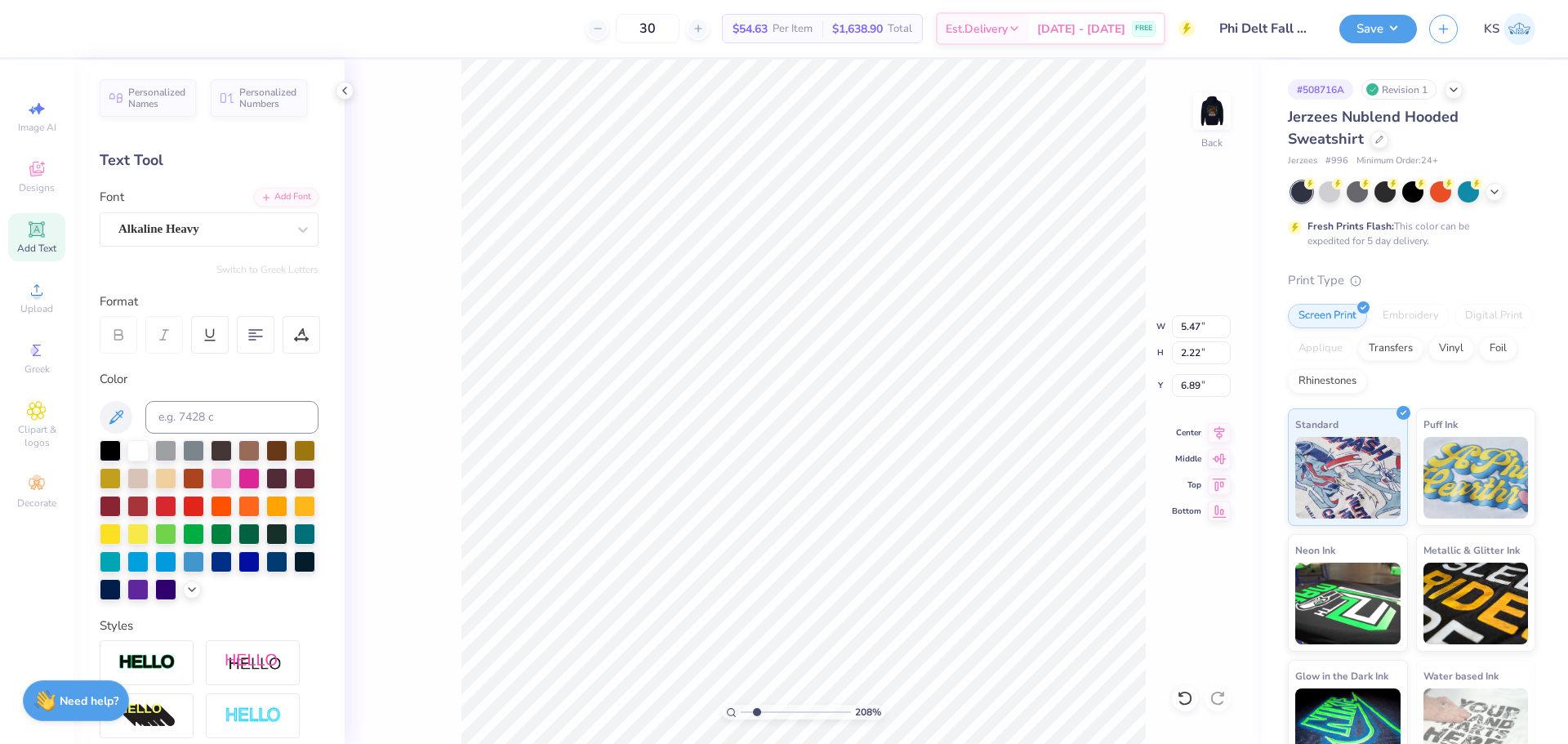
scroll to position [14, 4]
type textarea "phi delt"
type input "8.01"
type input "2.50"
type input "6.75"
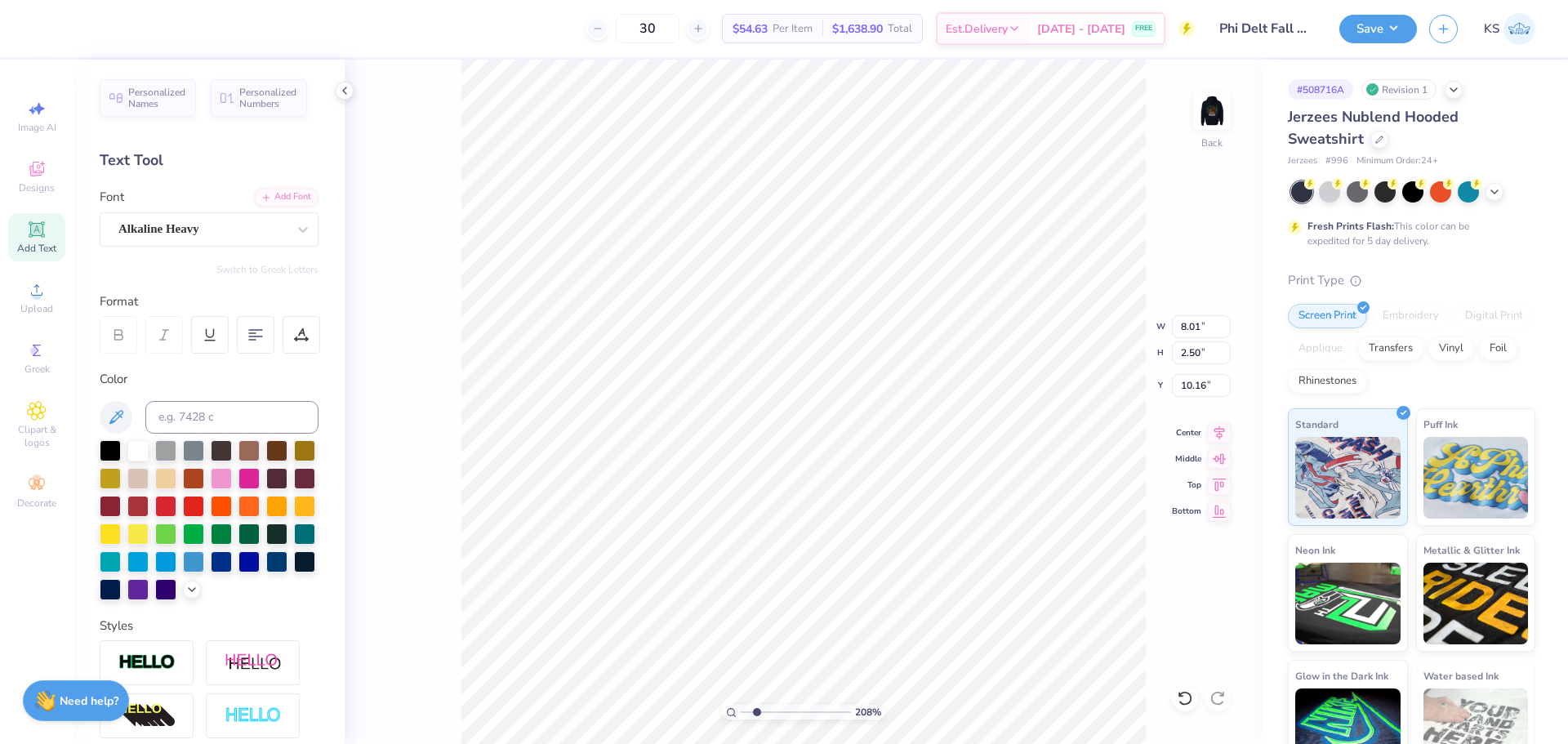
type input "10.16"
type textarea "maryland delta"
type input "14.66"
type input "2.38"
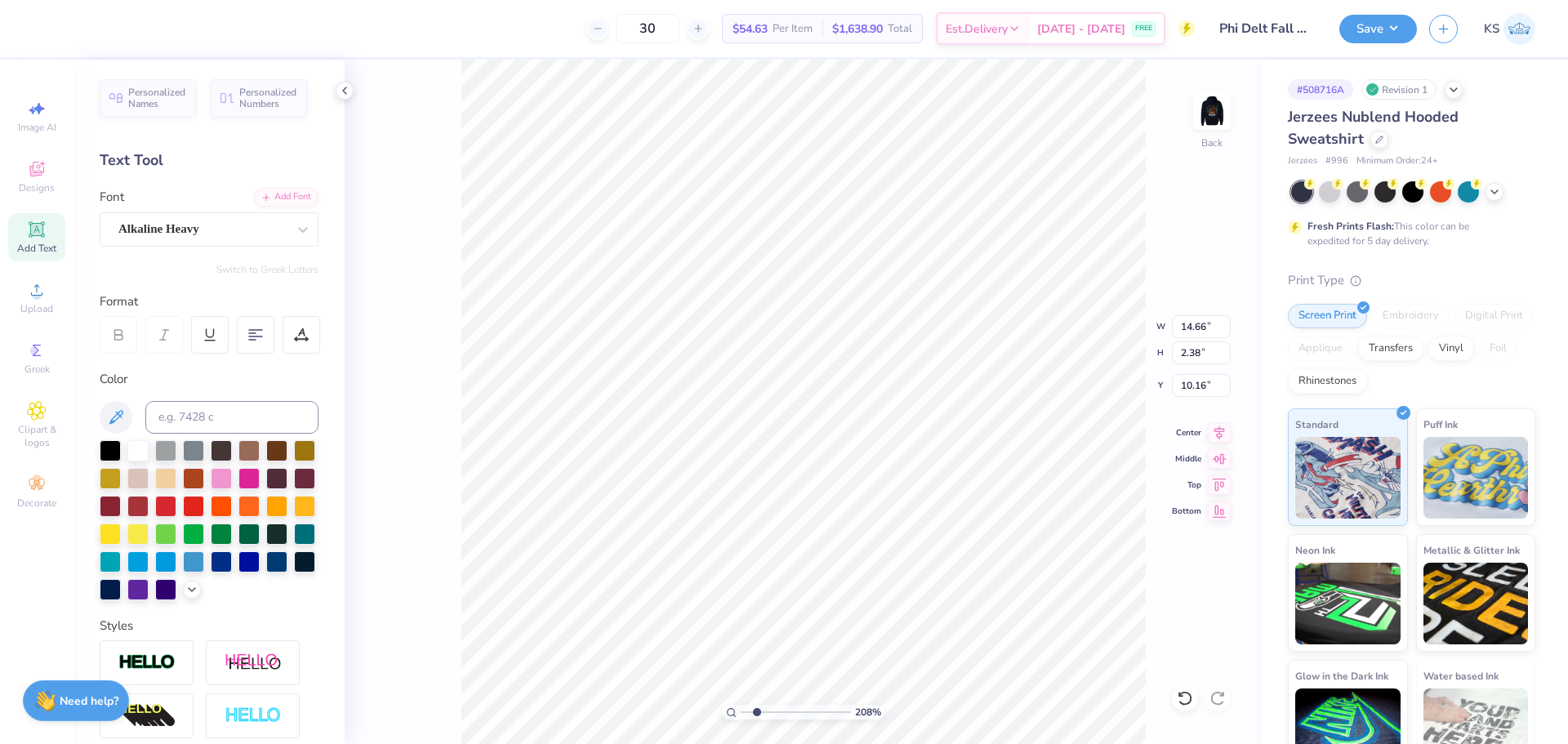
type input "10.22"
type input "5.24"
type input "0.85"
type input "8.70"
type input "8.01"
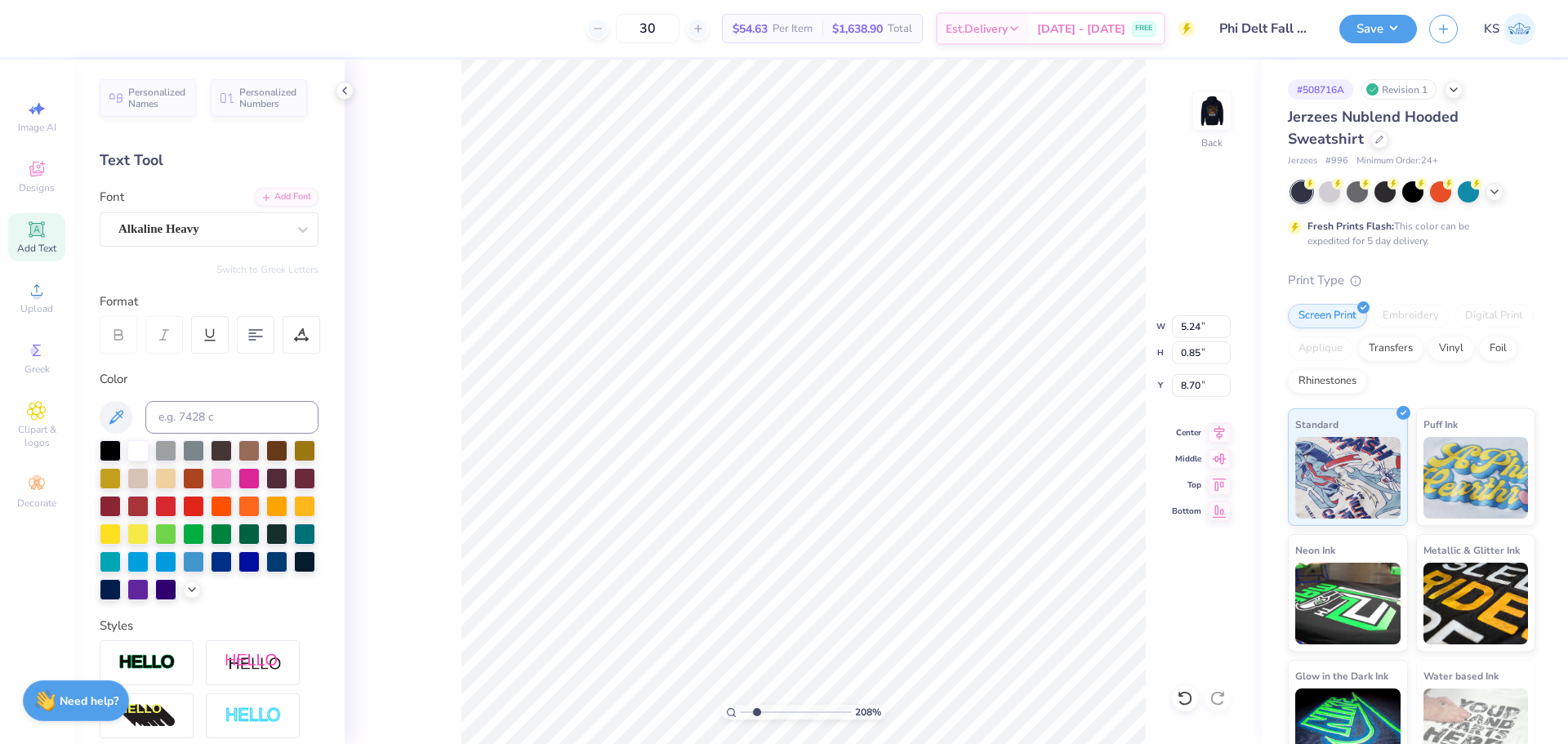
type input "2.50"
type input "6.75"
click at [1211, 420] on div "208 % Back W 8.01 8.01 " H 2.50 2.50 " Y 6.75 6.75 " Center Middle Top Bottom" at bounding box center [803, 402] width 917 height 685
click at [1211, 427] on div "208 % Back" at bounding box center [803, 402] width 917 height 685
click at [1216, 426] on icon at bounding box center [1219, 429] width 11 height 14
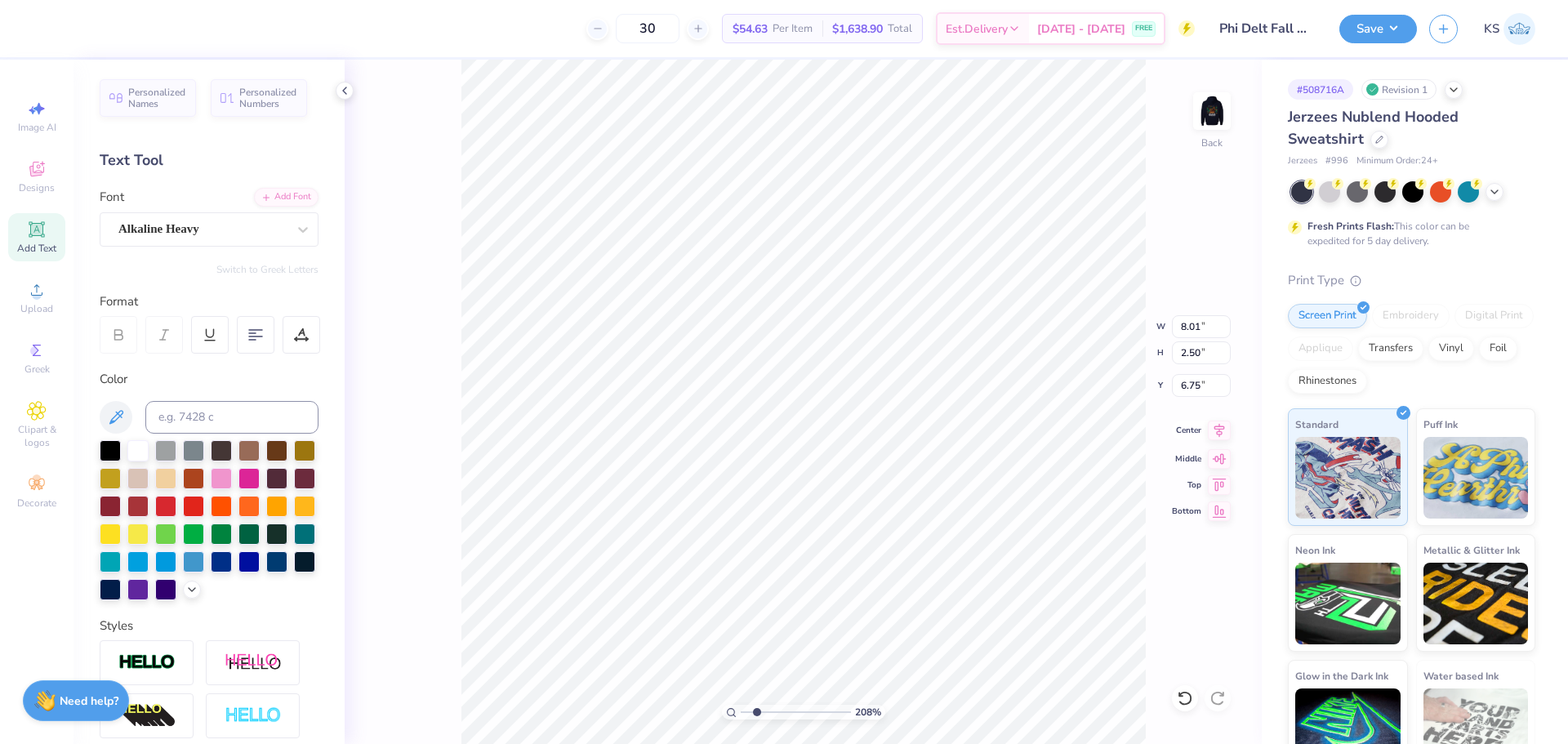
type input "5.24"
type input "0.85"
type input "8.70"
click at [1219, 424] on icon at bounding box center [1219, 430] width 23 height 19
click at [1191, 329] on input "5.24" at bounding box center [1201, 327] width 59 height 23
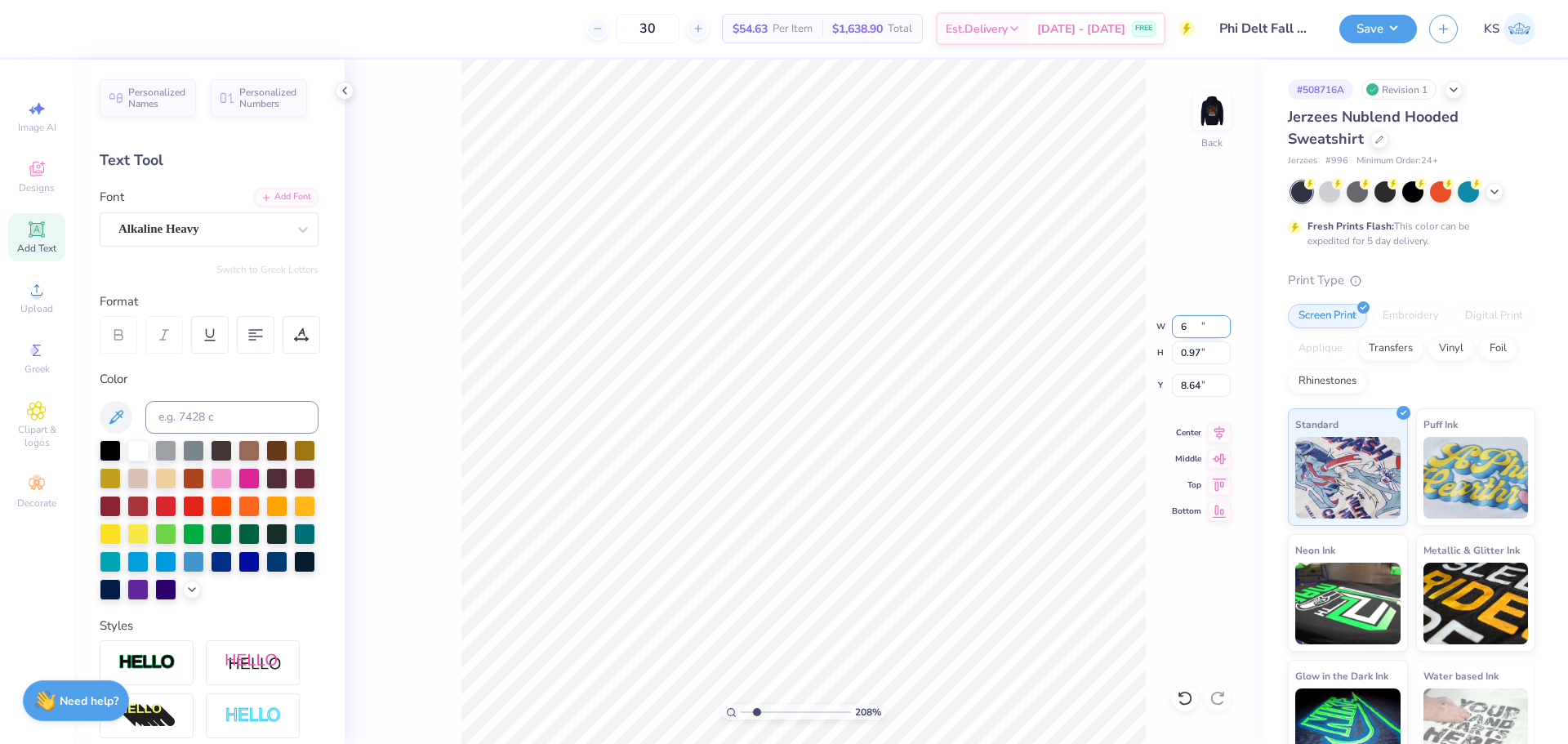
type input "6.00"
type input "0.97"
type input "8.76"
click at [1220, 428] on icon at bounding box center [1219, 430] width 23 height 19
type input "8.01"
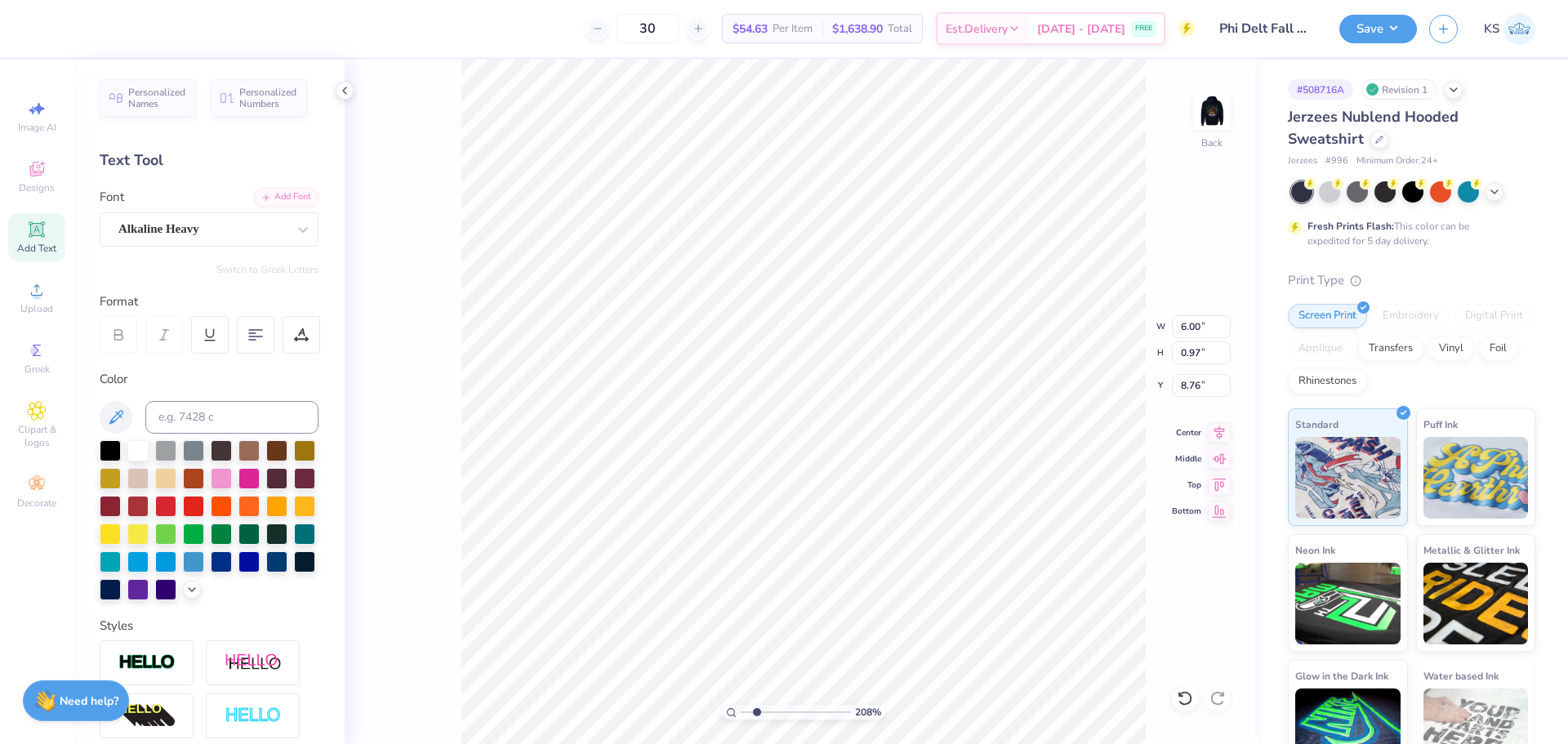
type input "2.50"
type input "6.75"
click at [1219, 425] on icon at bounding box center [1219, 430] width 23 height 19
click at [277, 195] on div "Add Font" at bounding box center [286, 196] width 65 height 19
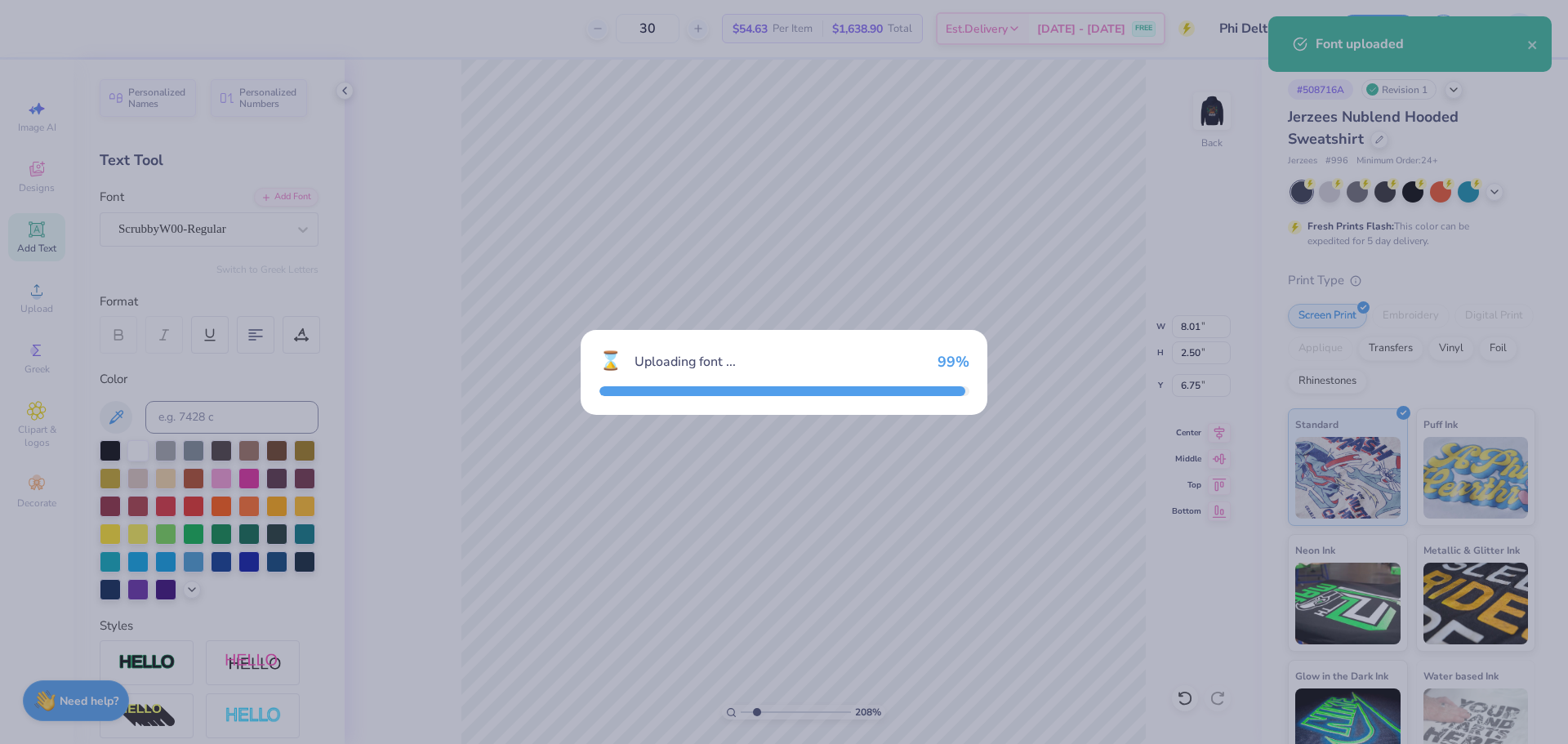
type input "9.45"
type input "2.60"
type input "6.70"
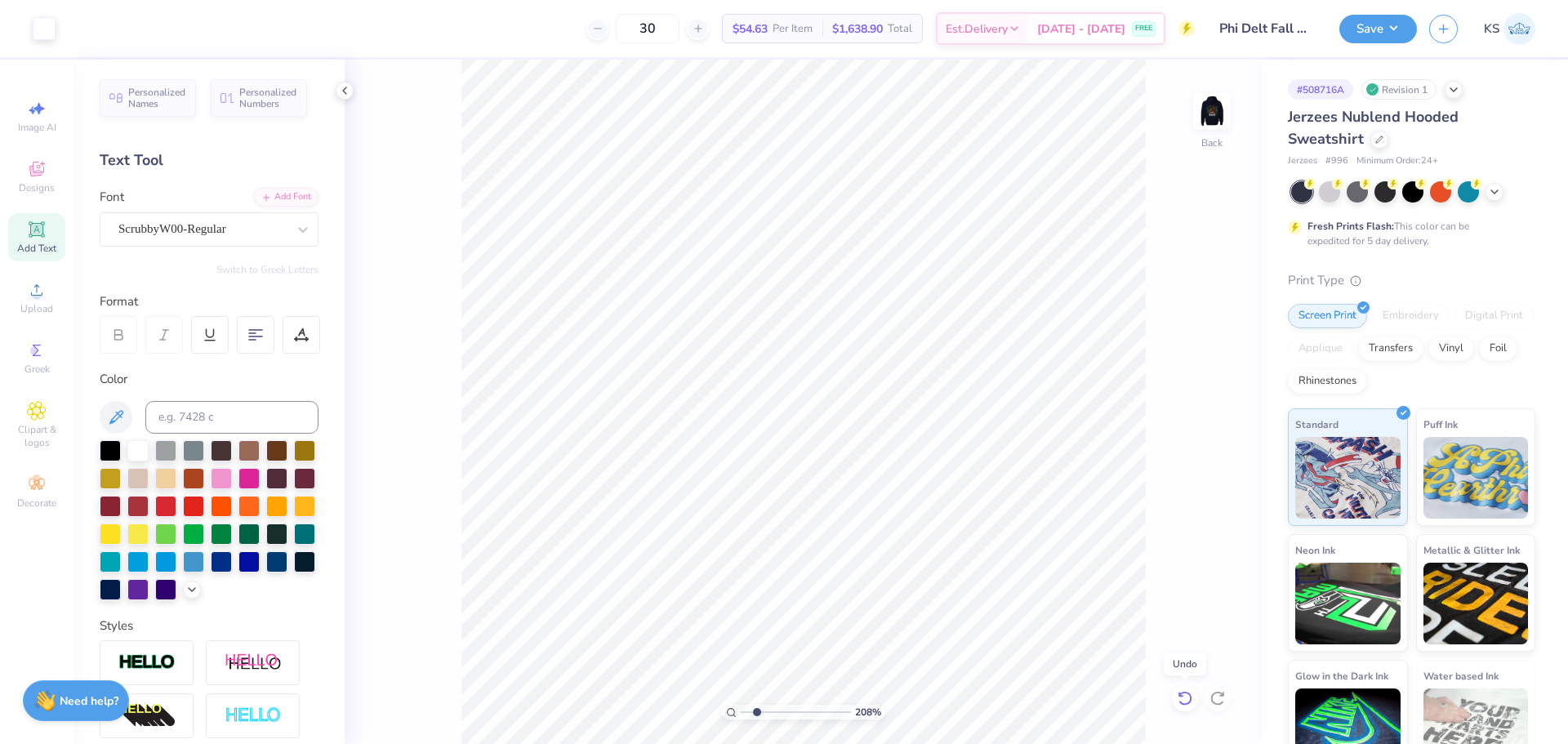
click at [1186, 696] on icon at bounding box center [1185, 698] width 16 height 16
drag, startPoint x: 1206, startPoint y: 323, endPoint x: 1215, endPoint y: 323, distance: 9.0
click at [1215, 323] on input "6.00" at bounding box center [1201, 327] width 59 height 23
type input "6.75"
type input "1.09"
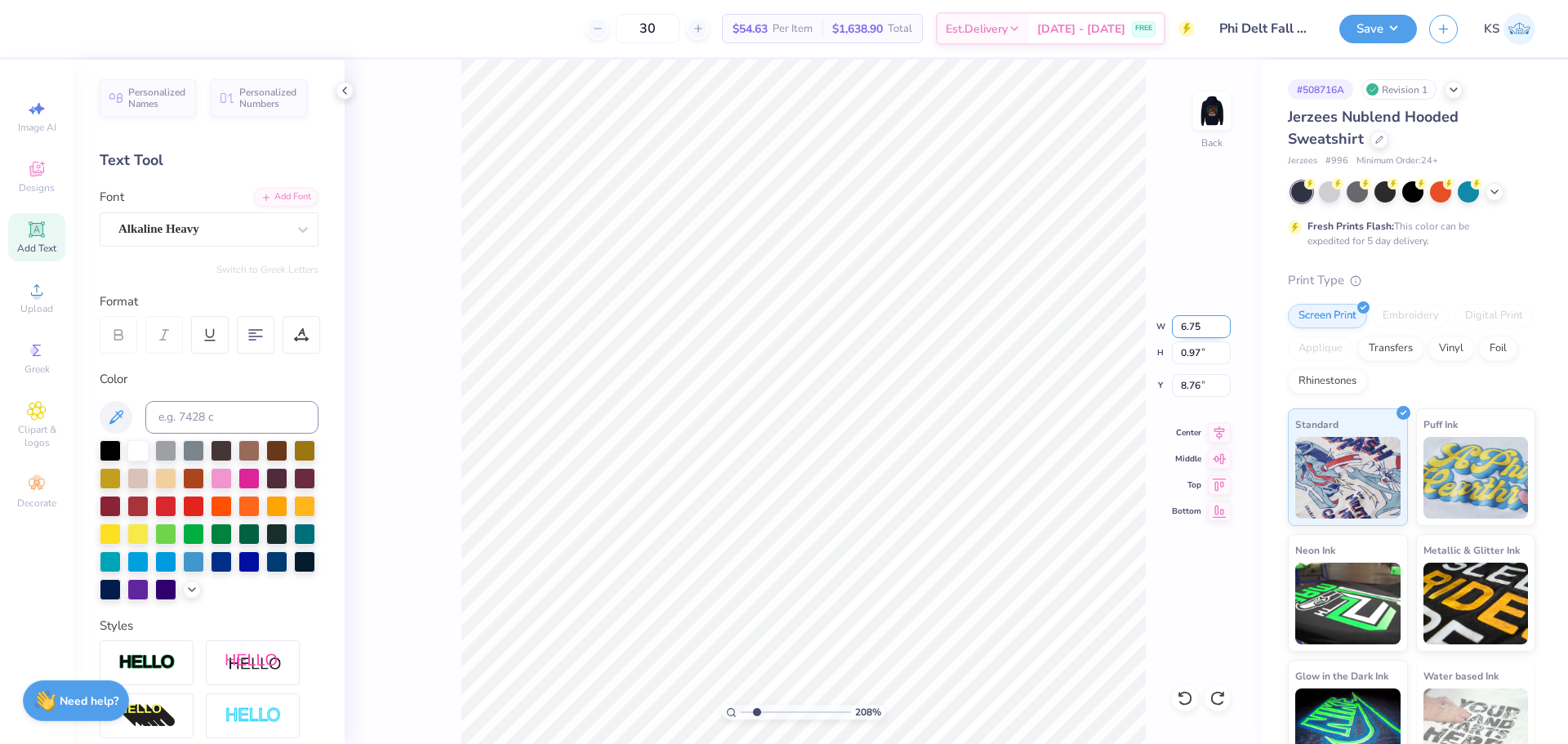
type input "8.70"
click at [1186, 700] on icon at bounding box center [1185, 698] width 16 height 16
type input "6.00"
type input "0.97"
type input "8.76"
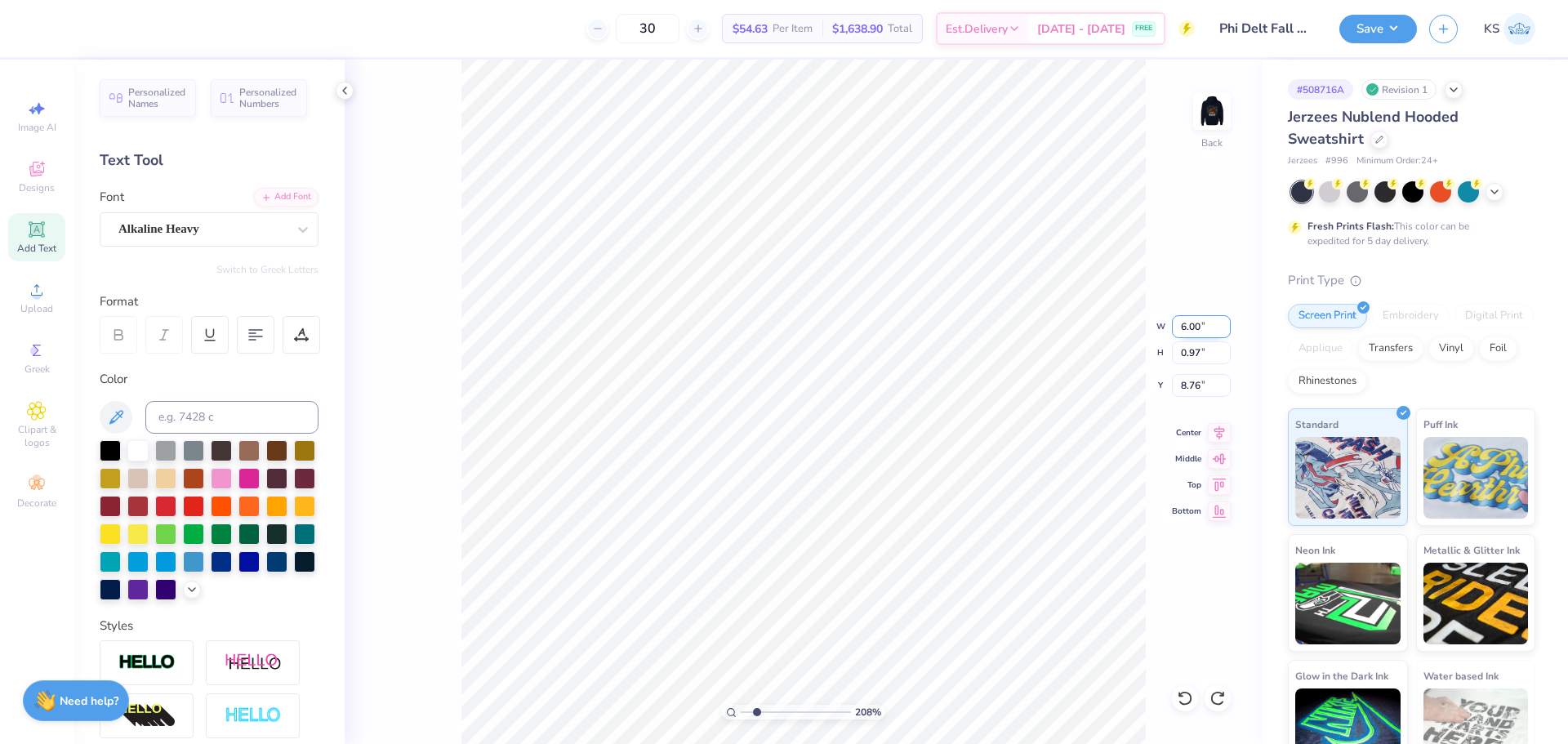
drag, startPoint x: 1191, startPoint y: 324, endPoint x: 1203, endPoint y: 327, distance: 12.4
click at [1203, 327] on input "6.00" at bounding box center [1201, 327] width 59 height 23
type input "5.75"
type input "0.93"
type input "8.78"
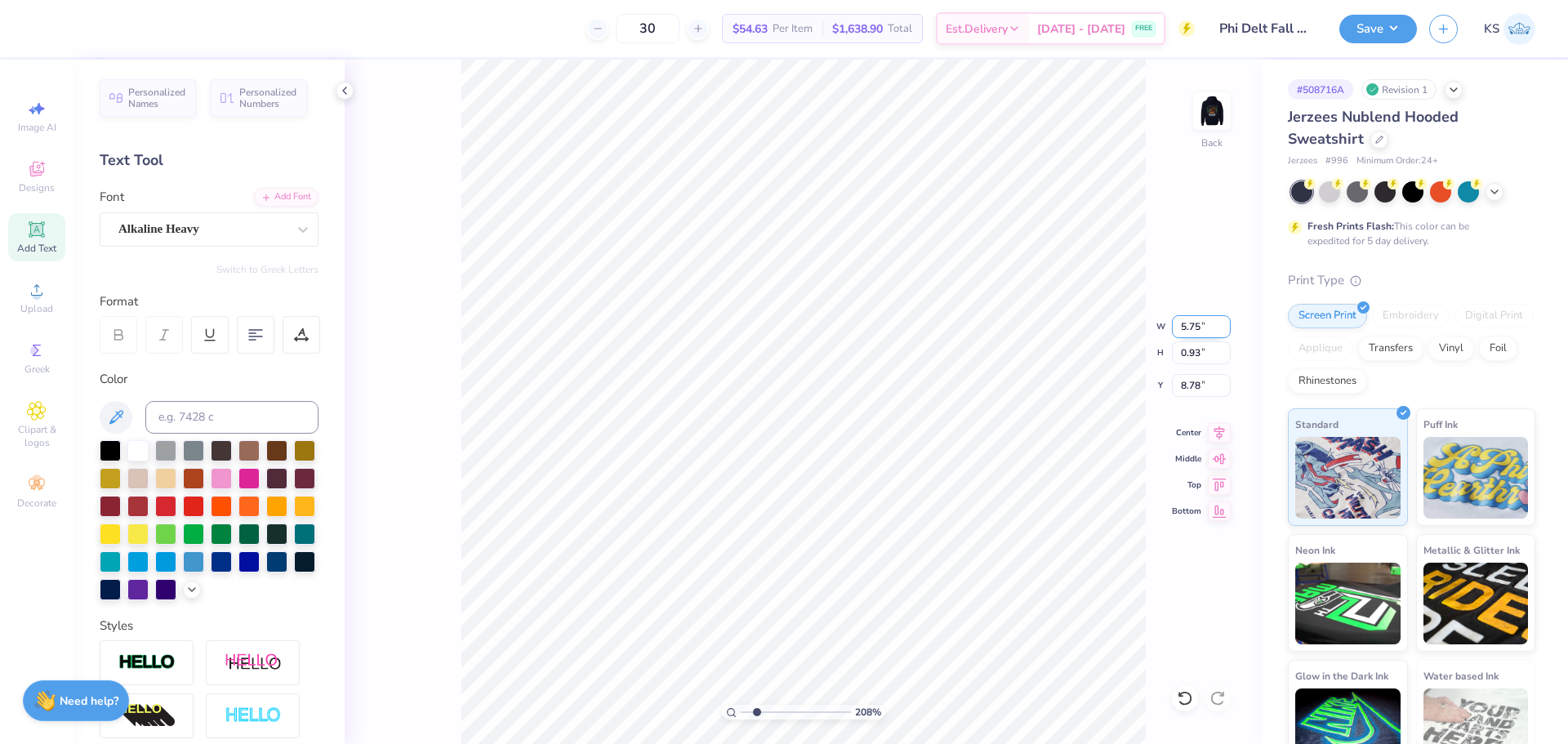
click at [1201, 327] on input "5.75" at bounding box center [1201, 327] width 59 height 23
type input "5.50"
type input "0.89"
click at [1200, 385] on input "8.81" at bounding box center [1201, 385] width 59 height 23
click at [1197, 384] on input "8.50" at bounding box center [1201, 385] width 59 height 23
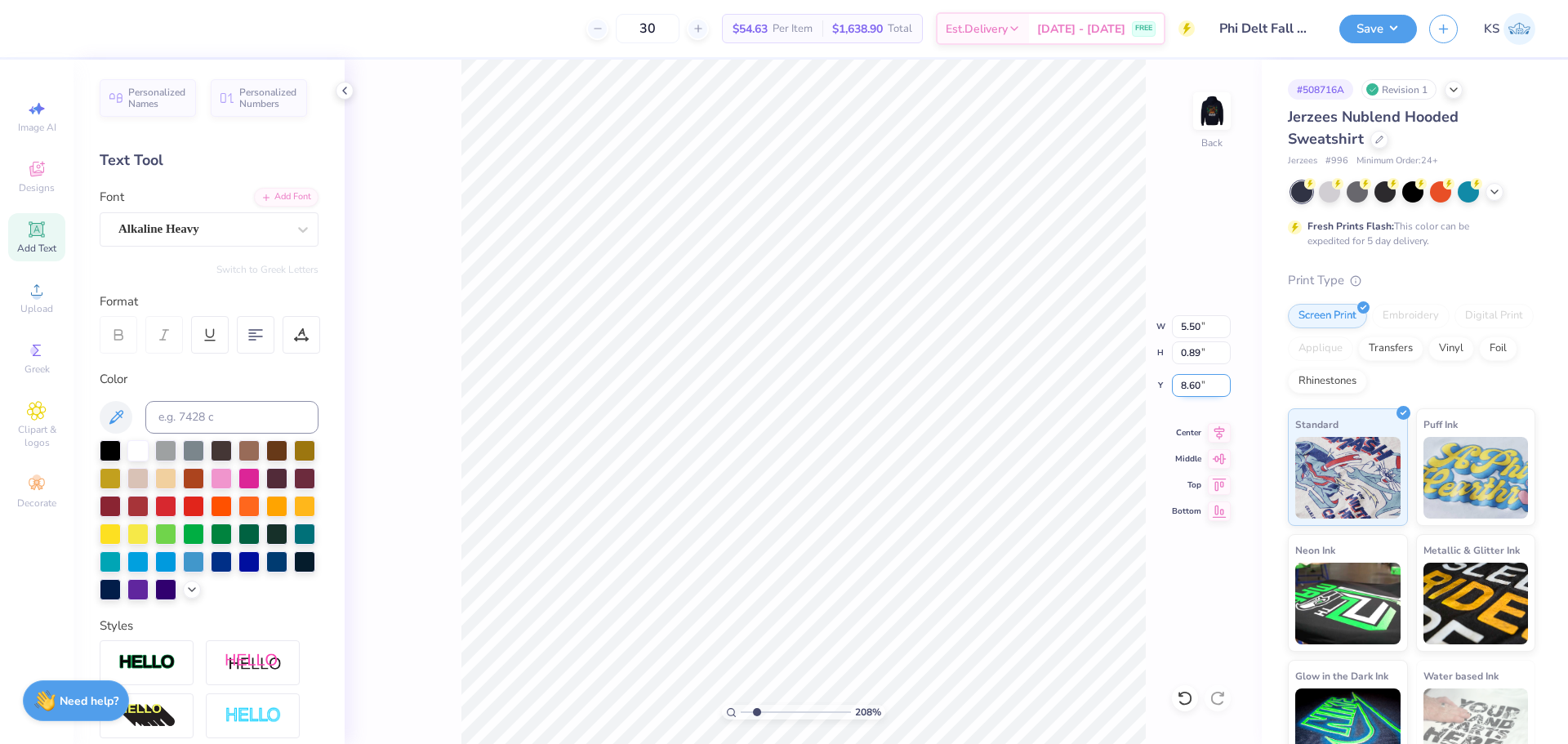
type input "8.60"
click at [1200, 385] on input "8.60" at bounding box center [1201, 385] width 59 height 23
type input "8.65"
click at [1206, 327] on input "8.01" at bounding box center [1201, 327] width 59 height 23
type input "12.00"
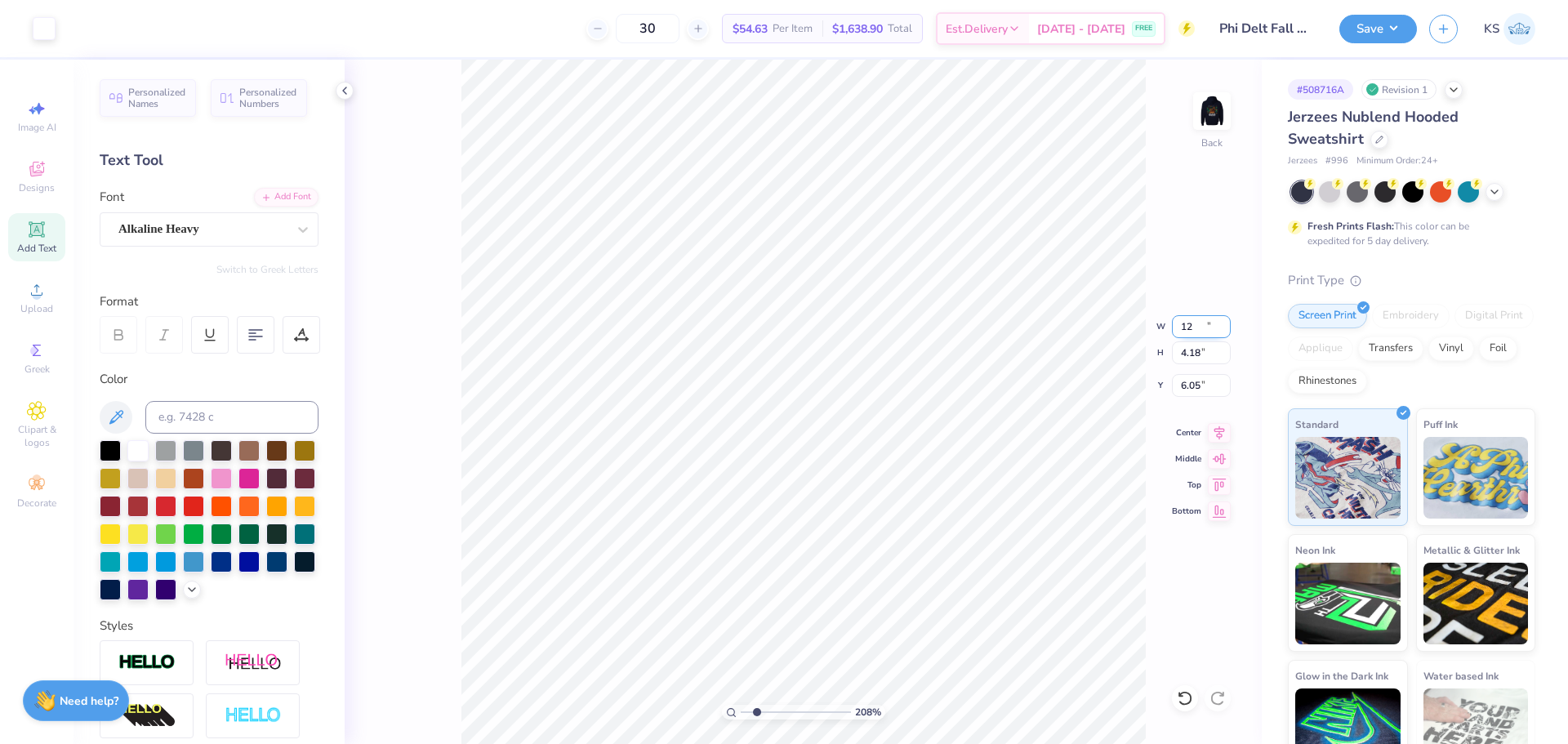
type input "4.18"
click at [1193, 383] on input "6.05" at bounding box center [1201, 385] width 59 height 23
type input "3.00"
click at [1215, 427] on icon at bounding box center [1219, 430] width 23 height 19
type input "1.34"
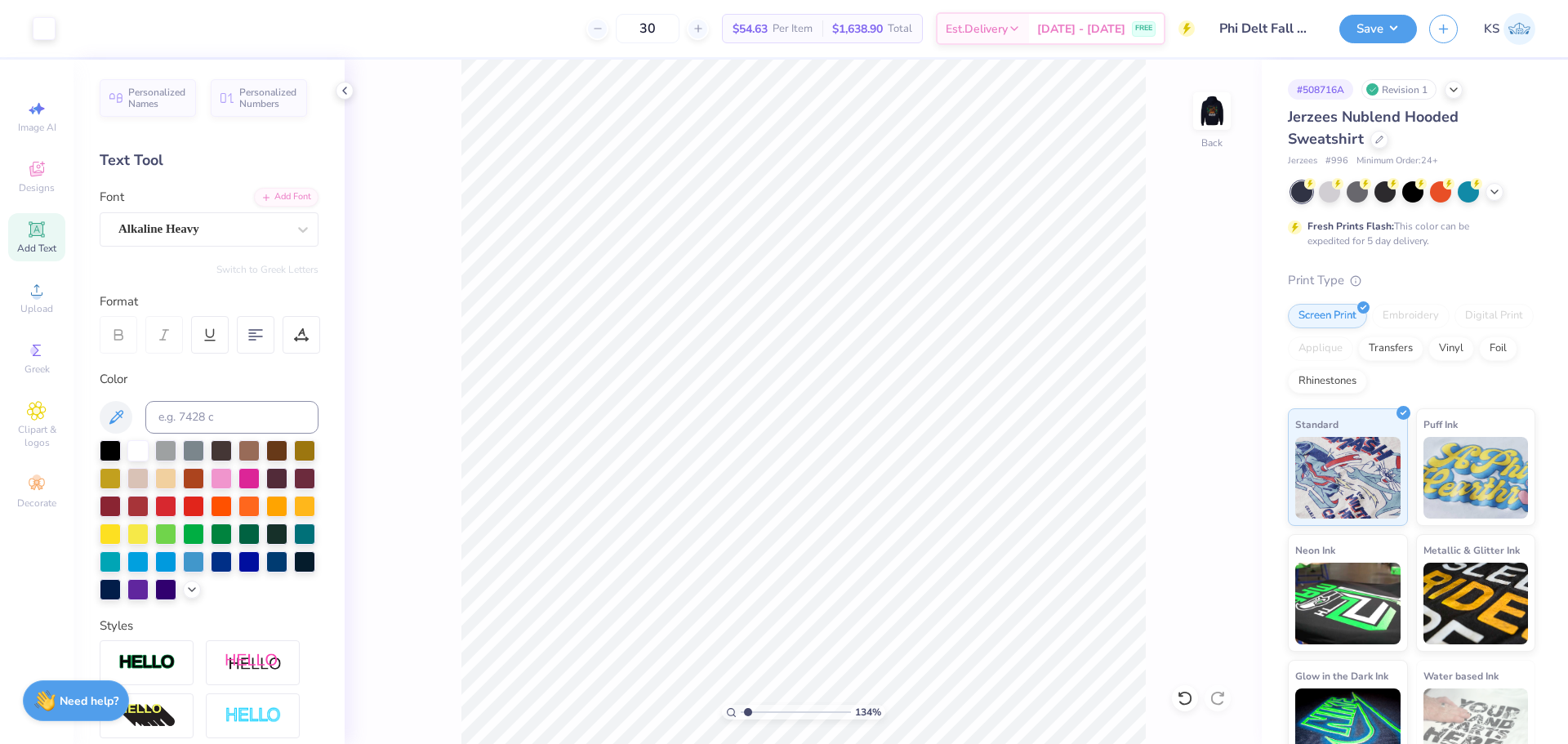
click at [748, 708] on input "range" at bounding box center [796, 712] width 111 height 15
click at [1197, 323] on input "12.00" at bounding box center [1201, 327] width 59 height 23
type input "10.00"
type input "3.49"
click at [1206, 380] on input "3.35" at bounding box center [1201, 385] width 59 height 23
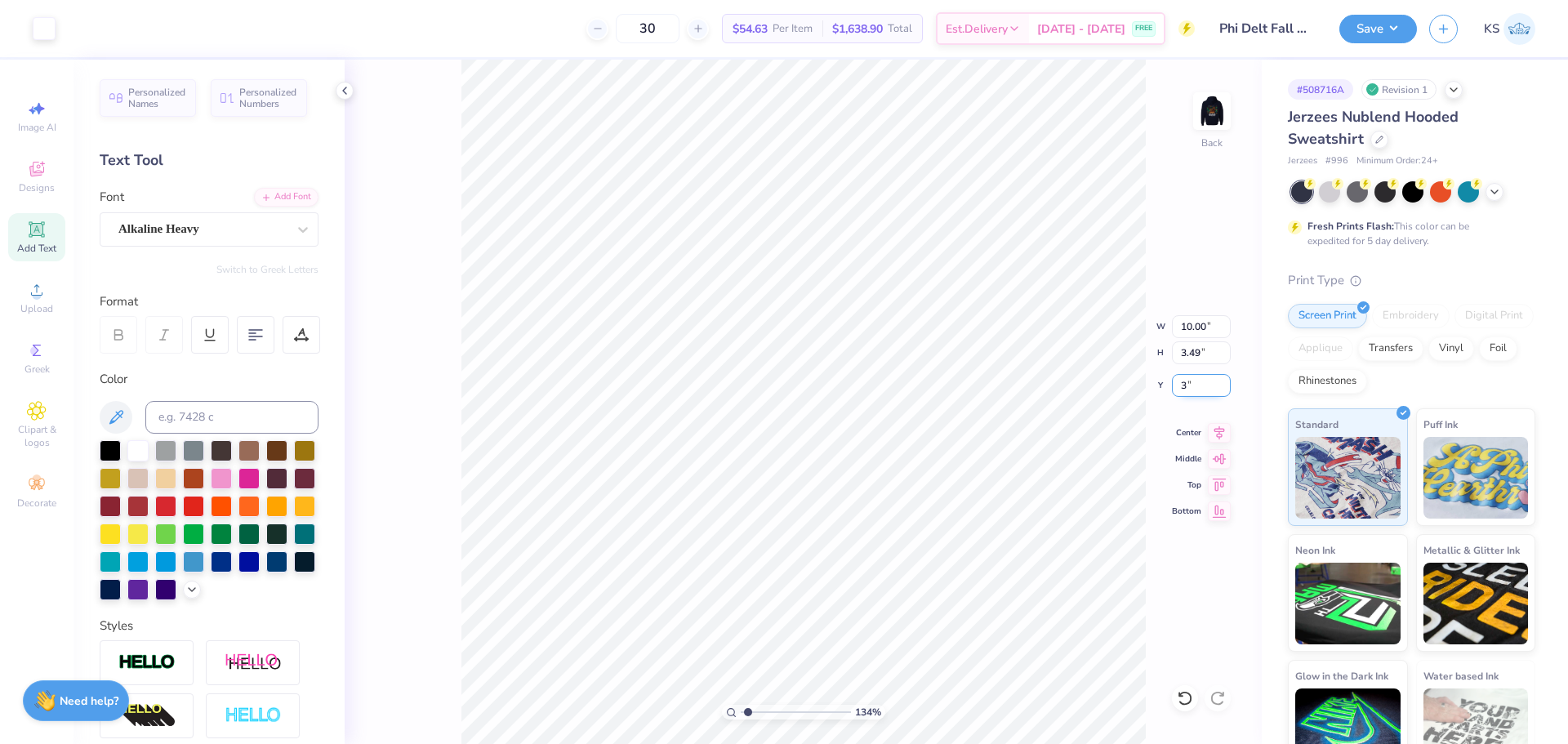
type input "3.00"
click at [1213, 126] on img at bounding box center [1211, 111] width 65 height 65
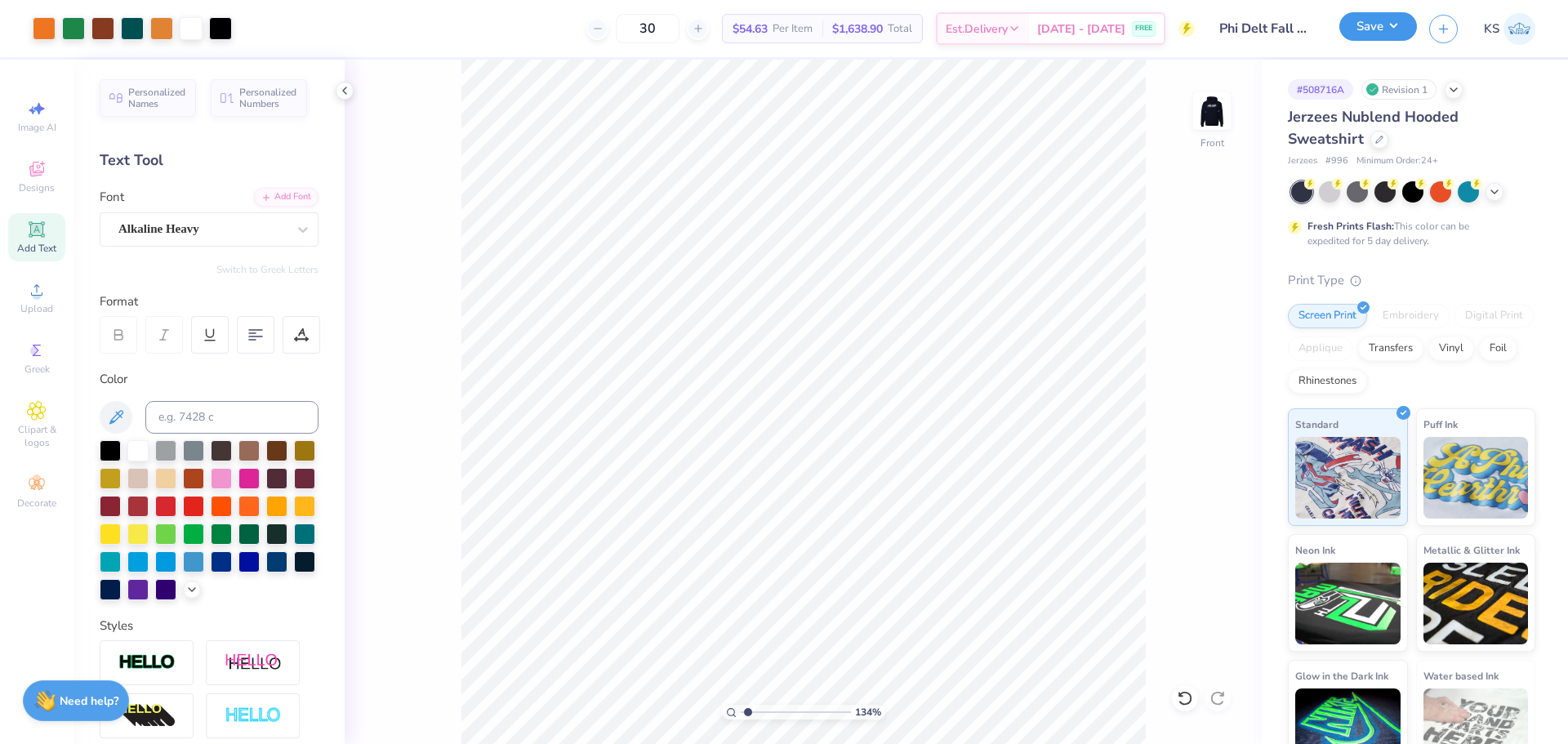
click at [1391, 30] on button "Save" at bounding box center [1378, 26] width 78 height 28
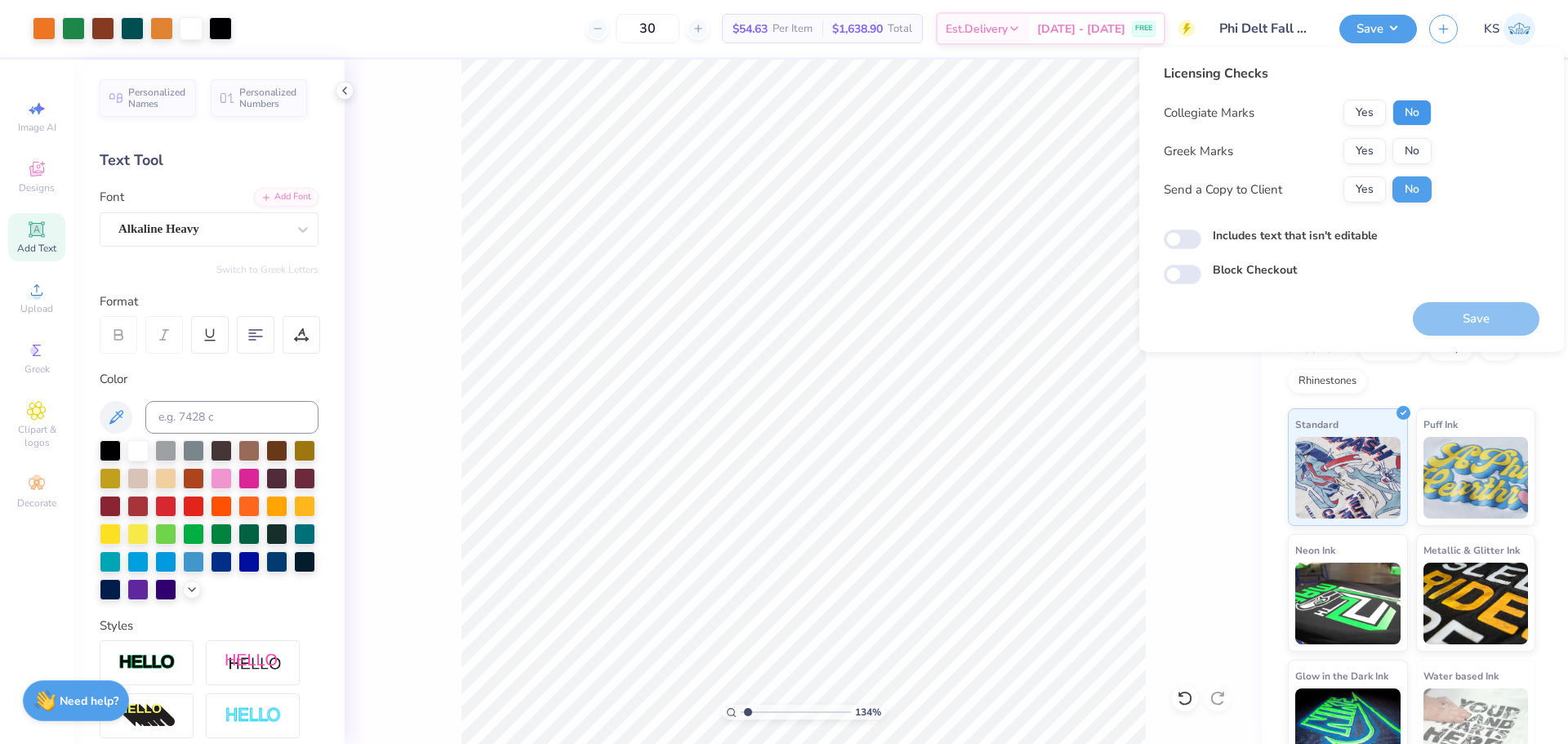
click at [1406, 112] on button "No" at bounding box center [1412, 113] width 39 height 27
click at [1376, 157] on button "Yes" at bounding box center [1364, 151] width 42 height 27
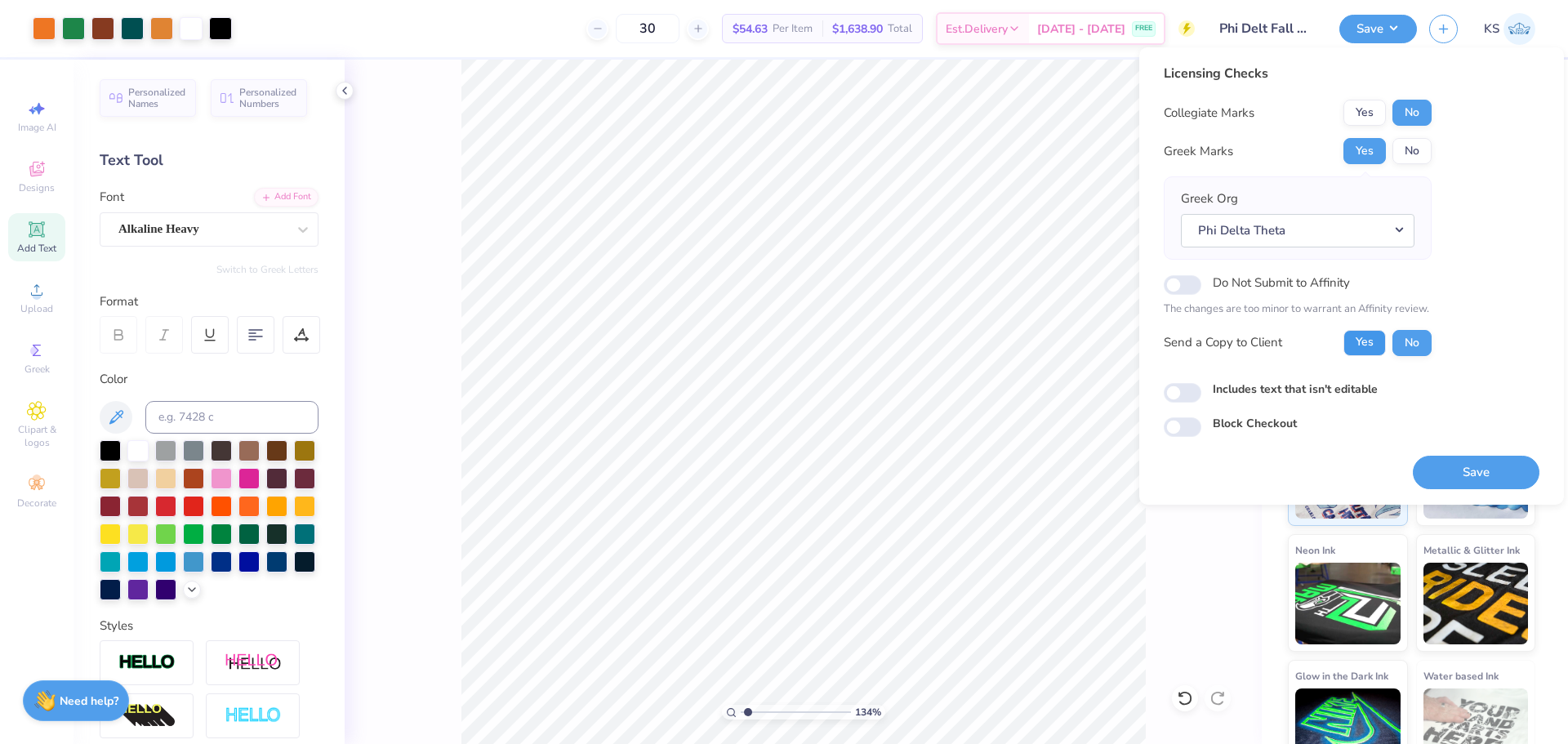
click at [1369, 334] on button "Yes" at bounding box center [1364, 343] width 42 height 27
click at [1471, 474] on button "Save" at bounding box center [1476, 472] width 126 height 34
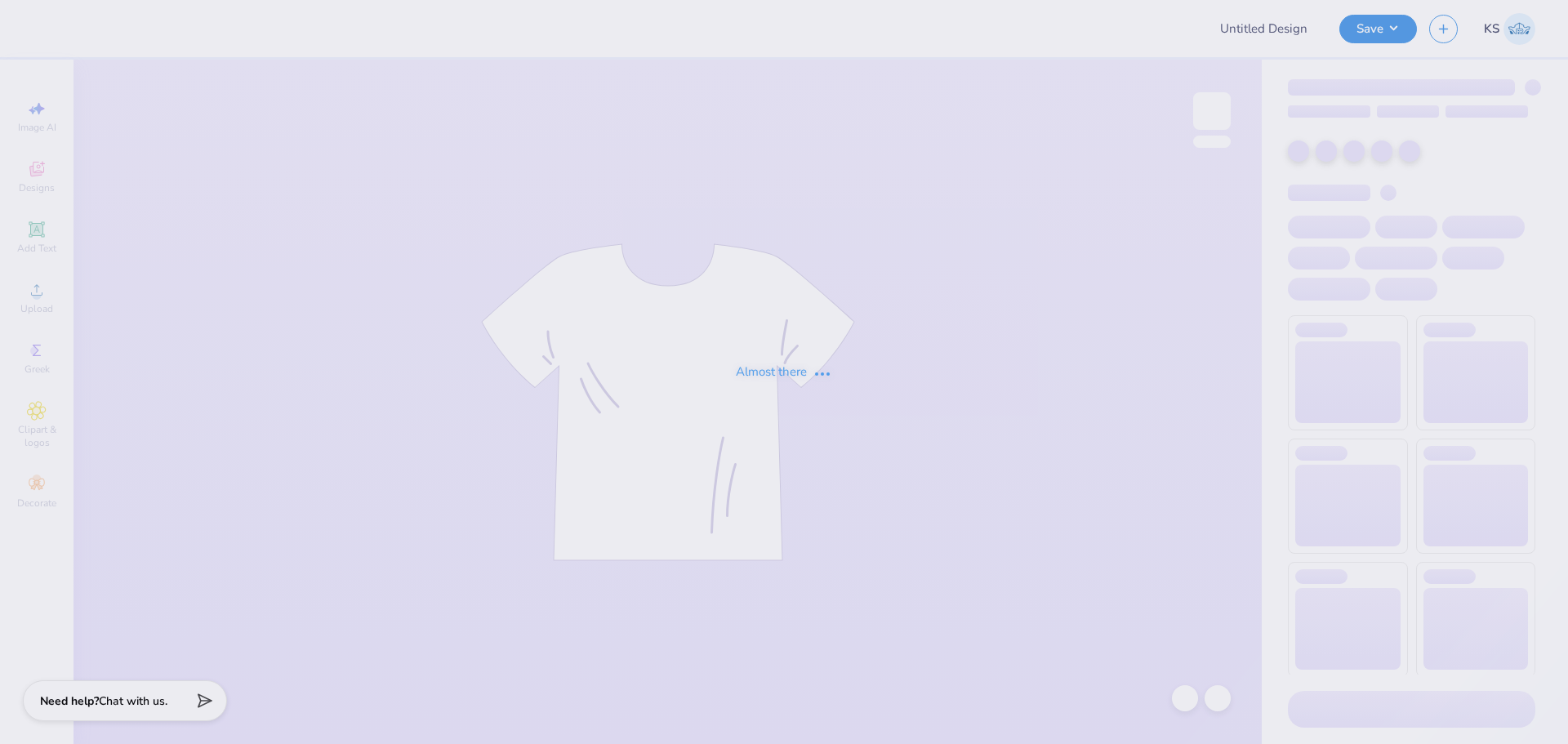
type input "ASU AEPi Parents weekend"
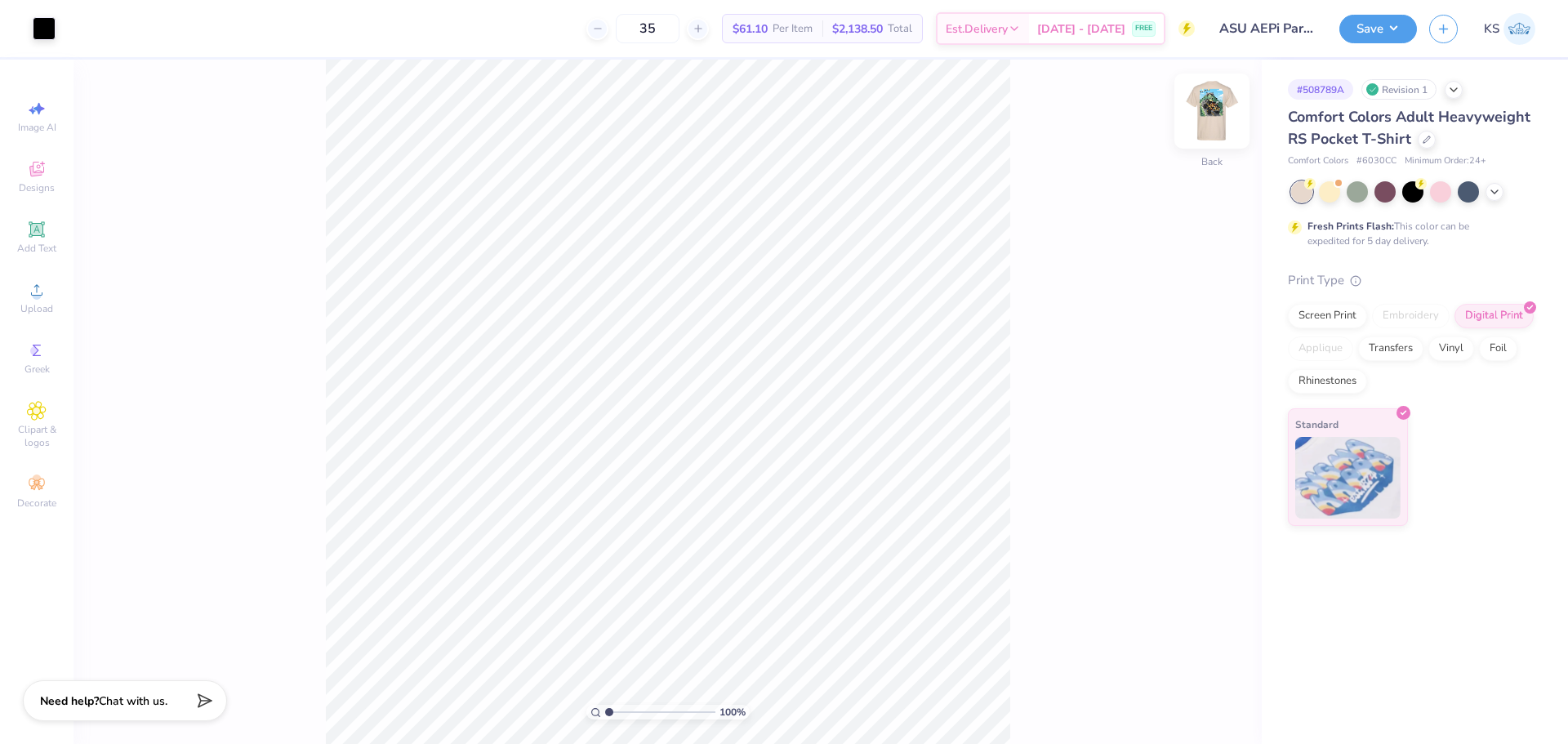
click at [1221, 119] on img at bounding box center [1211, 111] width 65 height 65
type input "7.21"
type input "1"
drag, startPoint x: 618, startPoint y: 709, endPoint x: 604, endPoint y: 695, distance: 19.8
click at [605, 705] on input "range" at bounding box center [660, 712] width 111 height 15
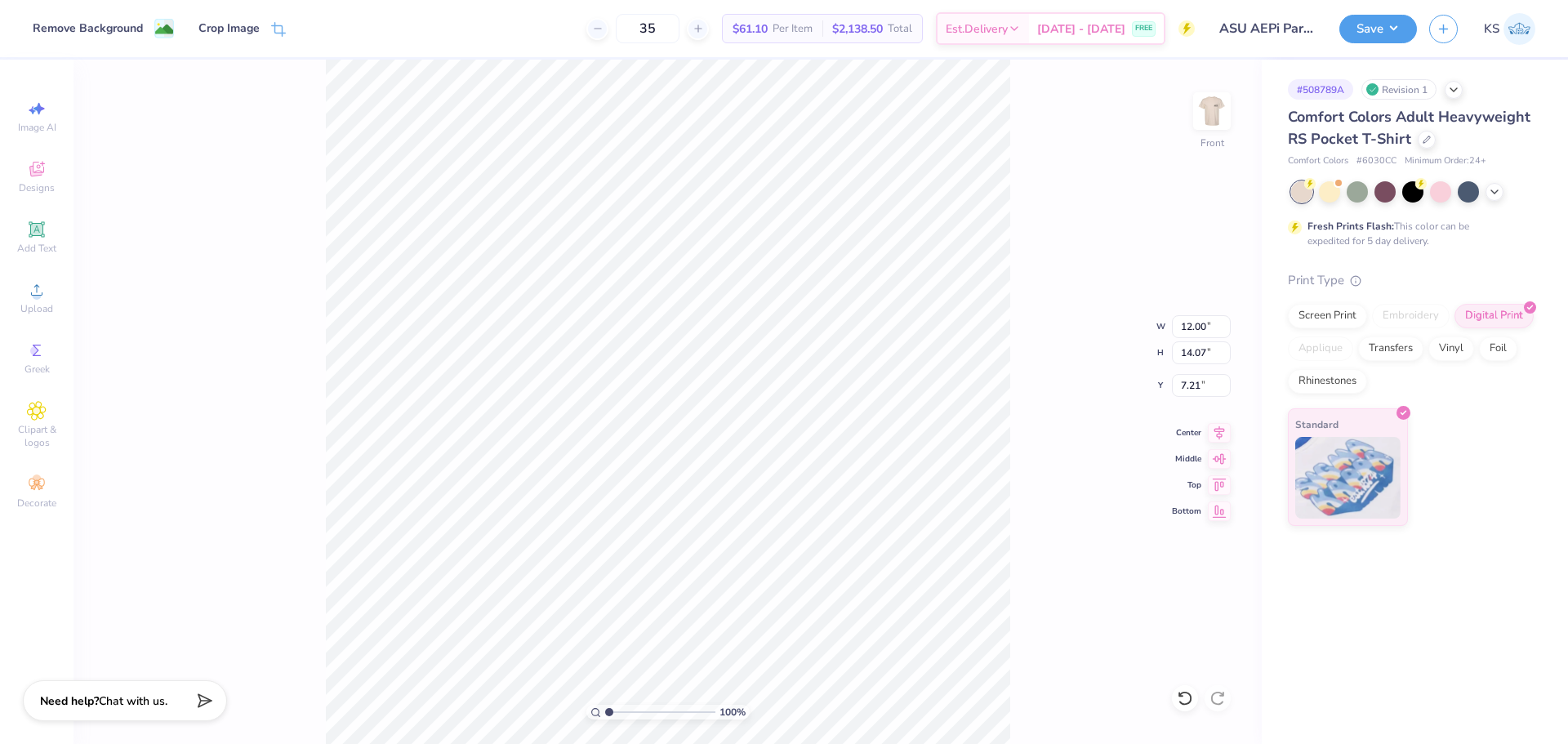
click at [1183, 701] on icon at bounding box center [1185, 698] width 16 height 16
click at [1183, 702] on div "100 % Front" at bounding box center [667, 402] width 1188 height 685
drag, startPoint x: 1183, startPoint y: 702, endPoint x: 1088, endPoint y: 666, distance: 101.6
click at [1176, 698] on div "100 % Front" at bounding box center [667, 402] width 1188 height 685
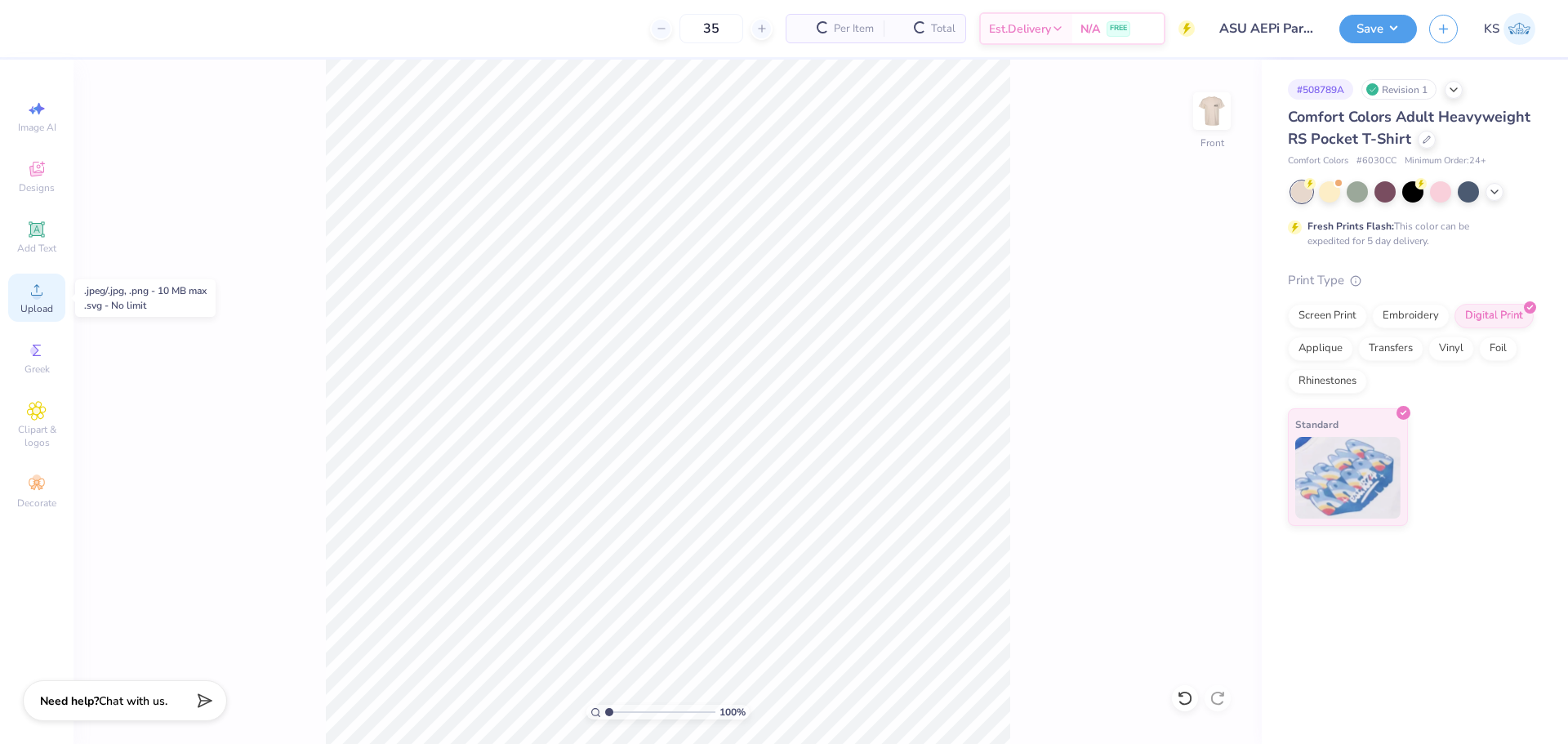
click at [34, 291] on icon at bounding box center [36, 289] width 19 height 19
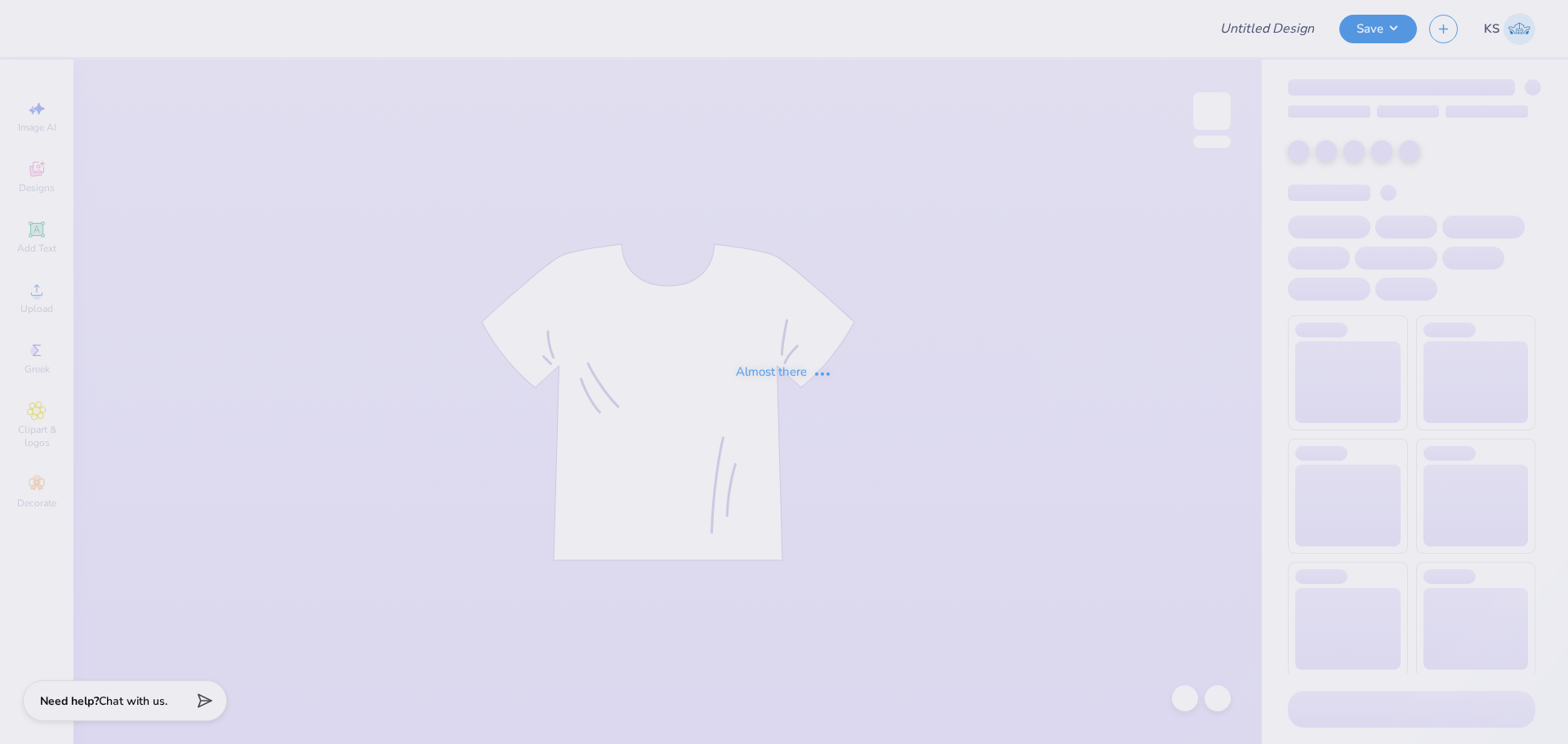
type input "[PERSON_NAME] : [US_STATE][GEOGRAPHIC_DATA]"
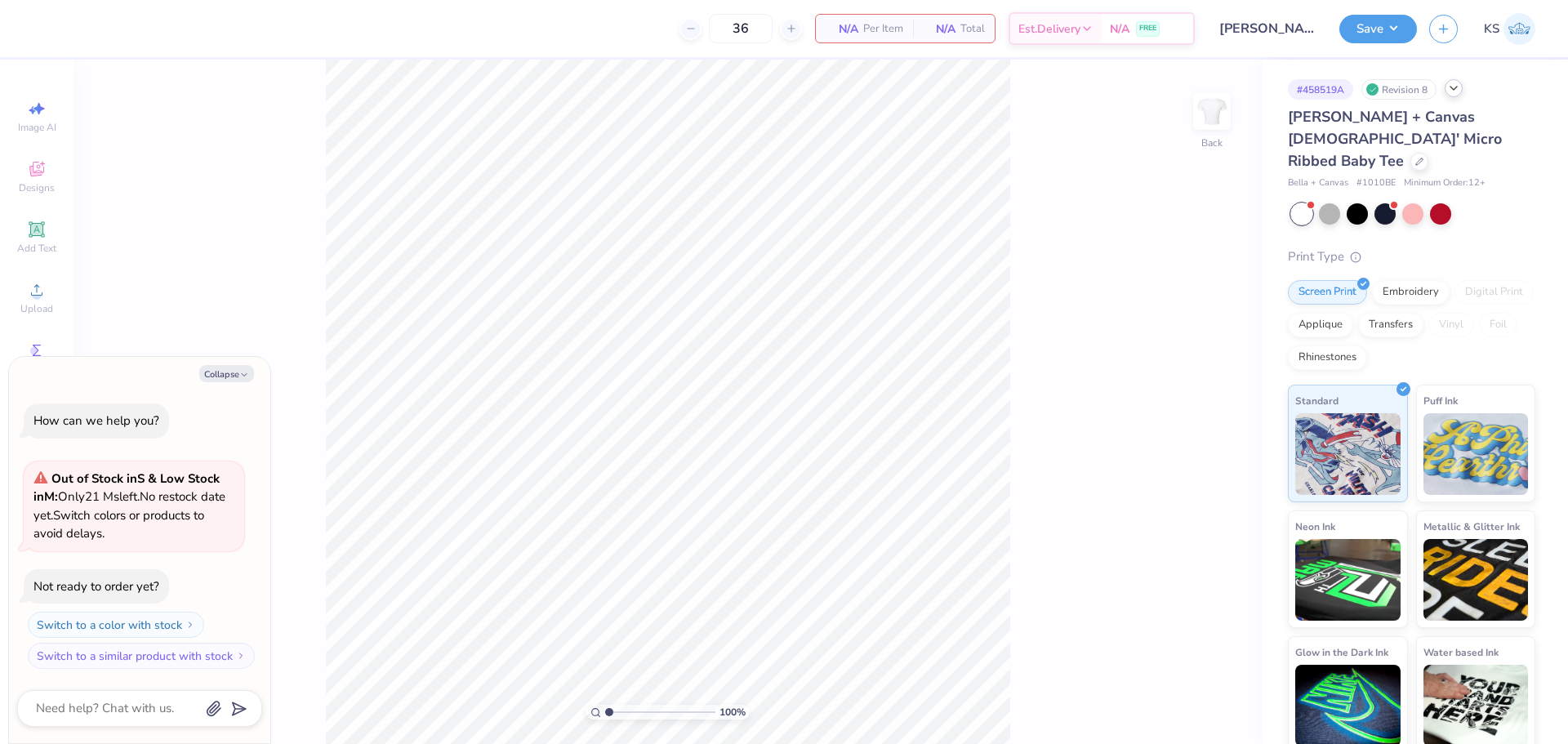
click at [1450, 93] on icon at bounding box center [1454, 88] width 13 height 13
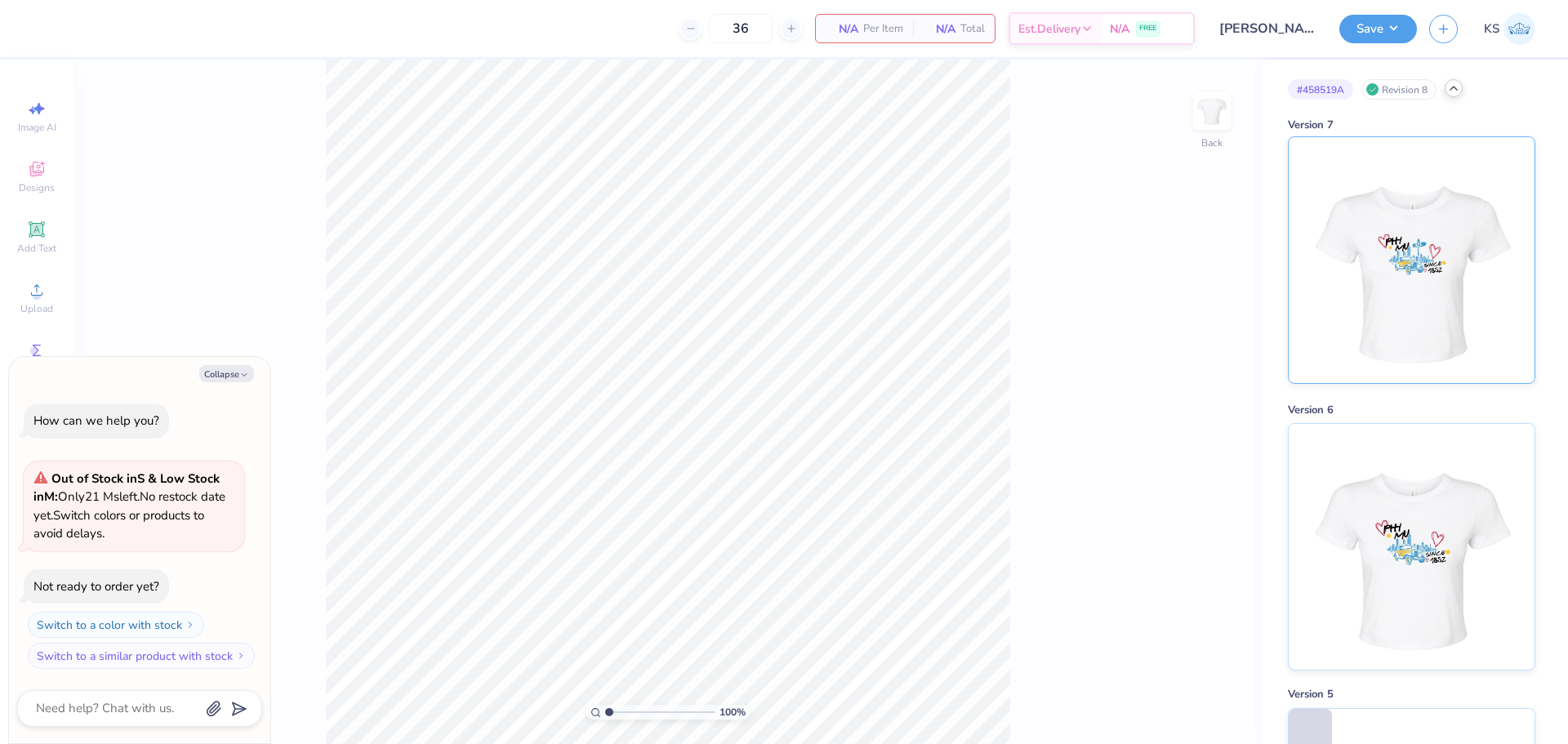
click at [1437, 300] on img at bounding box center [1411, 260] width 202 height 246
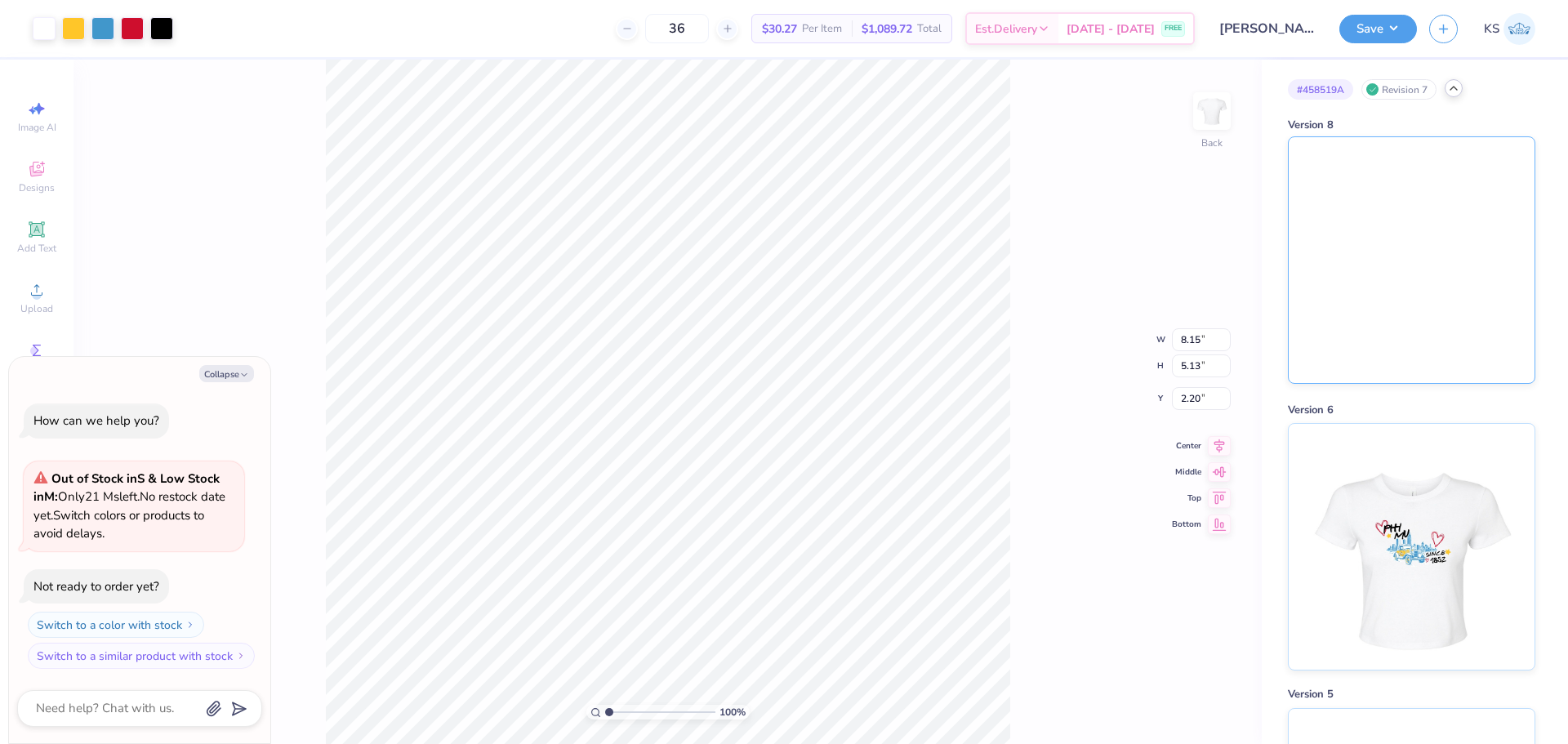
click at [1402, 202] on img at bounding box center [1412, 260] width 246 height 246
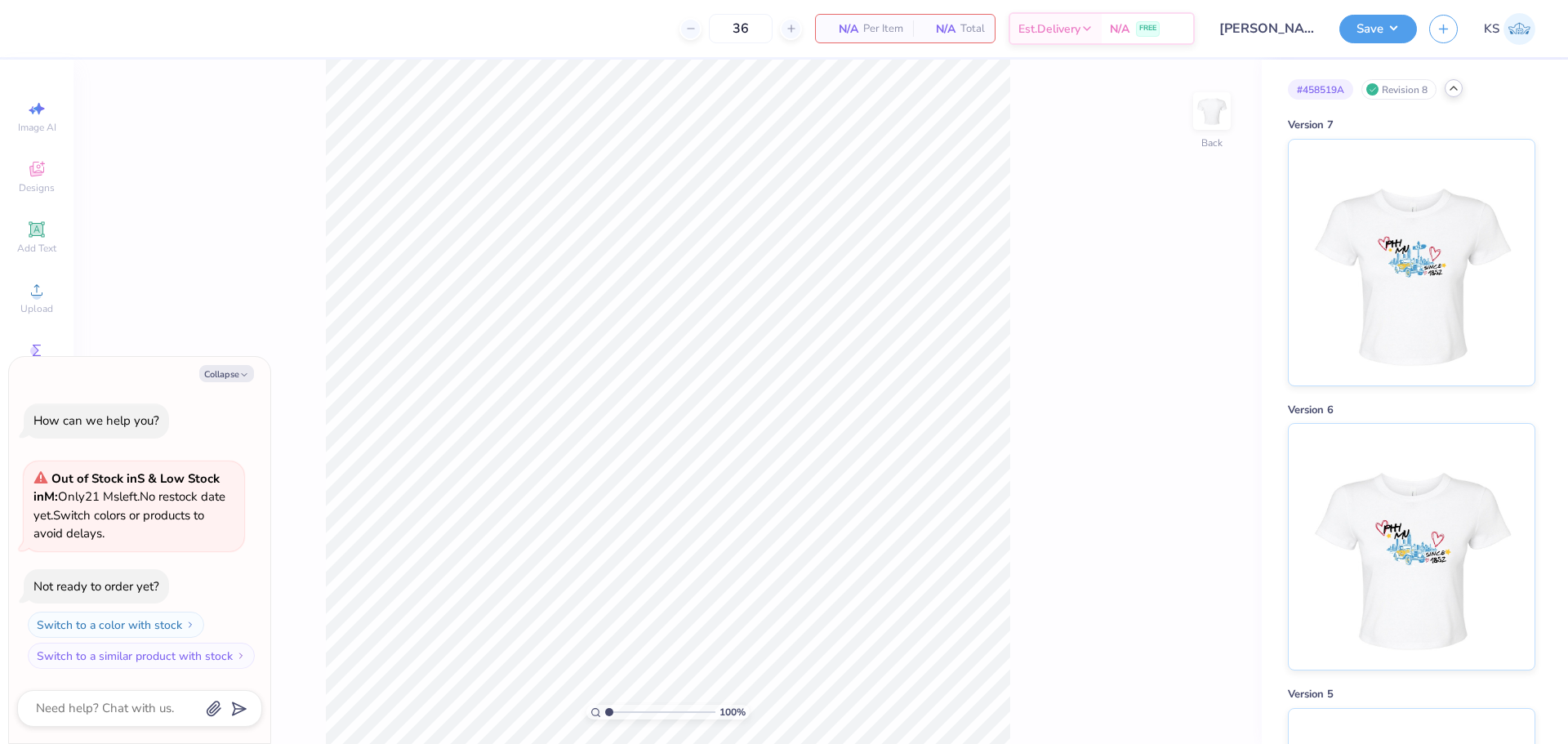
type textarea "x"
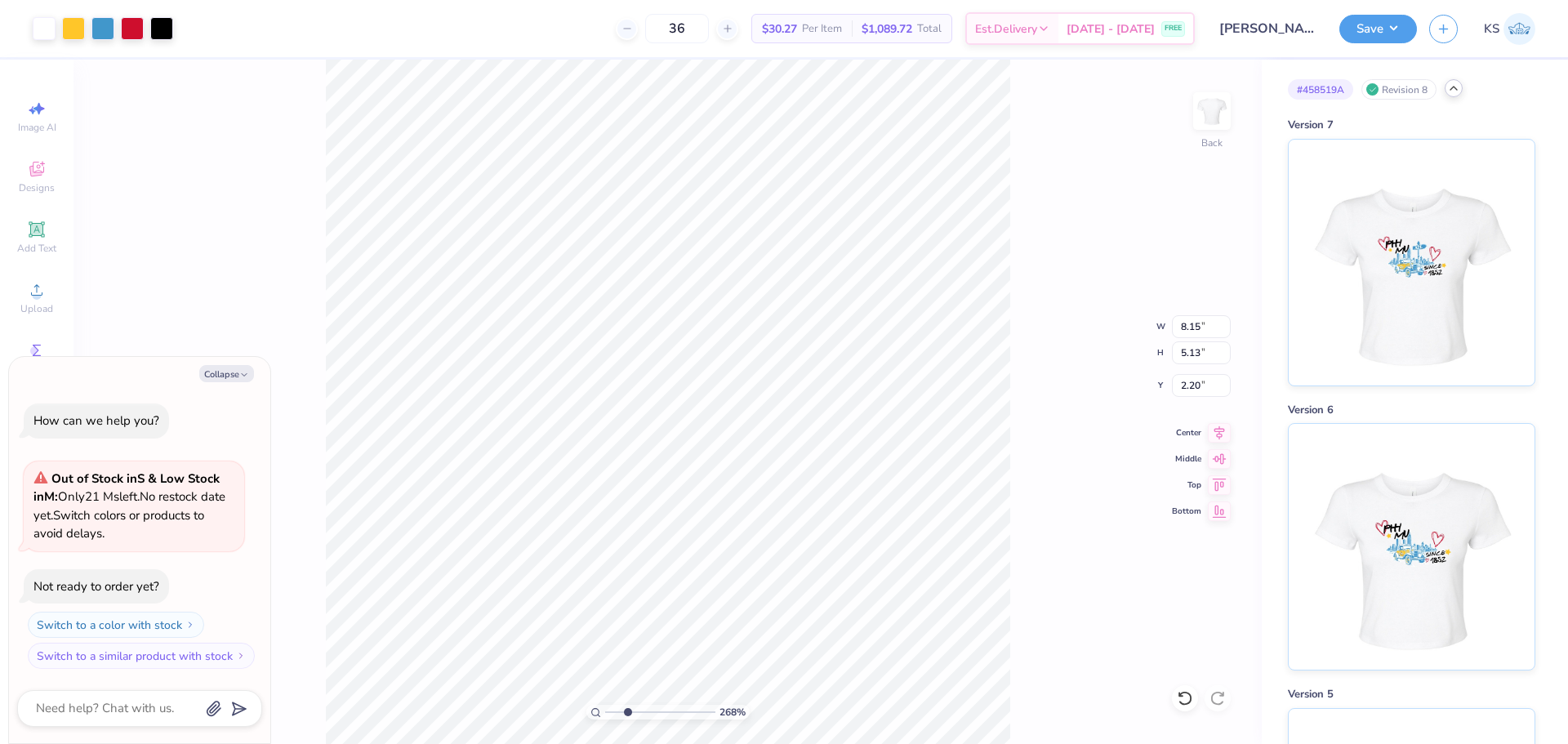
drag, startPoint x: 612, startPoint y: 710, endPoint x: 626, endPoint y: 712, distance: 14.1
type input "2.6"
click at [627, 712] on input "range" at bounding box center [660, 712] width 111 height 15
click at [42, 232] on icon at bounding box center [36, 229] width 12 height 12
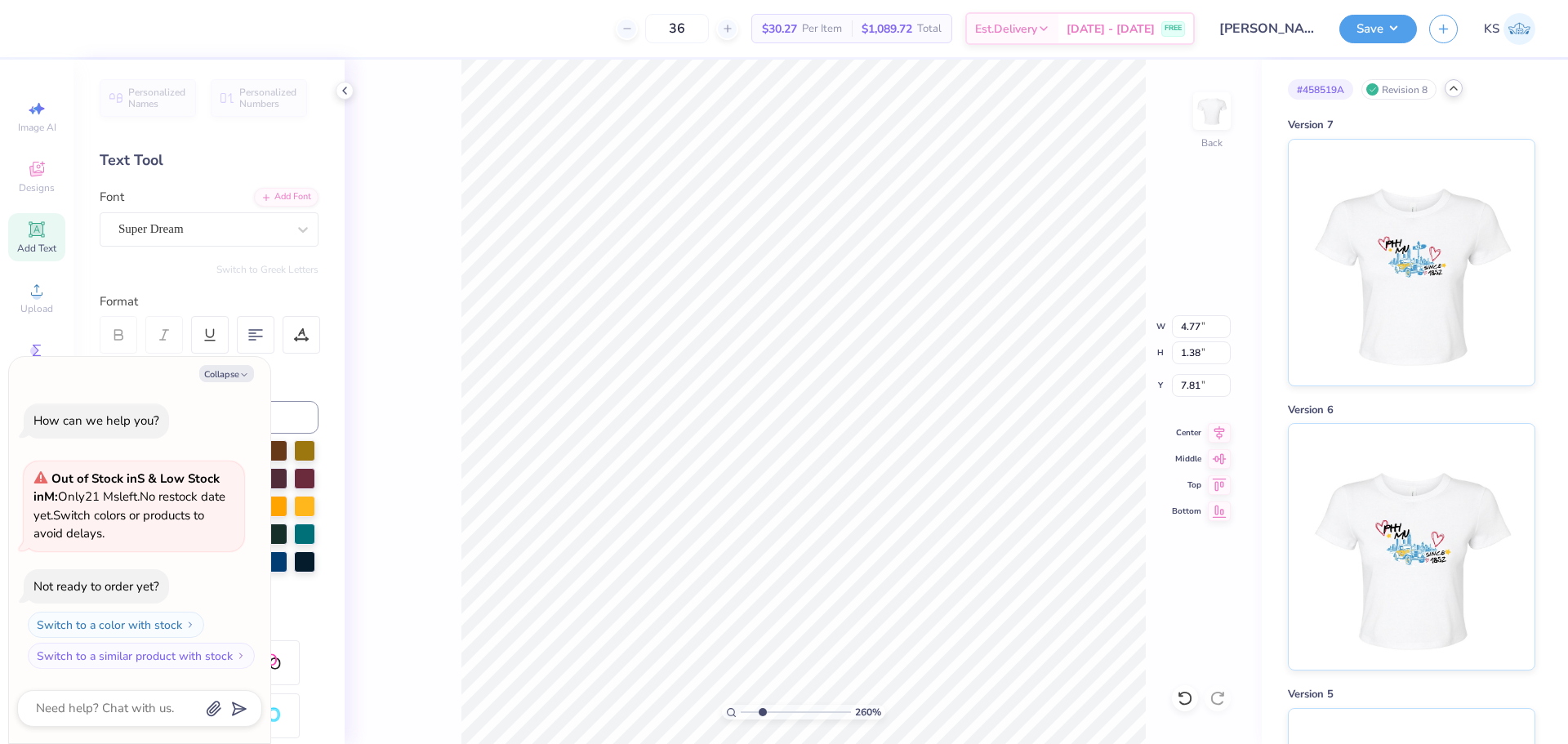
type textarea "x"
drag, startPoint x: 759, startPoint y: 712, endPoint x: 722, endPoint y: 706, distance: 37.5
type input "1"
click at [741, 706] on input "range" at bounding box center [796, 712] width 111 height 15
click at [199, 372] on button "Collapse" at bounding box center [227, 373] width 55 height 17
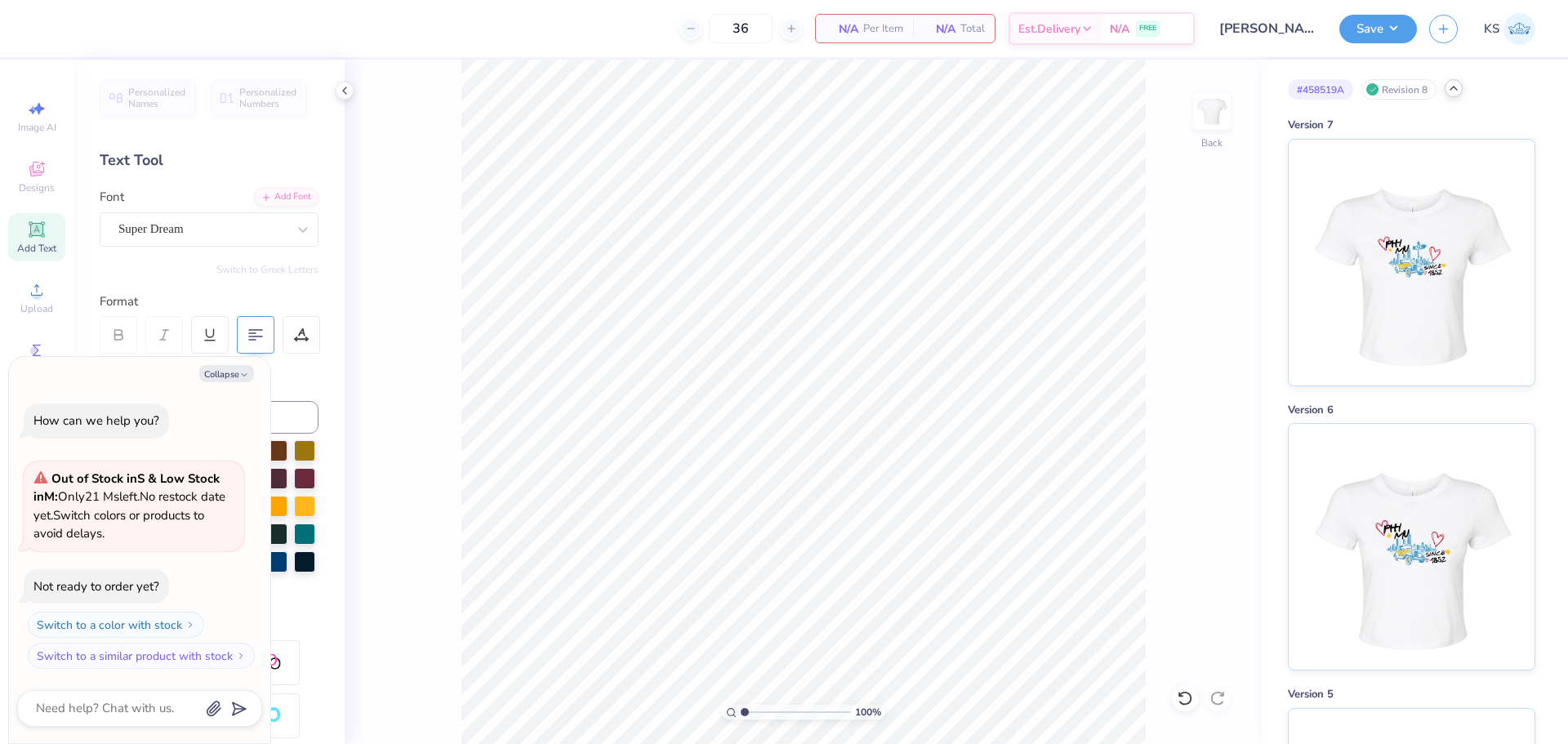
type textarea "x"
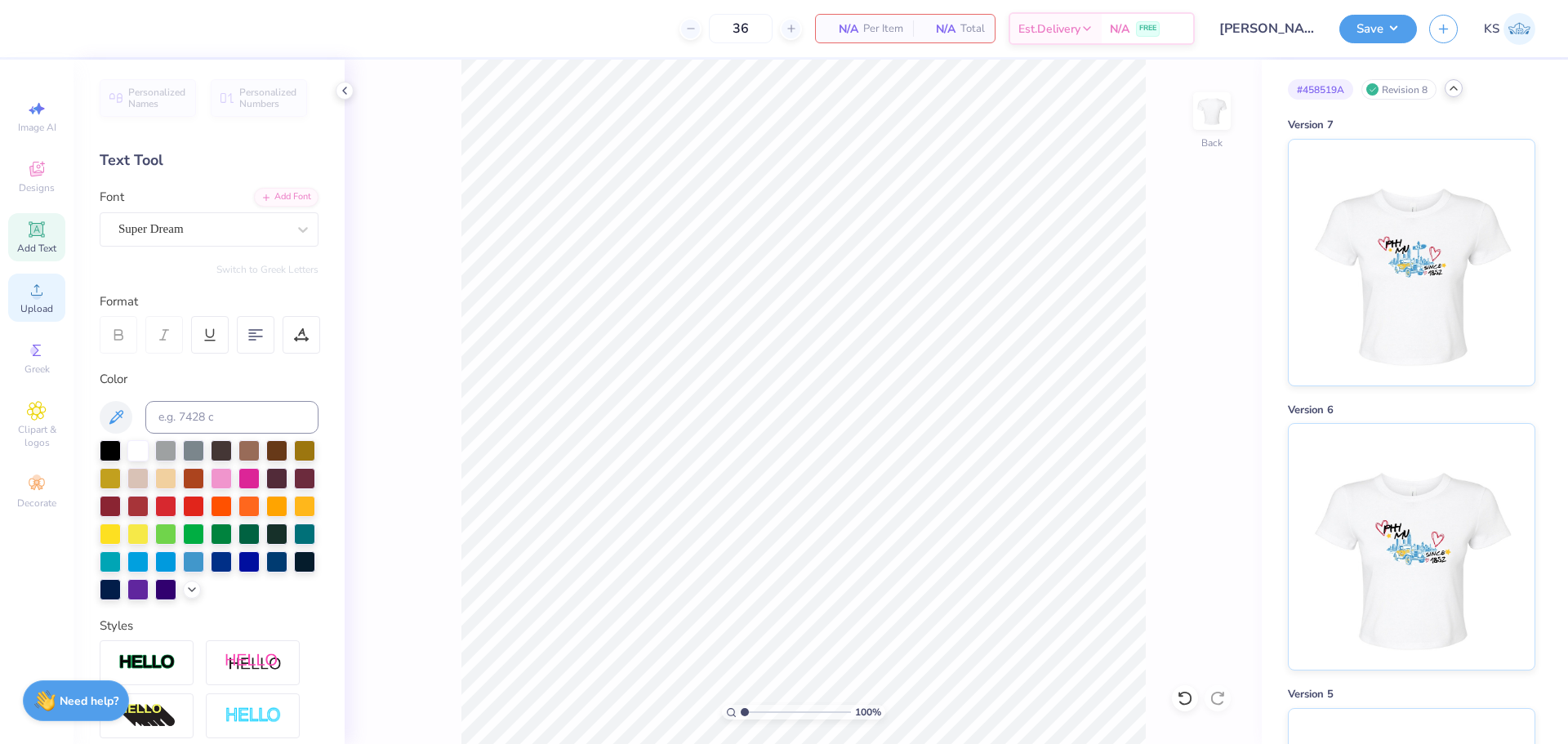
click at [40, 307] on span "Upload" at bounding box center [37, 308] width 33 height 13
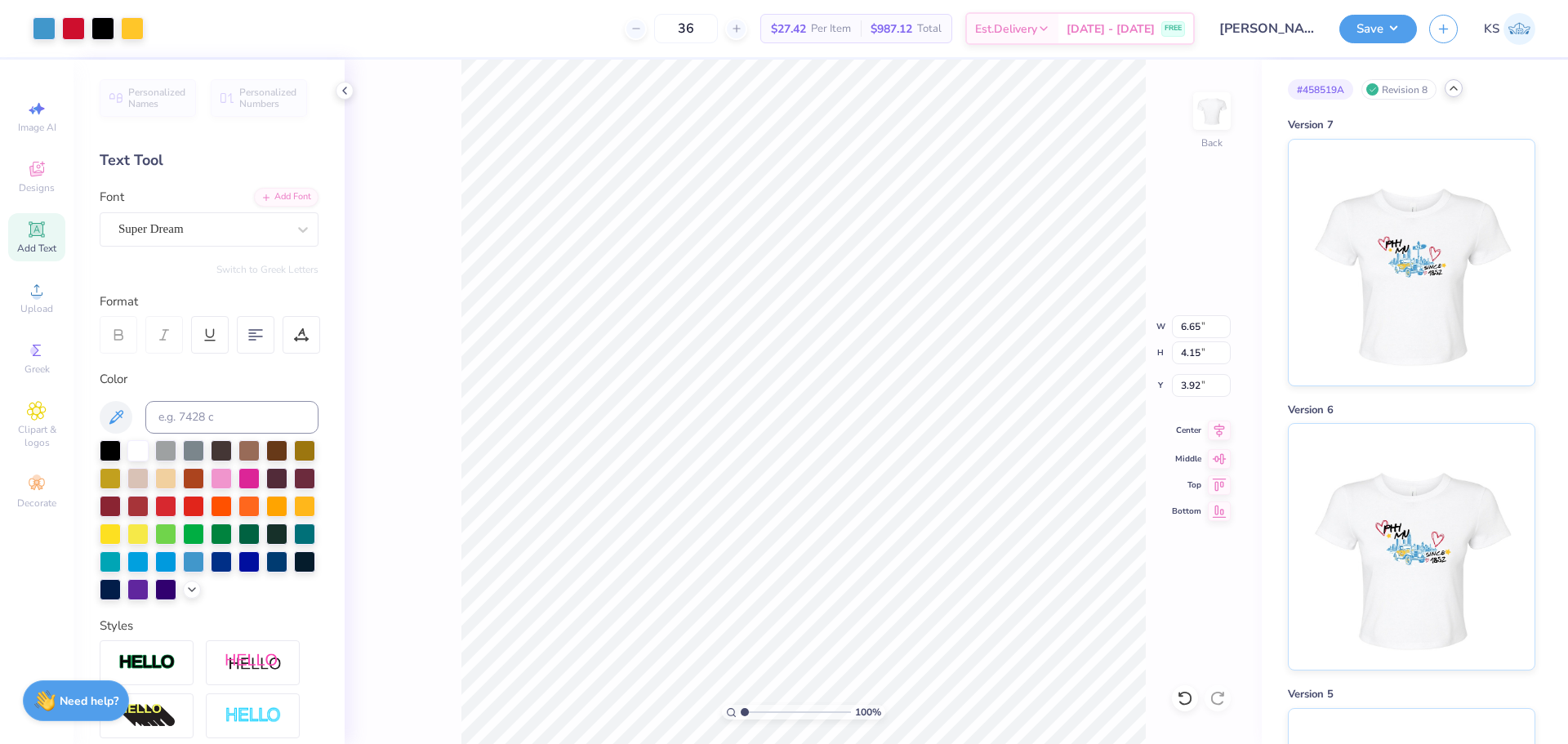
click at [1220, 432] on icon at bounding box center [1219, 430] width 23 height 19
type input "3.61"
click at [1197, 330] on input "6.65" at bounding box center [1201, 327] width 59 height 23
type input "8.15"
type input "5.09"
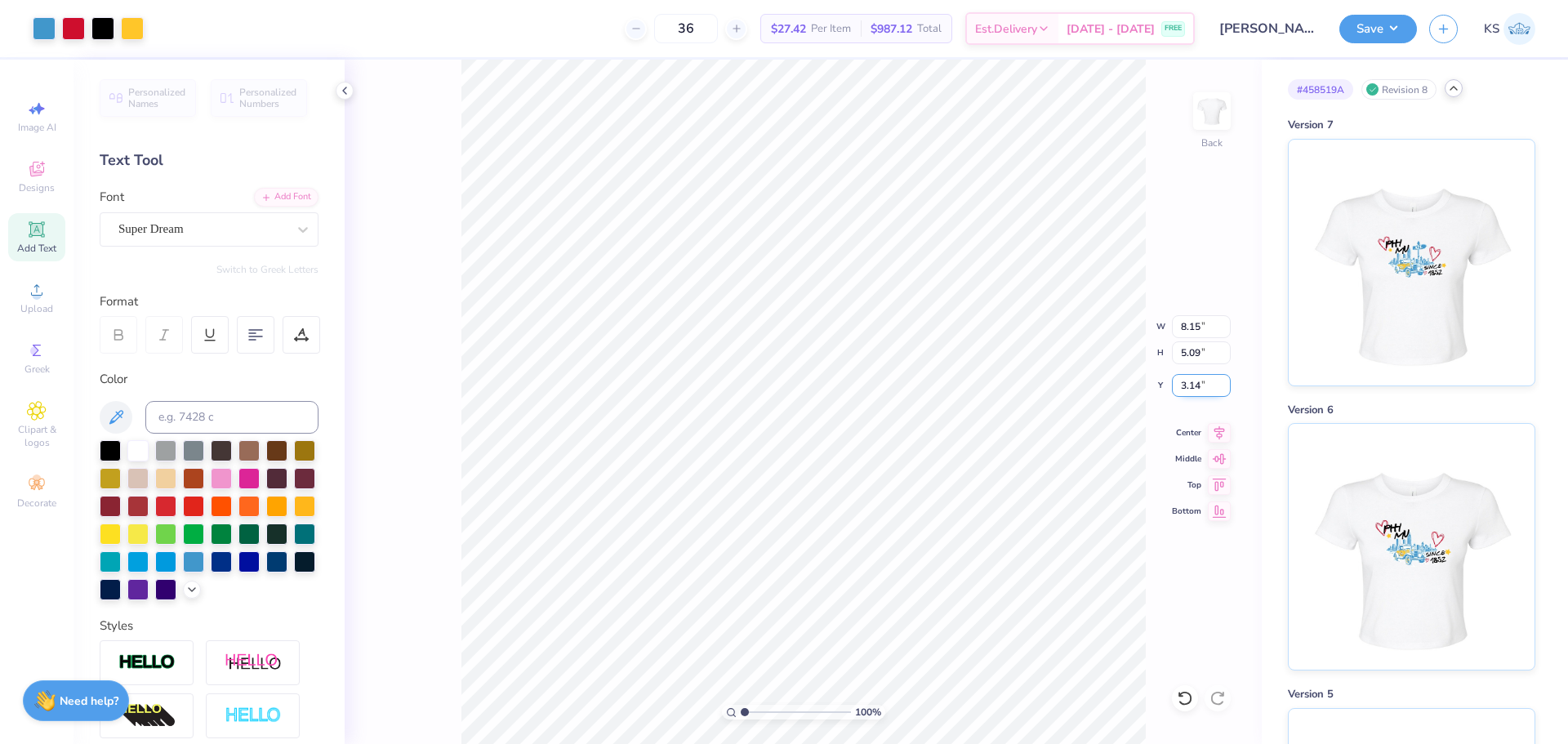
click at [1199, 382] on input "3.14" at bounding box center [1201, 385] width 59 height 23
type input "2.20"
click at [1213, 426] on icon at bounding box center [1219, 430] width 23 height 19
drag, startPoint x: 762, startPoint y: 713, endPoint x: 793, endPoint y: 712, distance: 31.0
click at [793, 712] on input "range" at bounding box center [796, 712] width 111 height 15
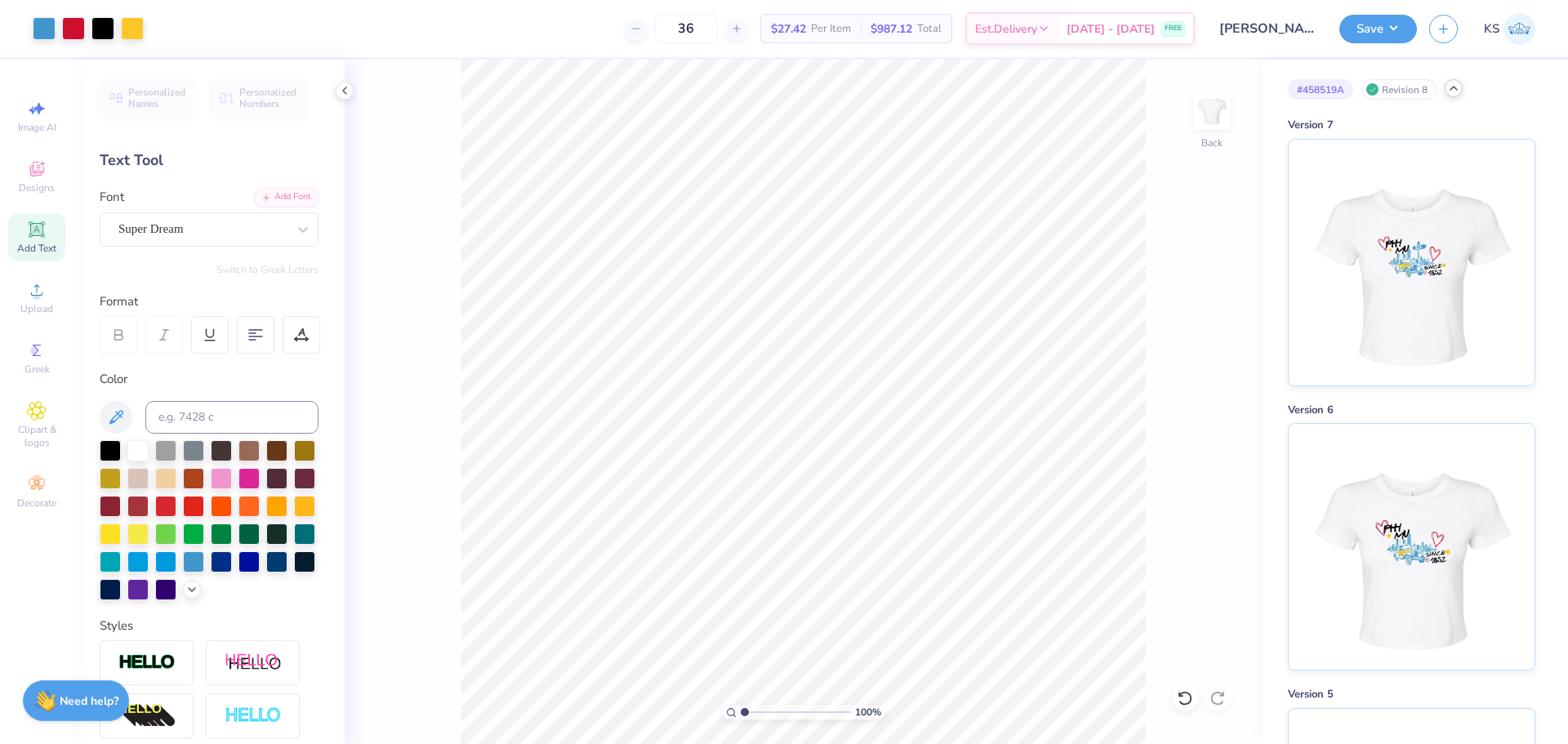
drag, startPoint x: 793, startPoint y: 709, endPoint x: 585, endPoint y: 675, distance: 210.8
click at [741, 705] on input "range" at bounding box center [796, 712] width 111 height 15
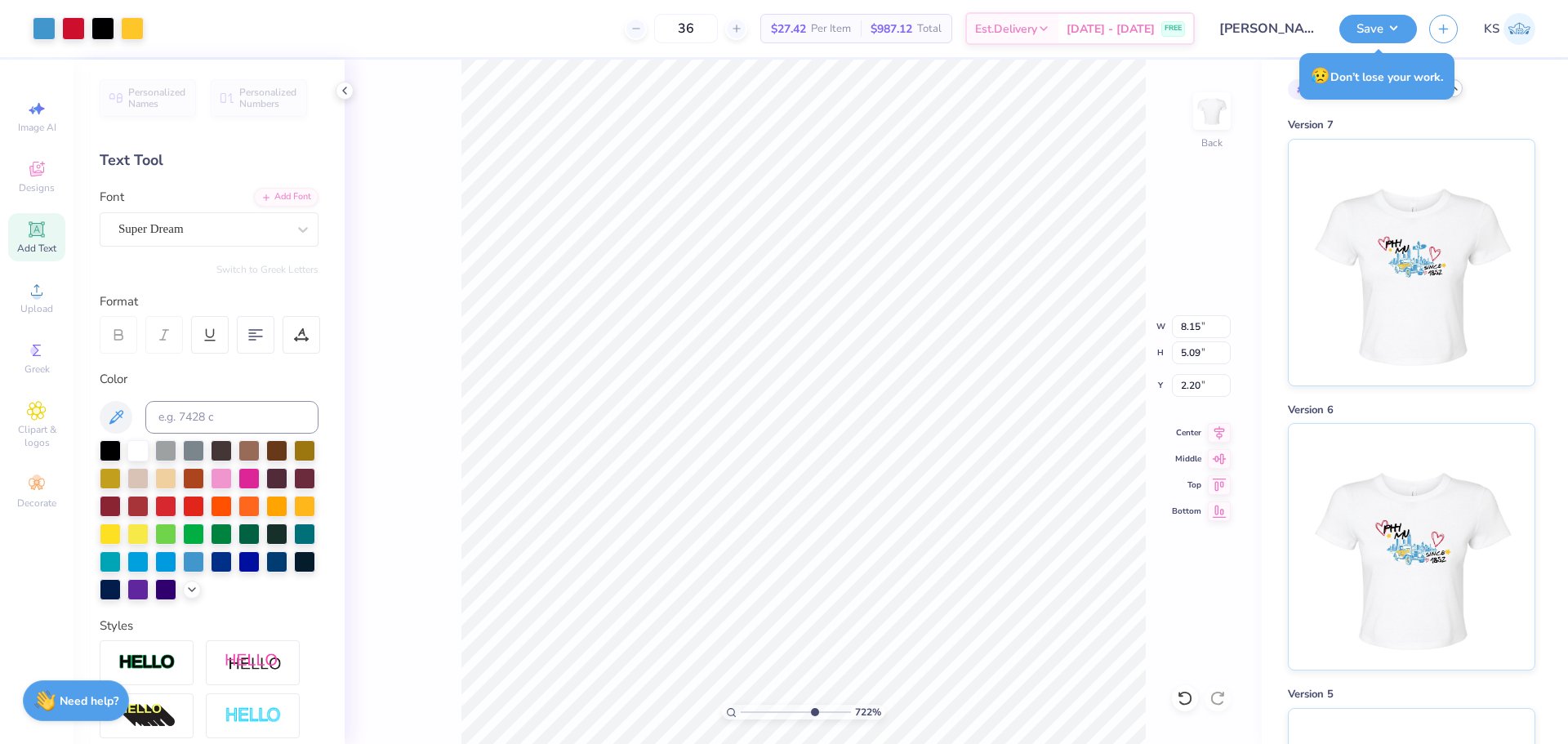
drag, startPoint x: 758, startPoint y: 709, endPoint x: 812, endPoint y: 695, distance: 55.8
type input "7.22"
click at [812, 705] on input "range" at bounding box center [796, 712] width 111 height 15
click at [35, 239] on icon at bounding box center [36, 229] width 19 height 19
type input "4.77"
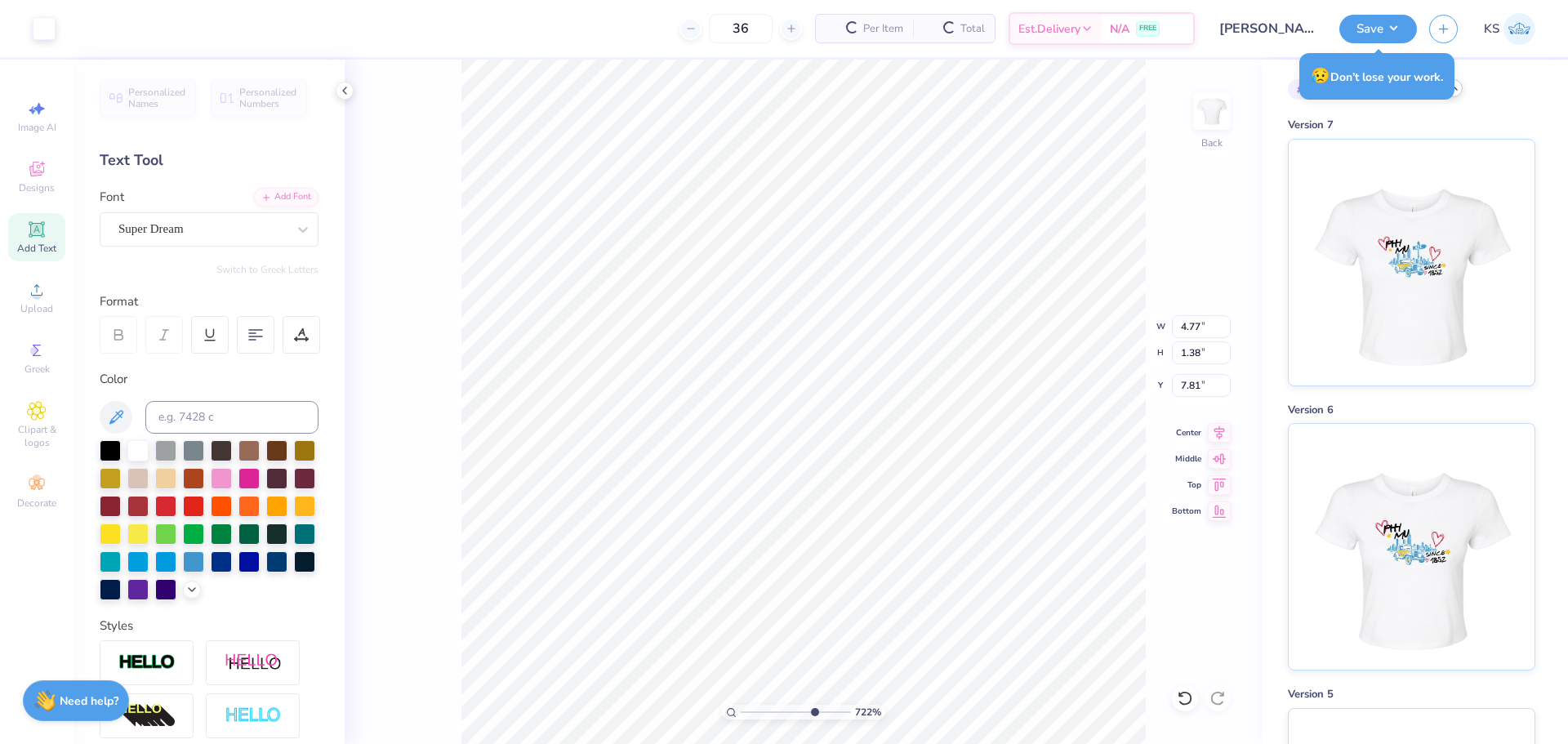
type input "1.38"
type input "7.81"
click at [1198, 323] on input "4.77" at bounding box center [1201, 327] width 59 height 23
click at [1198, 358] on input "1.38" at bounding box center [1201, 352] width 59 height 23
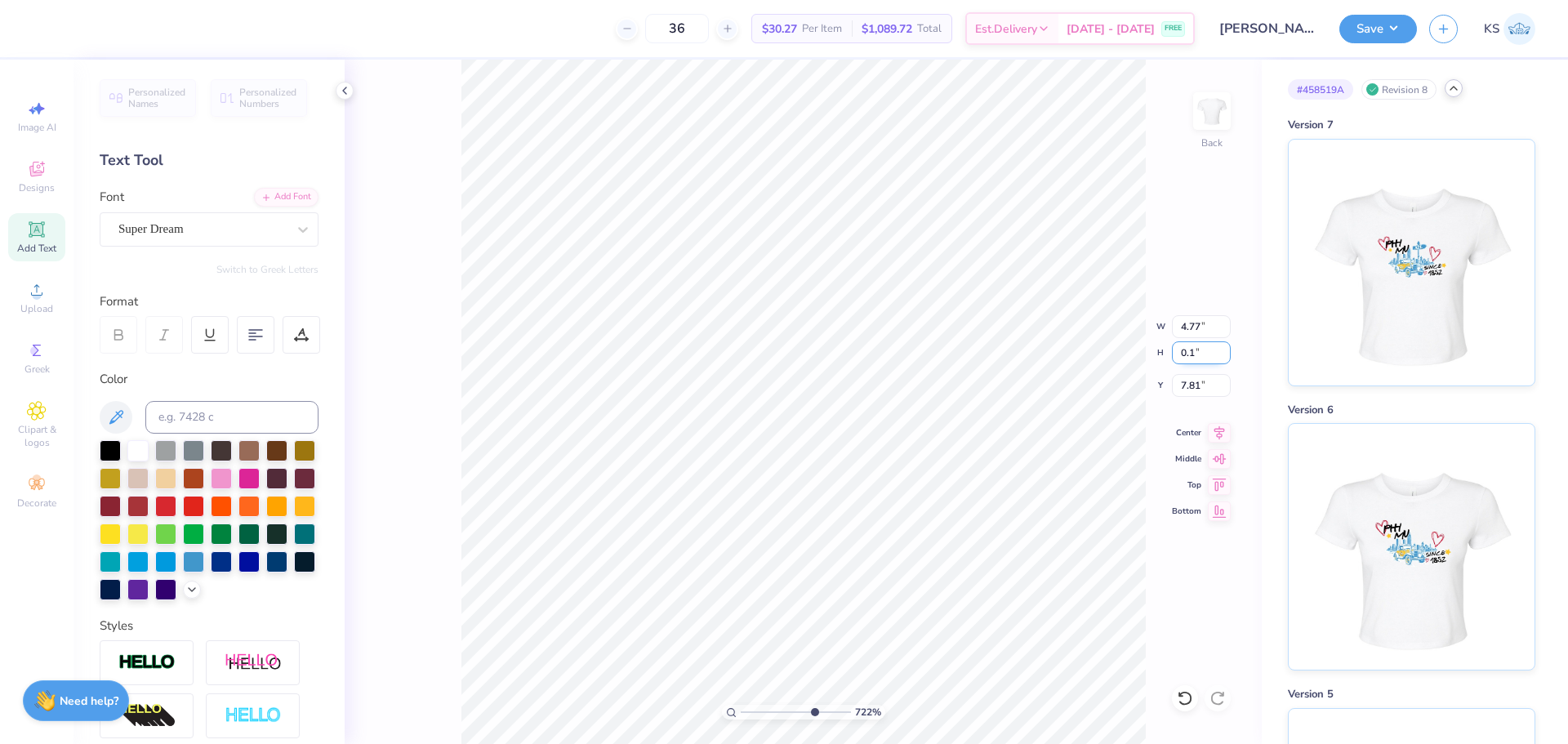
type input "0.1"
type input "0.35"
type input "0.10"
click at [112, 452] on div at bounding box center [110, 448] width 21 height 21
type input "5.98"
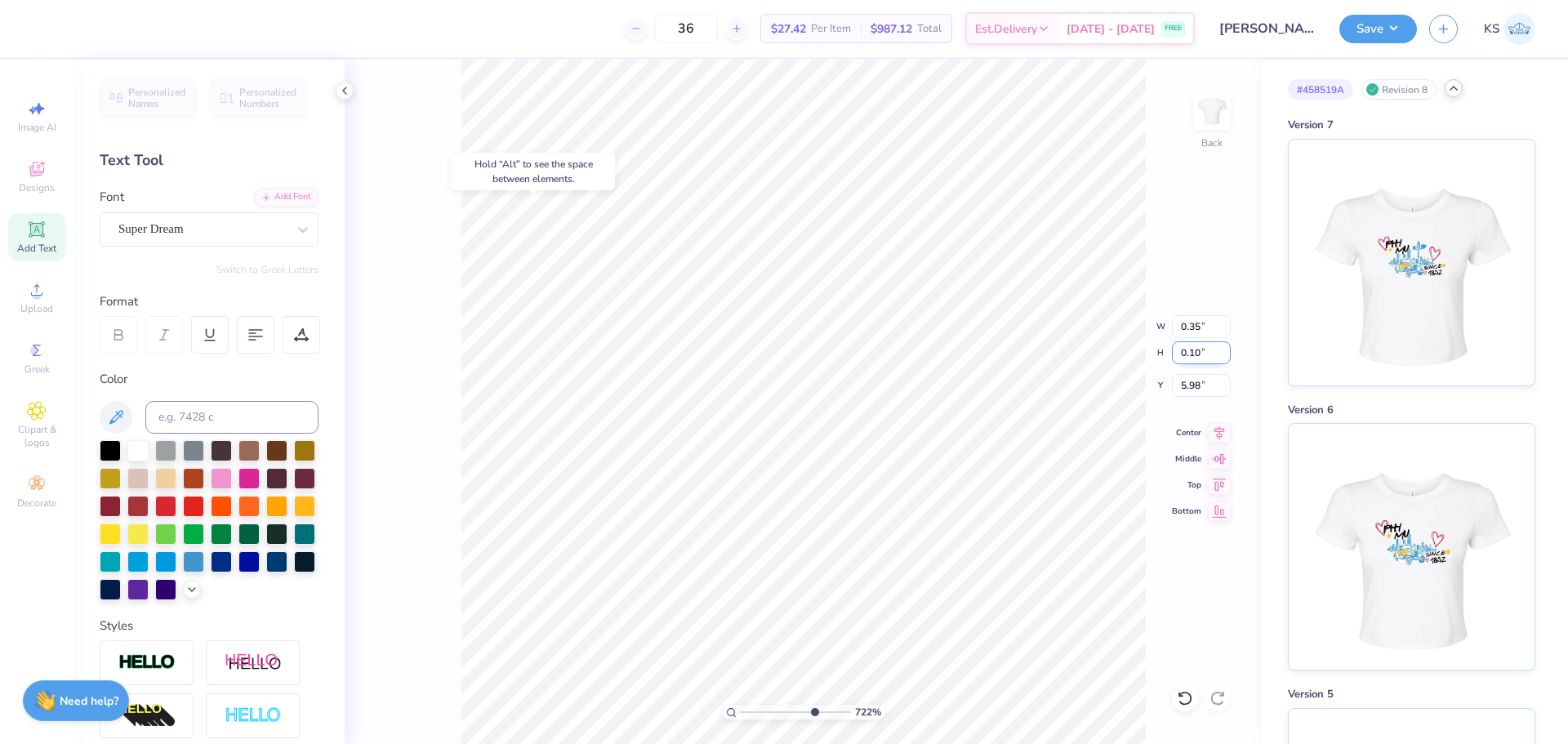
drag, startPoint x: 1210, startPoint y: 354, endPoint x: 1221, endPoint y: 352, distance: 11.2
click at [1219, 353] on input "0.10" at bounding box center [1201, 352] width 59 height 23
type input "0.08"
type input "0.28"
type input "5.99"
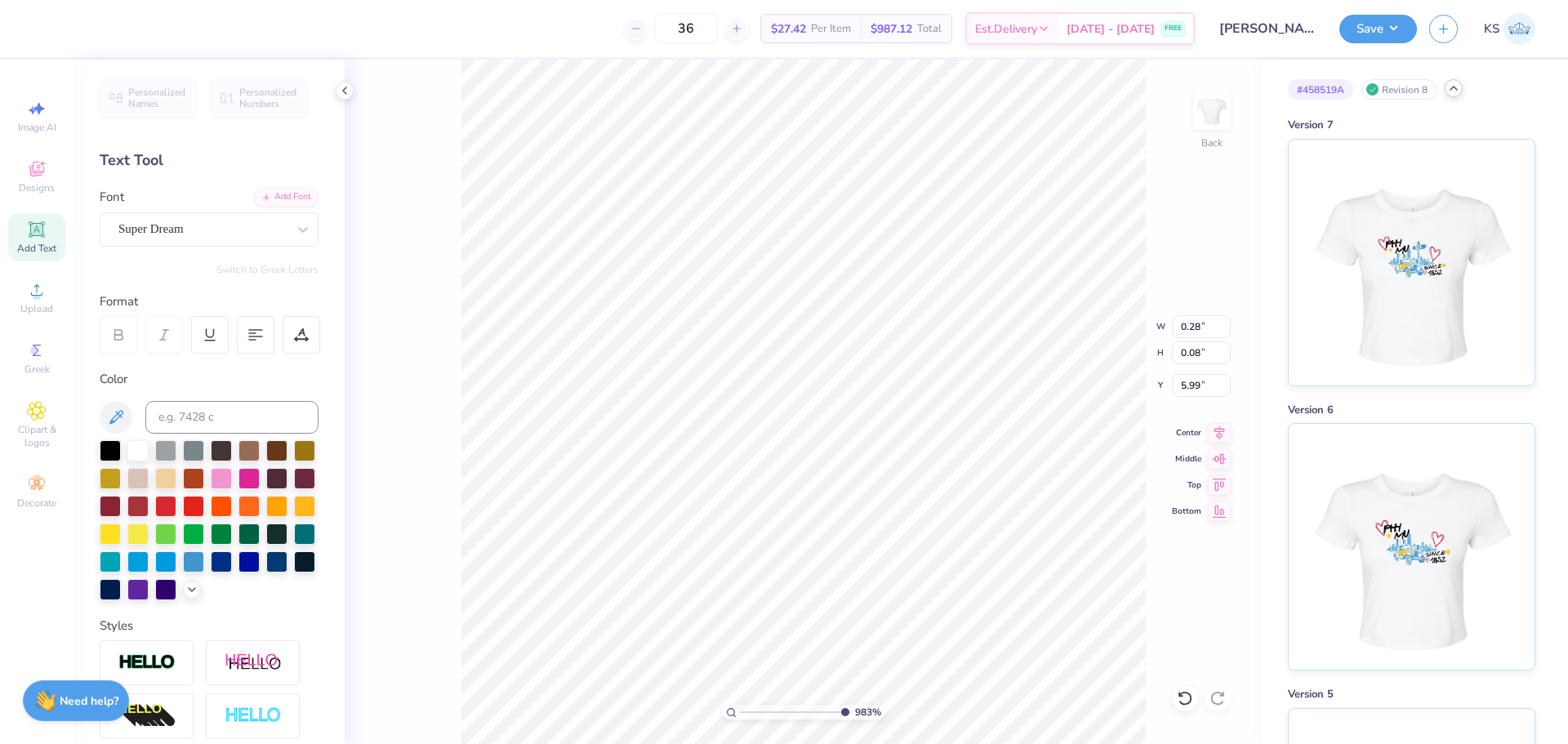
drag, startPoint x: 825, startPoint y: 711, endPoint x: 838, endPoint y: 706, distance: 13.9
type input "10"
click at [843, 711] on input "range" at bounding box center [796, 712] width 111 height 15
click at [1198, 351] on input "0.08" at bounding box center [1201, 352] width 59 height 23
type input "0.085"
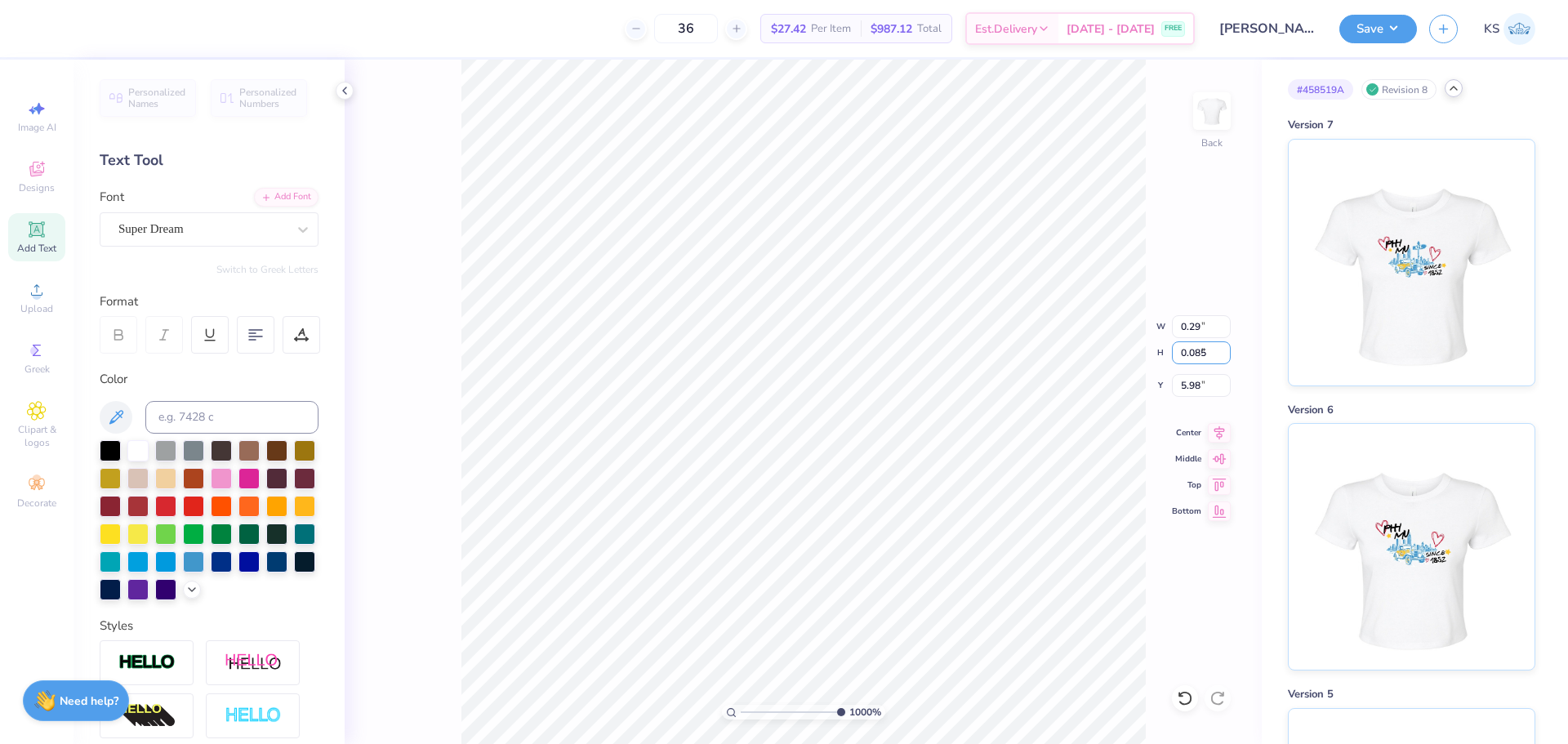
type input "0.29"
type input "0.09"
type input "6.14"
drag, startPoint x: 811, startPoint y: 711, endPoint x: 728, endPoint y: 705, distance: 83.2
type input "1"
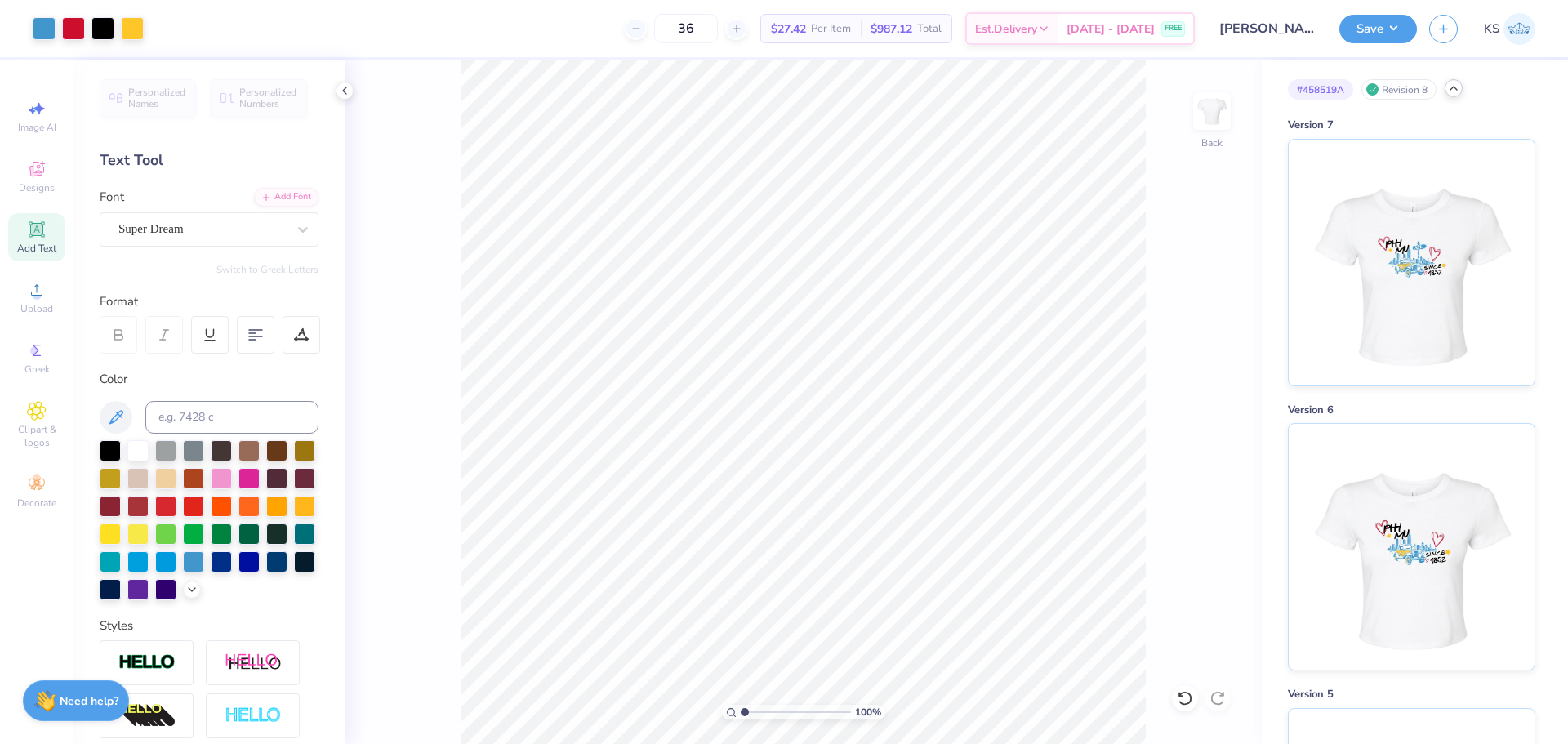
click at [741, 706] on input "range" at bounding box center [796, 712] width 111 height 15
click at [28, 294] on icon at bounding box center [36, 289] width 19 height 19
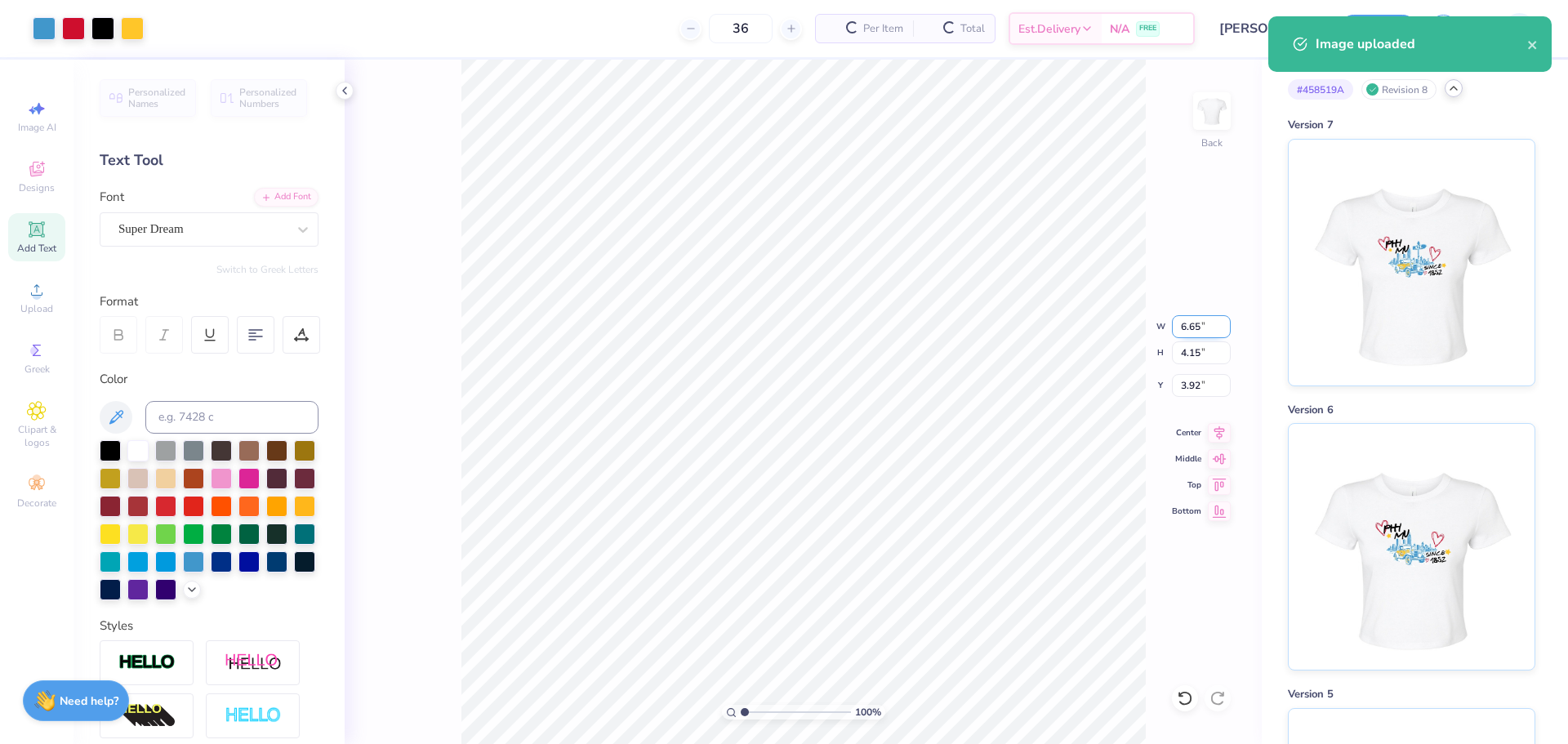
click at [1187, 323] on input "6.65" at bounding box center [1201, 327] width 59 height 23
type input "8.15"
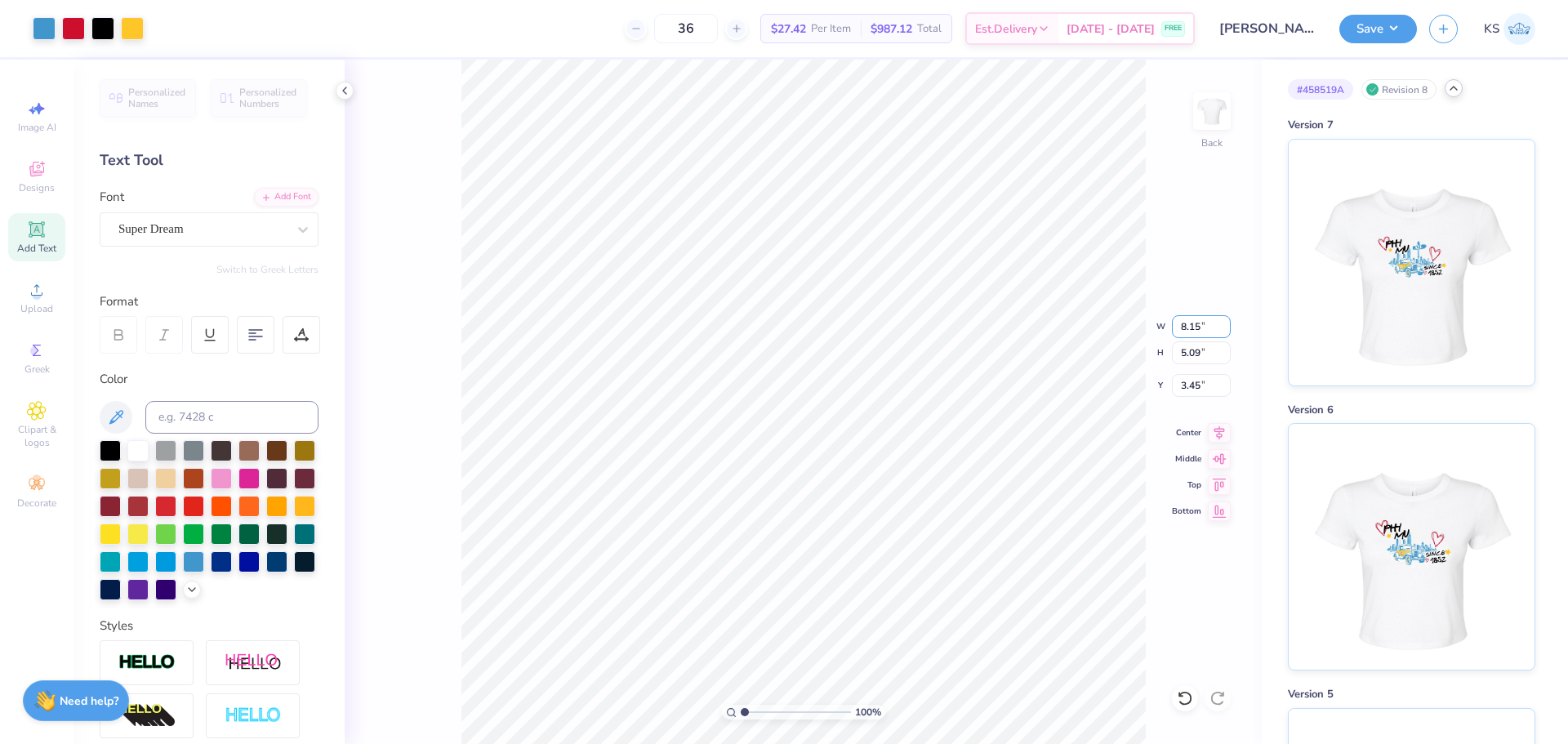
type input "5.09"
click at [1198, 389] on input "3.45" at bounding box center [1201, 385] width 59 height 23
click at [1196, 384] on input "3.00" at bounding box center [1201, 385] width 59 height 23
type input "2.20"
click at [1220, 431] on icon at bounding box center [1219, 429] width 11 height 14
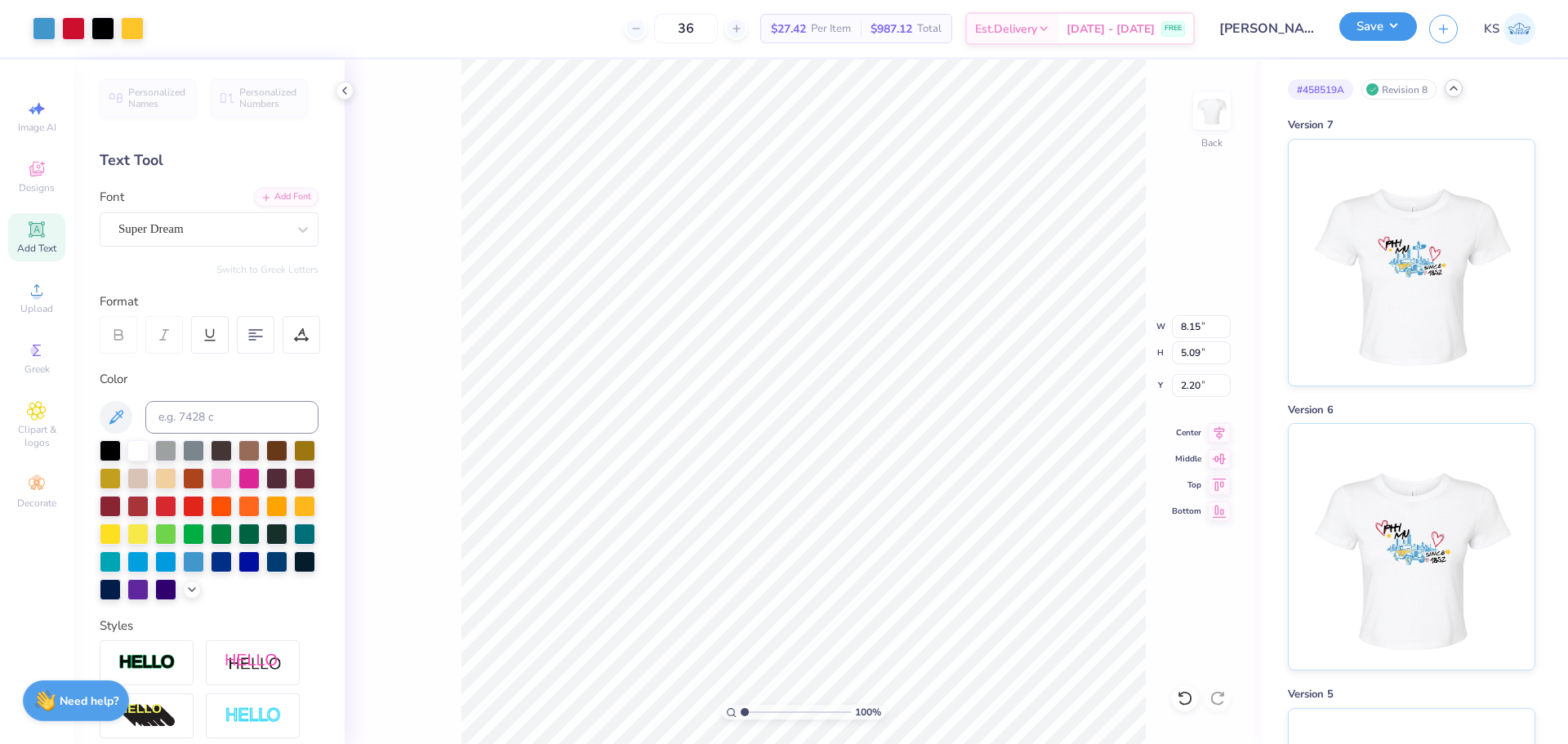
click at [1377, 18] on button "Save" at bounding box center [1378, 26] width 78 height 28
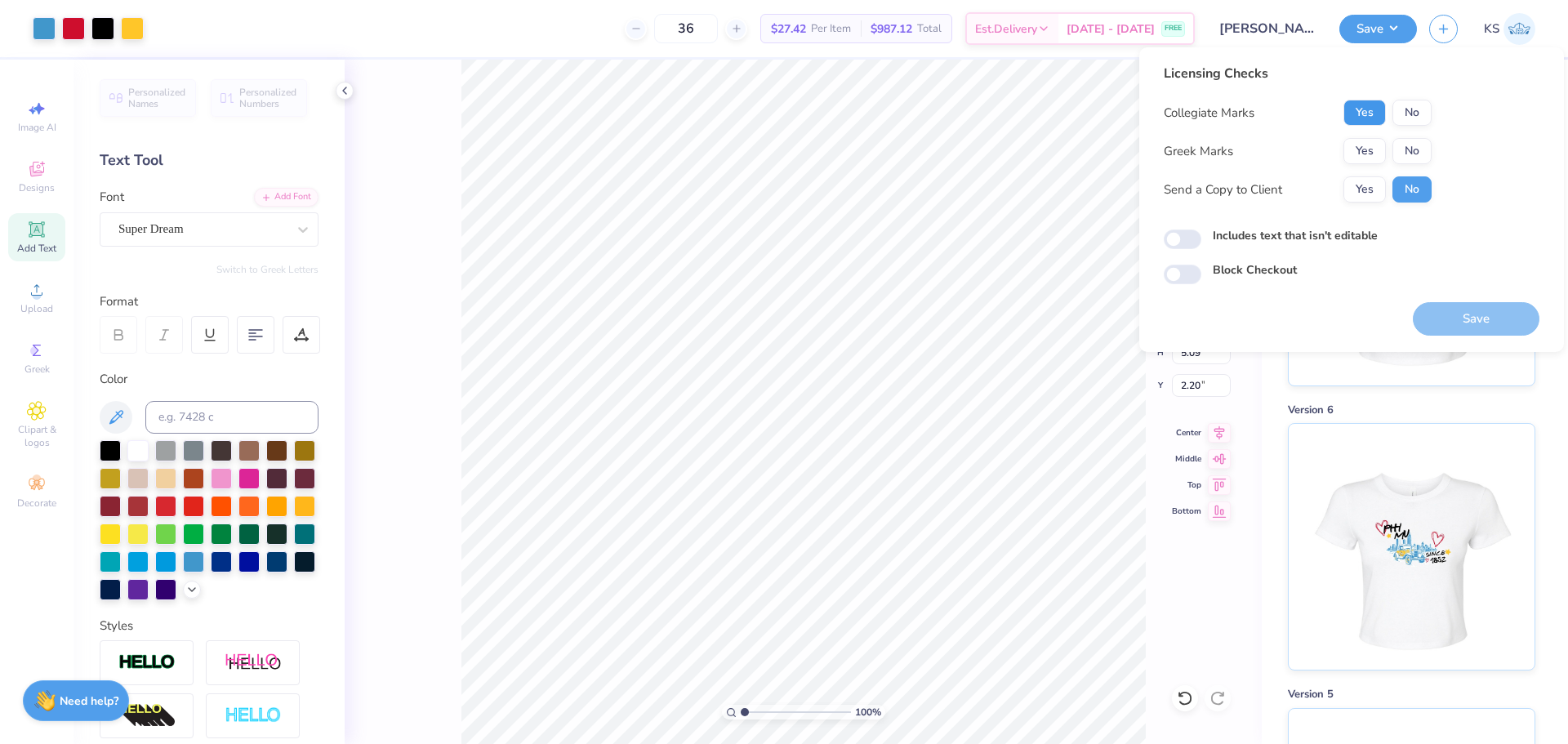
drag, startPoint x: 1375, startPoint y: 119, endPoint x: 1378, endPoint y: 137, distance: 18.2
click at [1375, 120] on button "Yes" at bounding box center [1364, 113] width 42 height 27
click at [1375, 154] on button "Yes" at bounding box center [1364, 151] width 42 height 27
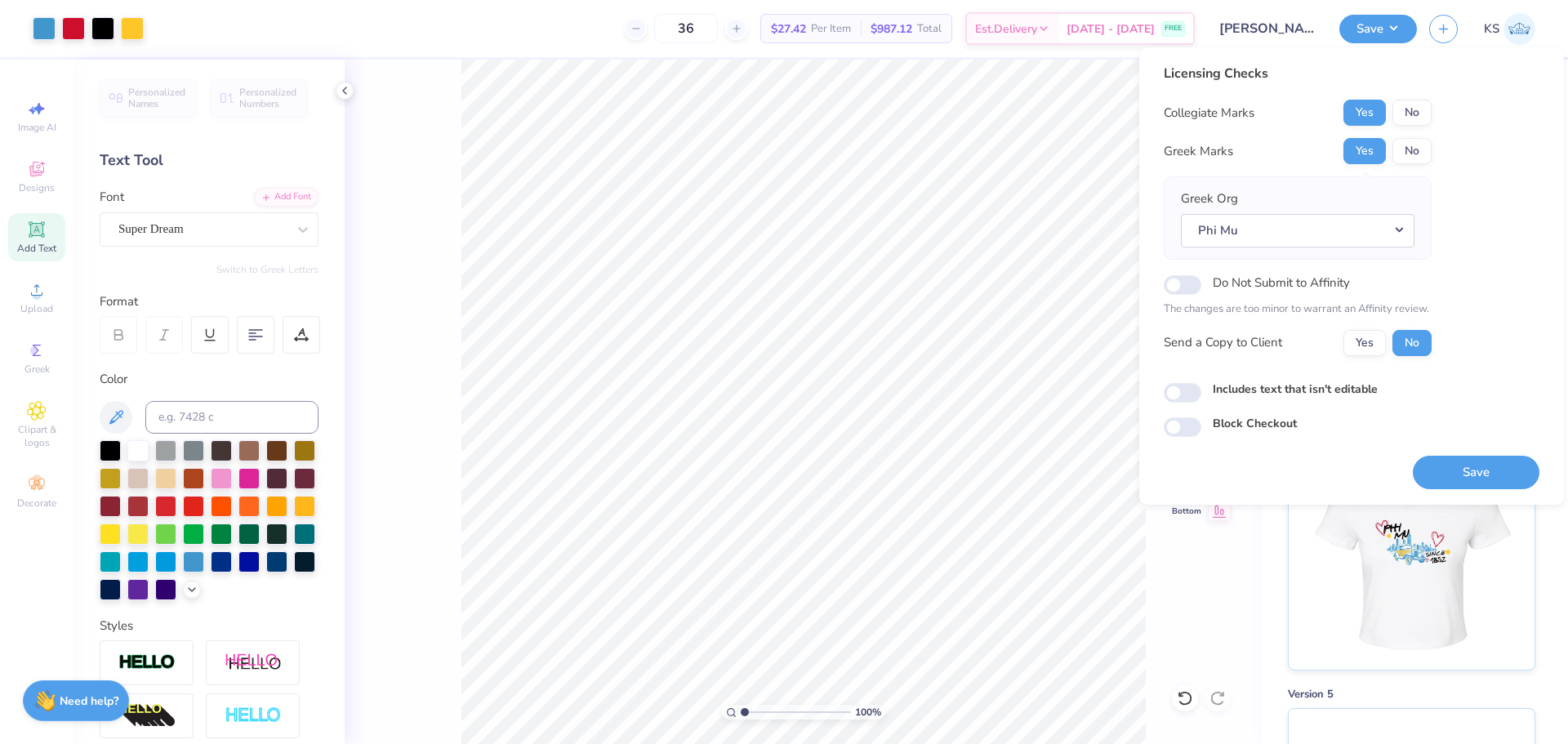
click at [1457, 484] on button "Save" at bounding box center [1476, 472] width 126 height 34
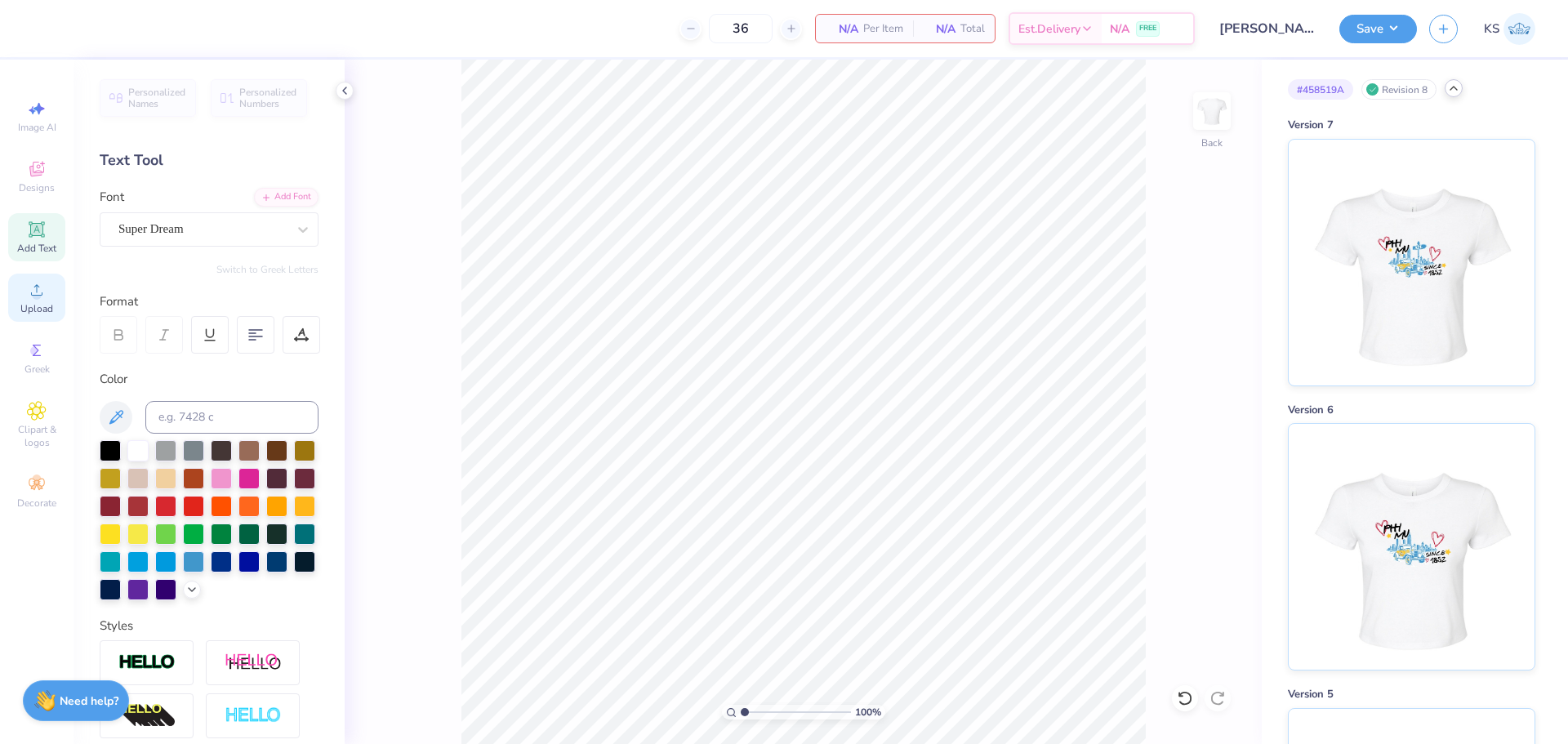
click at [36, 299] on circle at bounding box center [37, 296] width 9 height 9
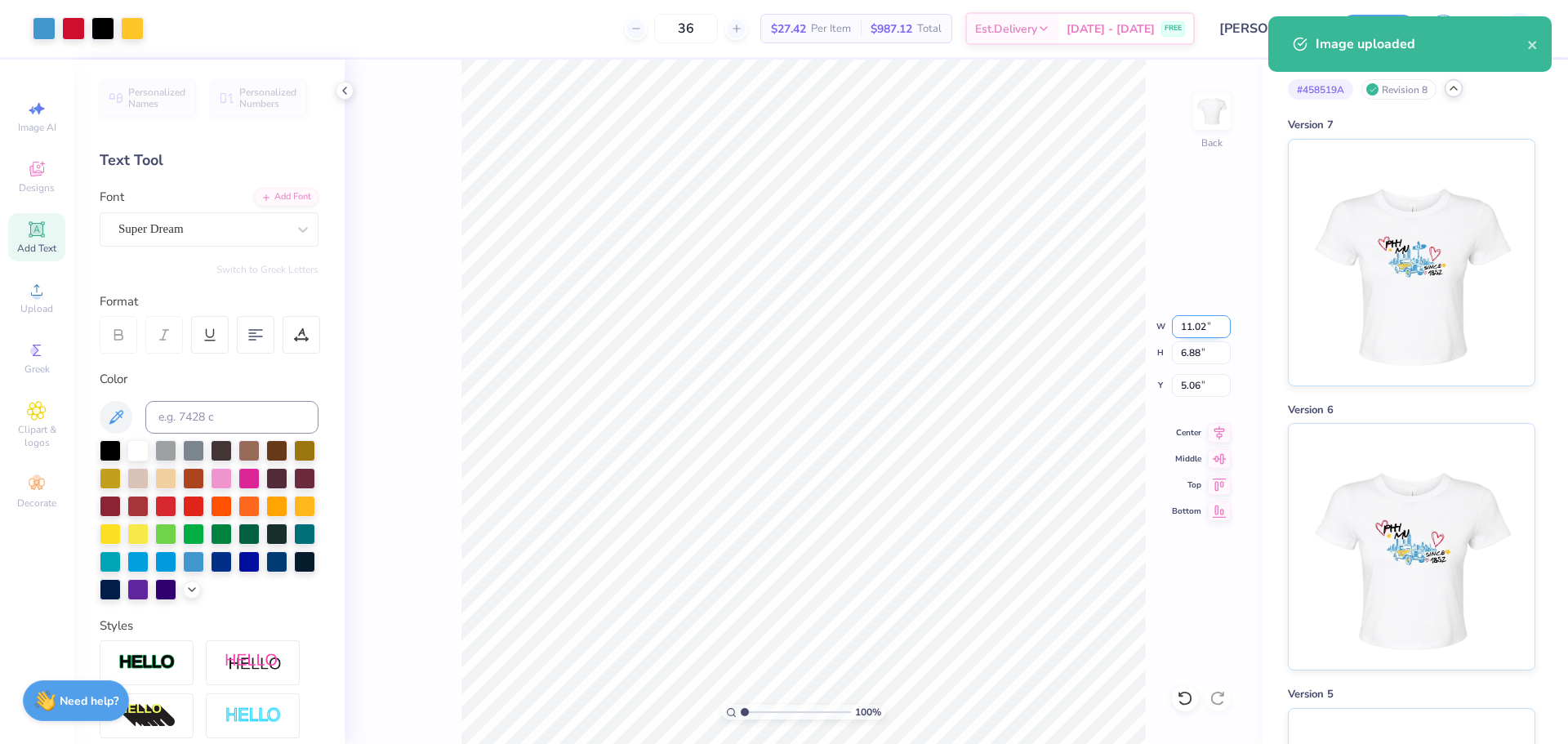
click at [1190, 326] on input "11.02" at bounding box center [1201, 327] width 59 height 23
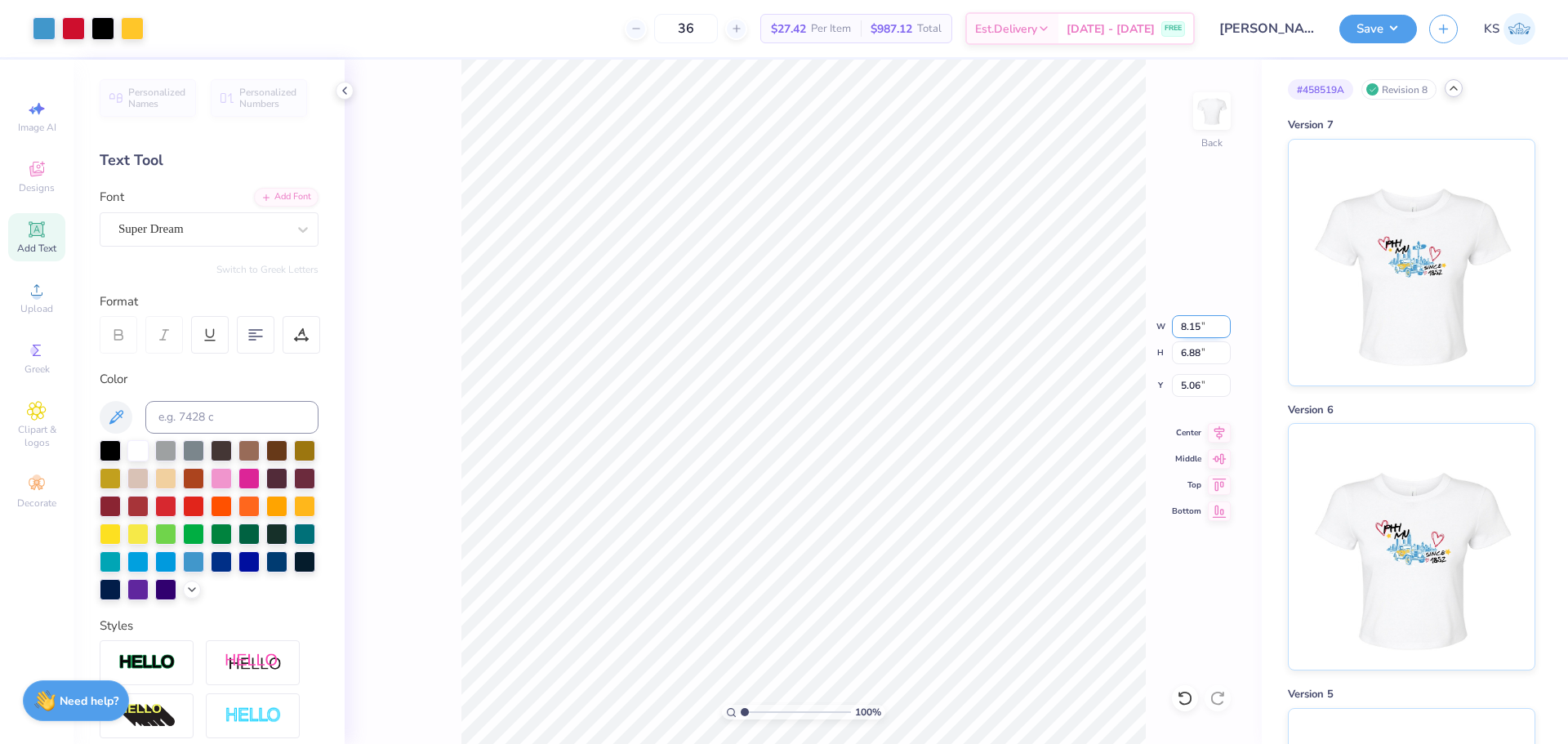
type input "8.15"
type input "5.09"
click at [1198, 389] on input "5.96" at bounding box center [1201, 385] width 59 height 23
type input "2.20"
click at [1219, 429] on icon at bounding box center [1219, 429] width 11 height 14
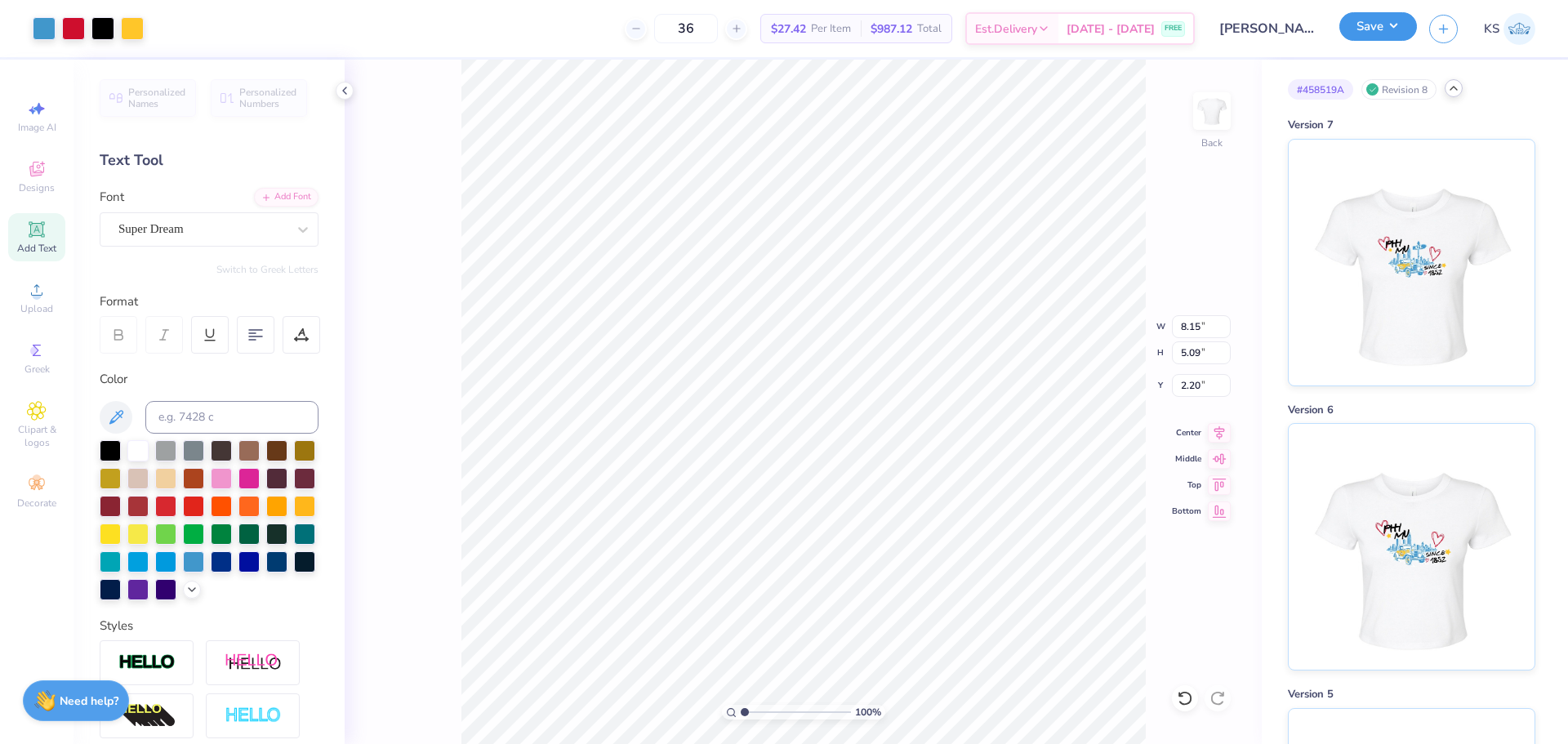
click at [1344, 30] on button "Save" at bounding box center [1378, 26] width 78 height 28
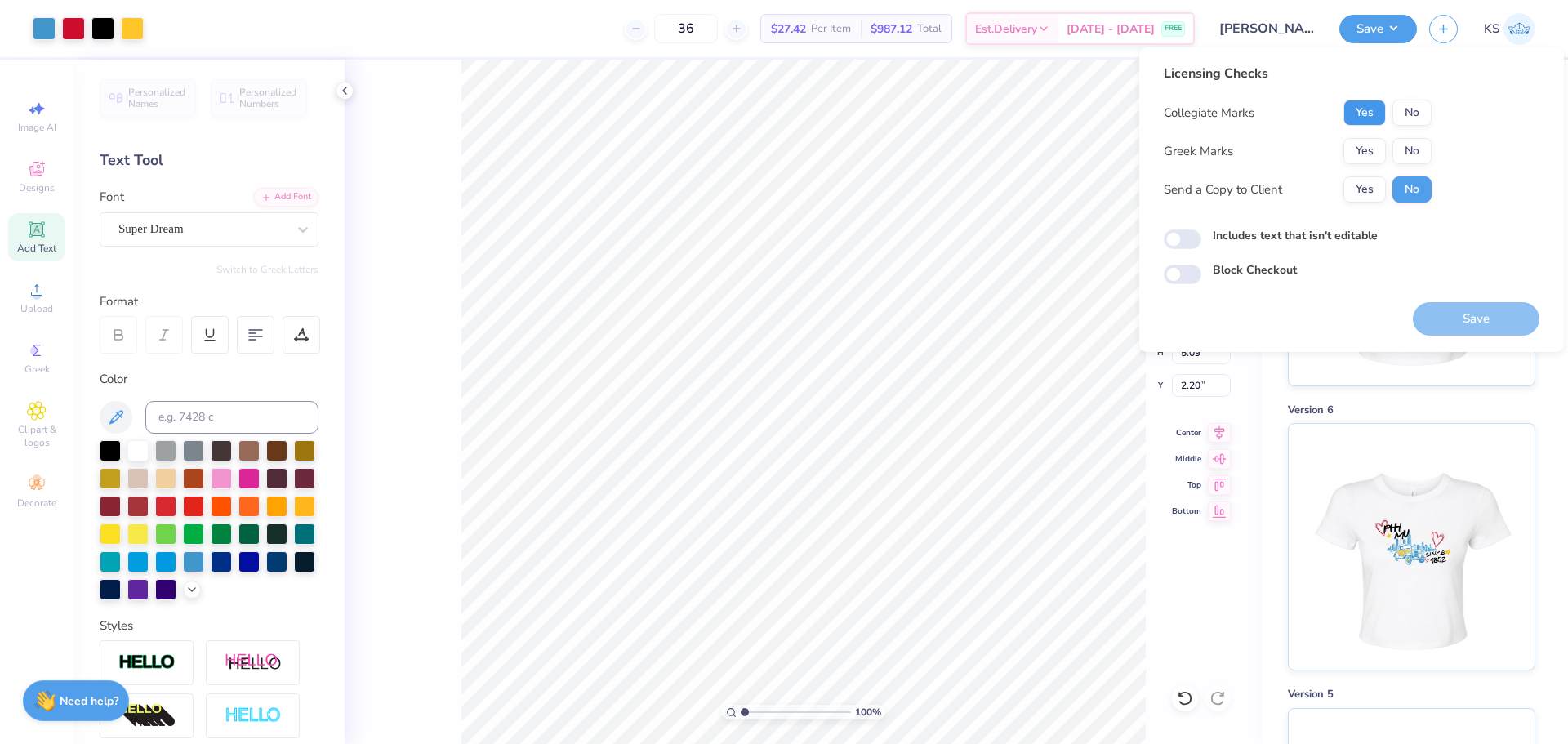
click at [1359, 122] on button "Yes" at bounding box center [1364, 113] width 42 height 27
drag, startPoint x: 1365, startPoint y: 156, endPoint x: 1367, endPoint y: 164, distance: 8.2
click at [1367, 161] on button "Yes" at bounding box center [1364, 151] width 42 height 27
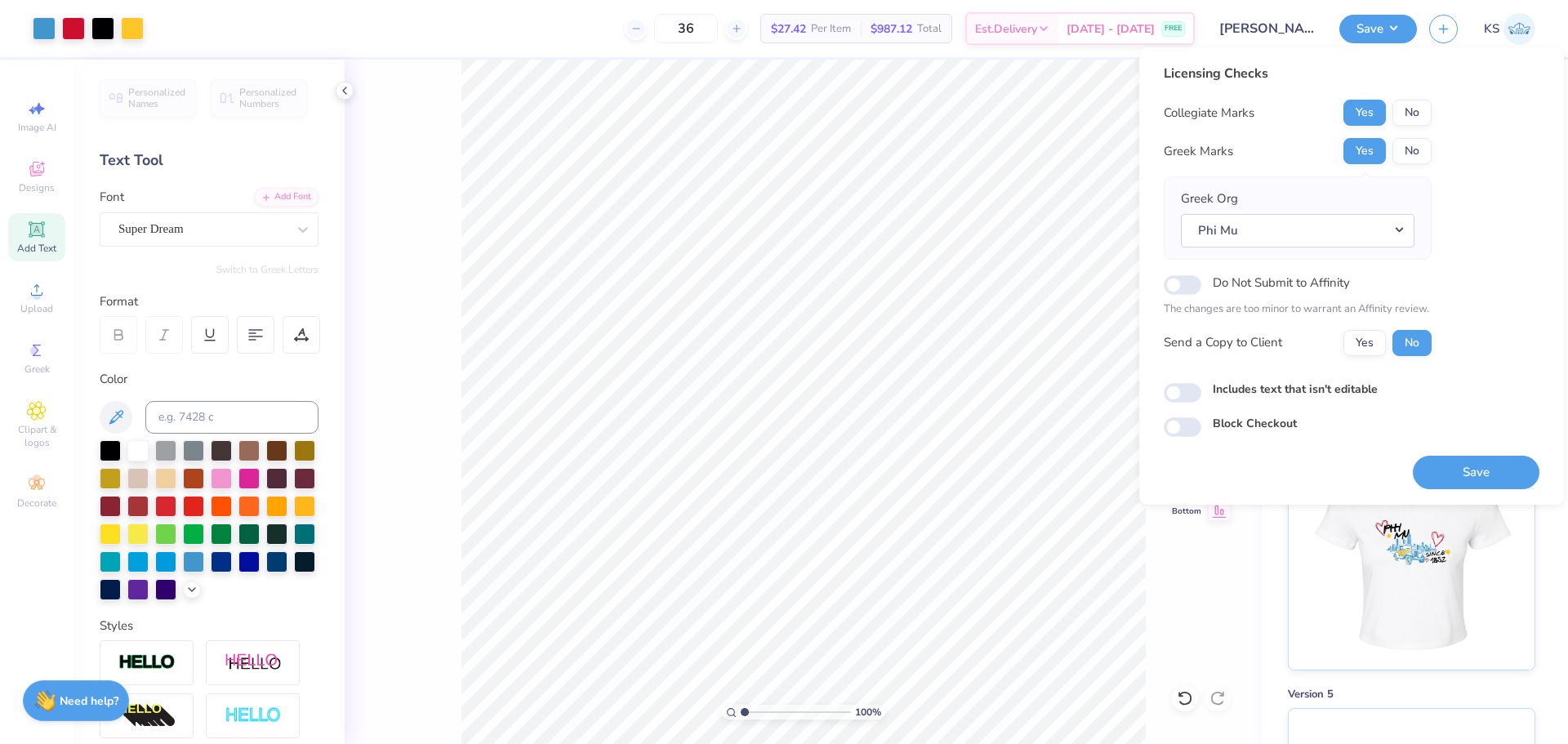
click at [1369, 198] on div "Greek Org Phi Mu" at bounding box center [1297, 218] width 233 height 57
drag, startPoint x: 1366, startPoint y: 335, endPoint x: 1383, endPoint y: 369, distance: 38.0
click at [1366, 336] on button "Yes" at bounding box center [1364, 343] width 42 height 27
drag, startPoint x: 1448, startPoint y: 487, endPoint x: 1509, endPoint y: 491, distance: 61.1
click at [1449, 487] on button "Save" at bounding box center [1476, 472] width 126 height 34
